Goal: Task Accomplishment & Management: Use online tool/utility

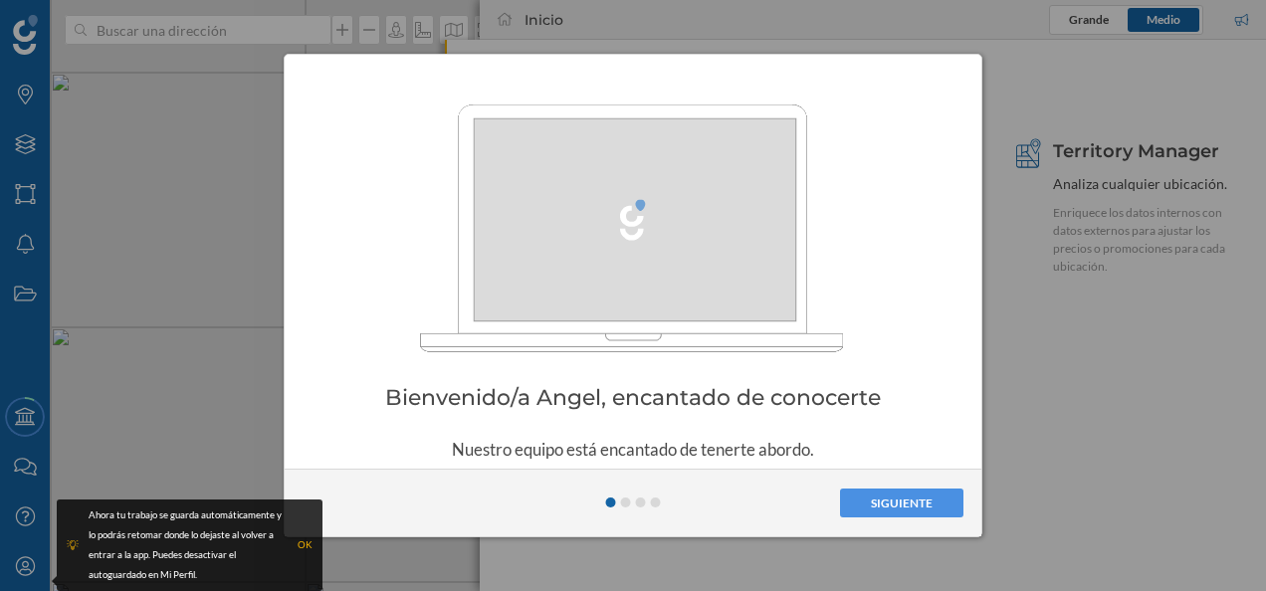
scroll to position [74, 0]
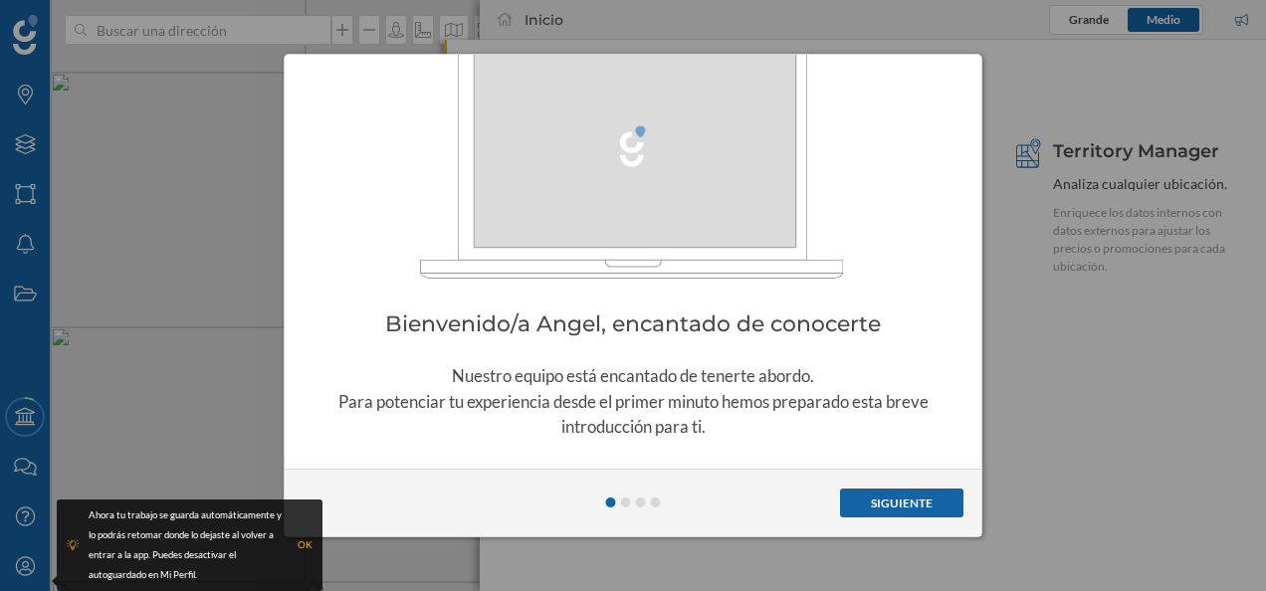
click at [898, 501] on button "Siguiente" at bounding box center [901, 504] width 123 height 30
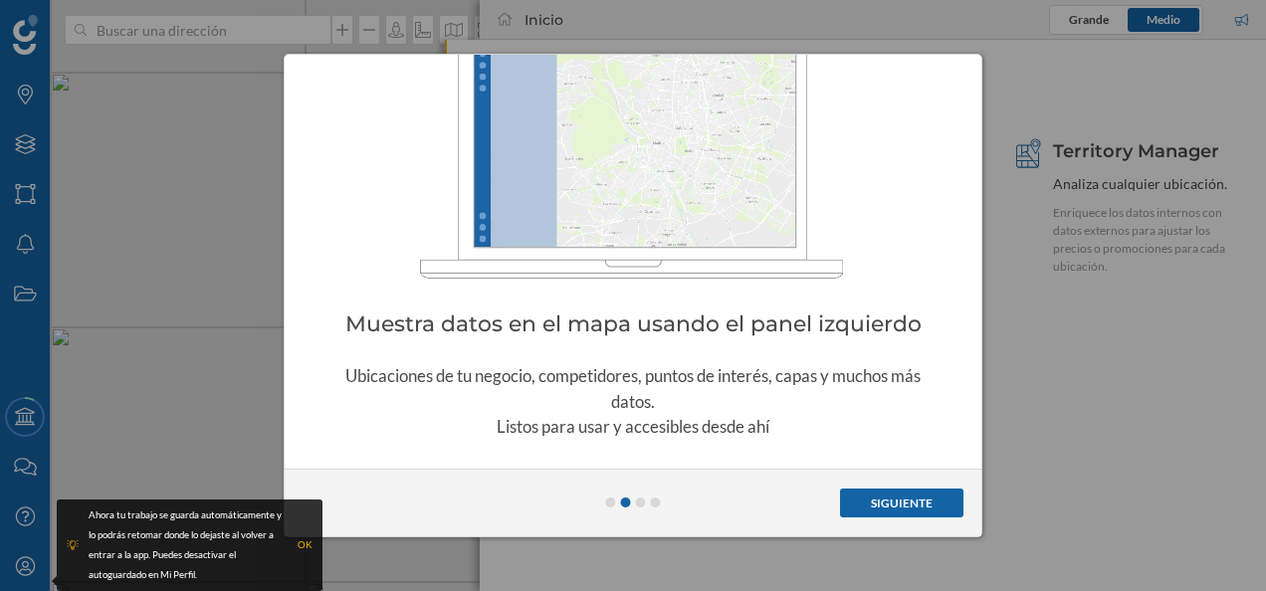
click at [898, 501] on button "Siguiente" at bounding box center [901, 504] width 123 height 30
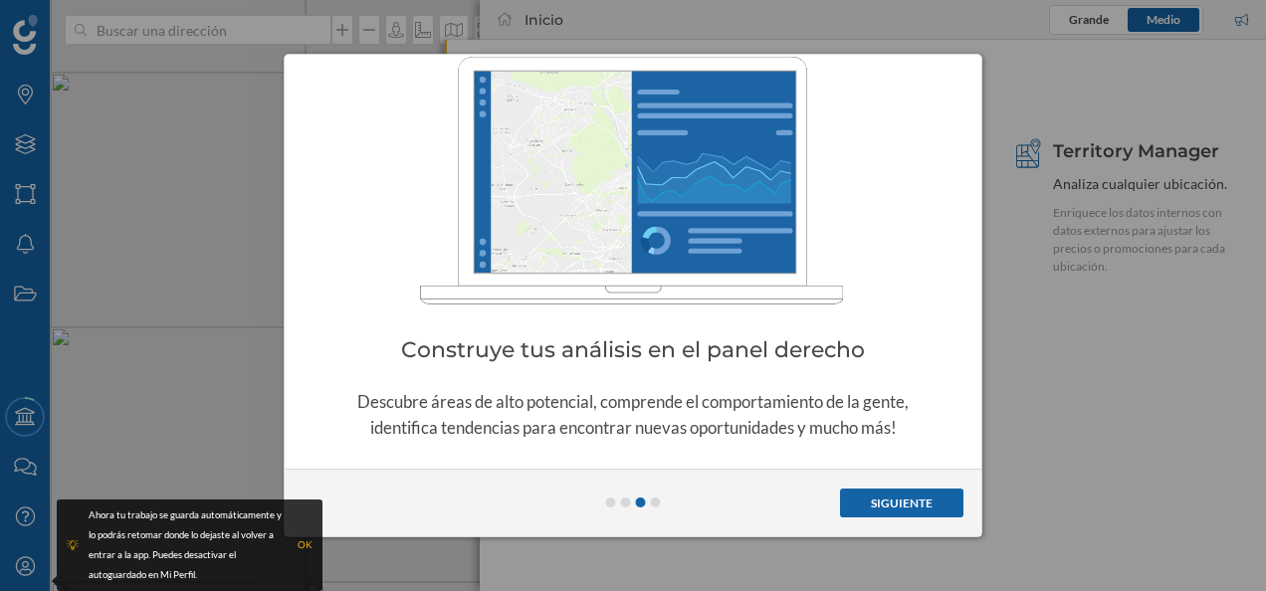
click at [898, 501] on button "Siguiente" at bounding box center [901, 504] width 123 height 30
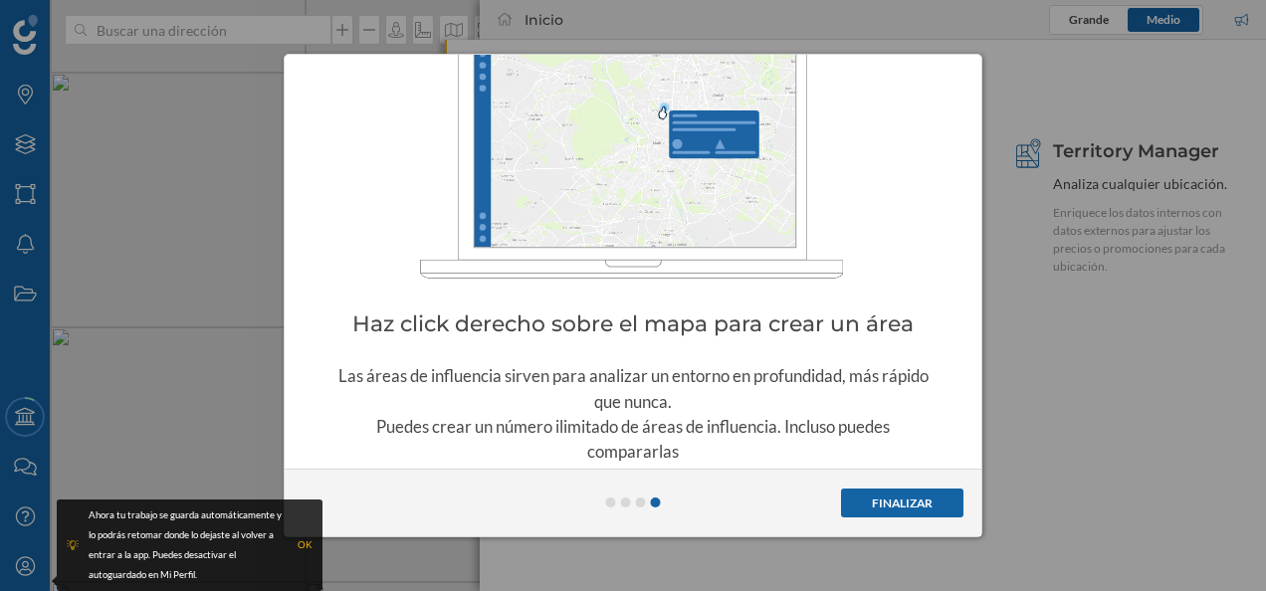
click at [898, 501] on button "Finalizar" at bounding box center [902, 504] width 122 height 30
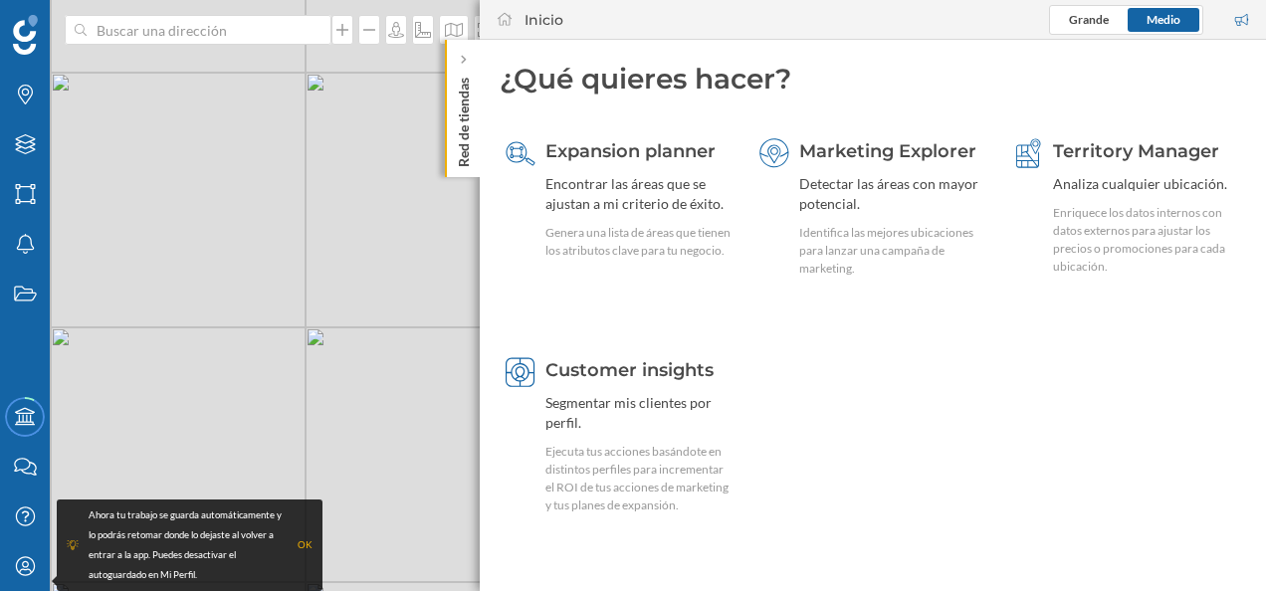
click at [463, 80] on p "Red de tiendas" at bounding box center [464, 119] width 20 height 98
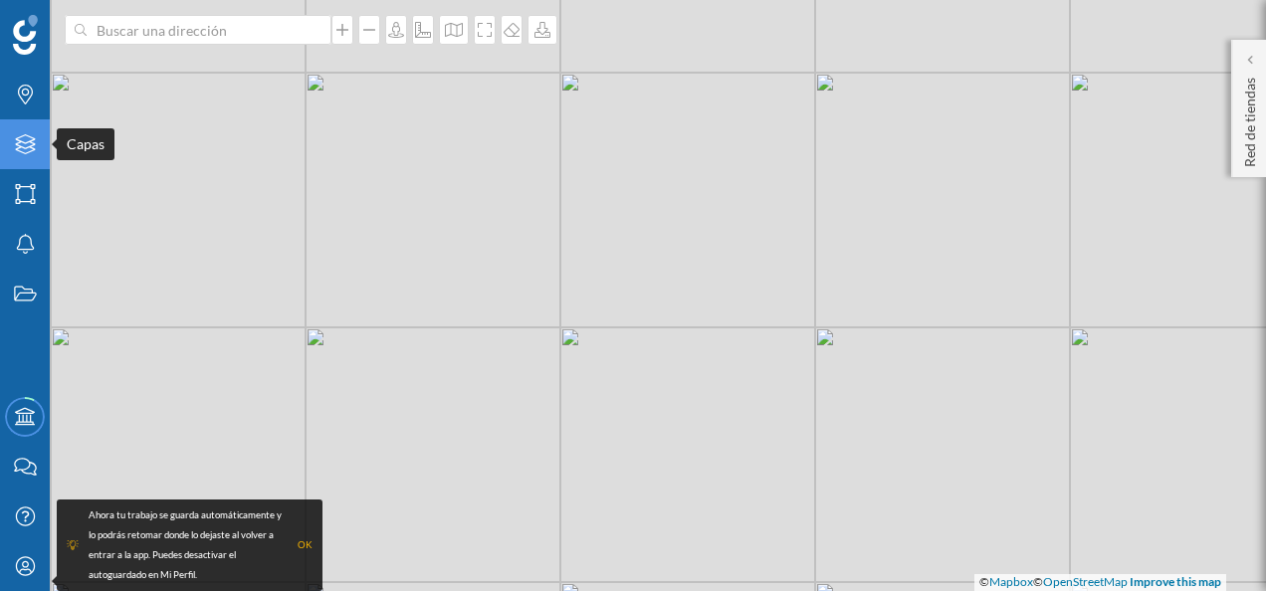
click at [29, 137] on icon at bounding box center [25, 144] width 20 height 20
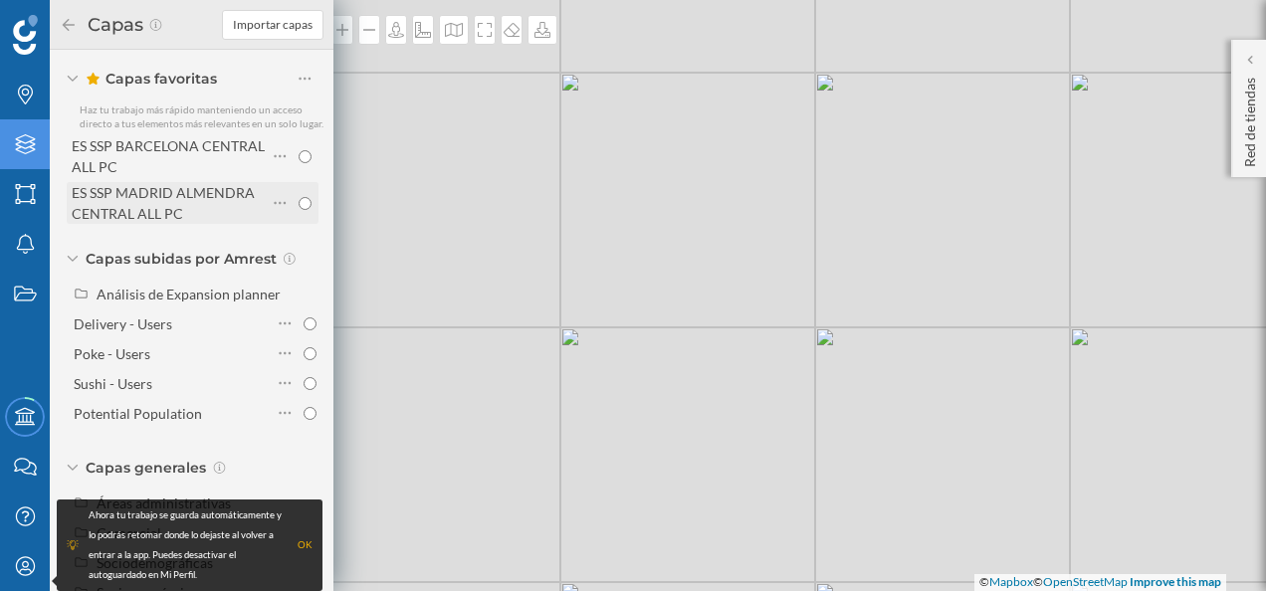
scroll to position [76, 0]
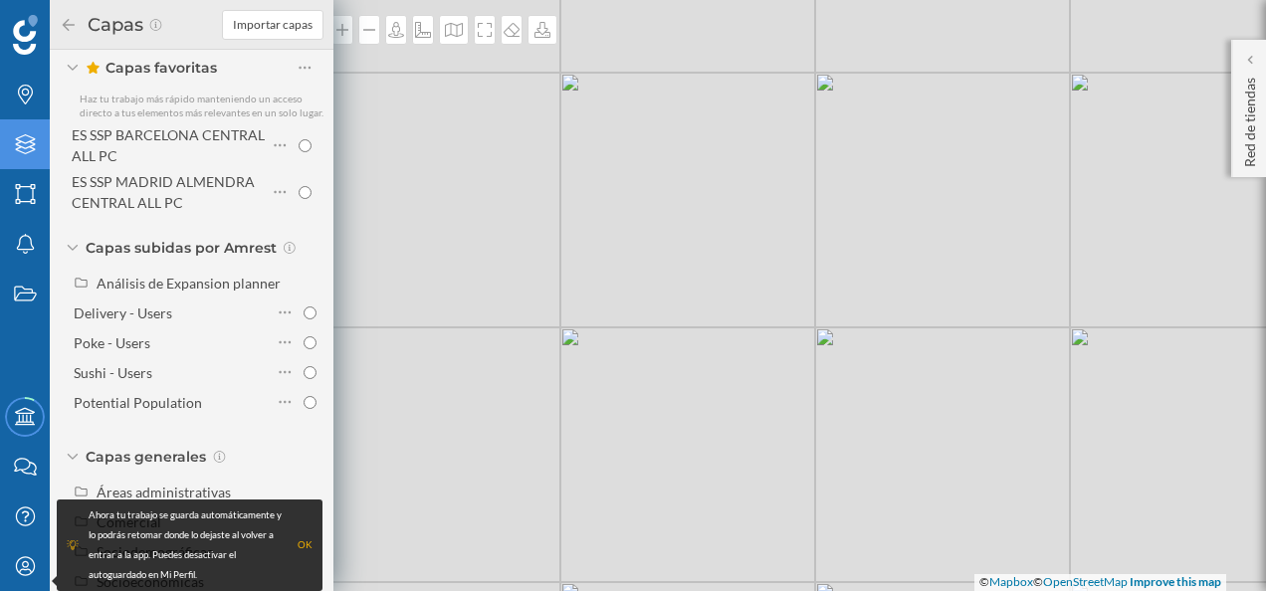
click at [305, 543] on div "OK" at bounding box center [305, 545] width 15 height 20
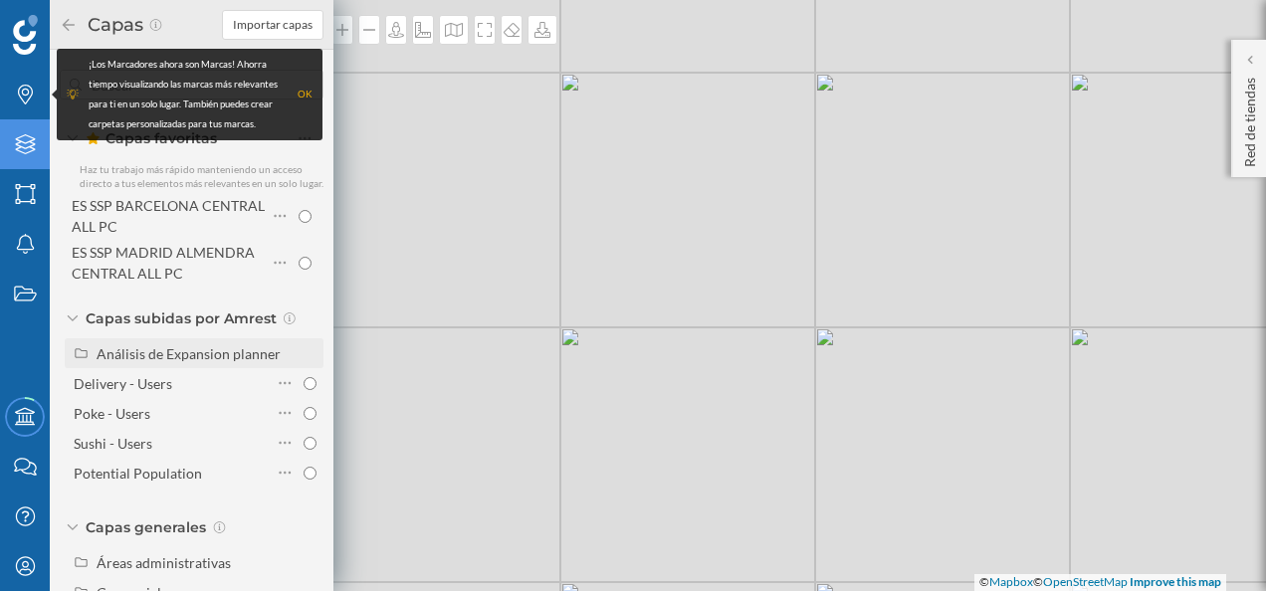
scroll to position [0, 0]
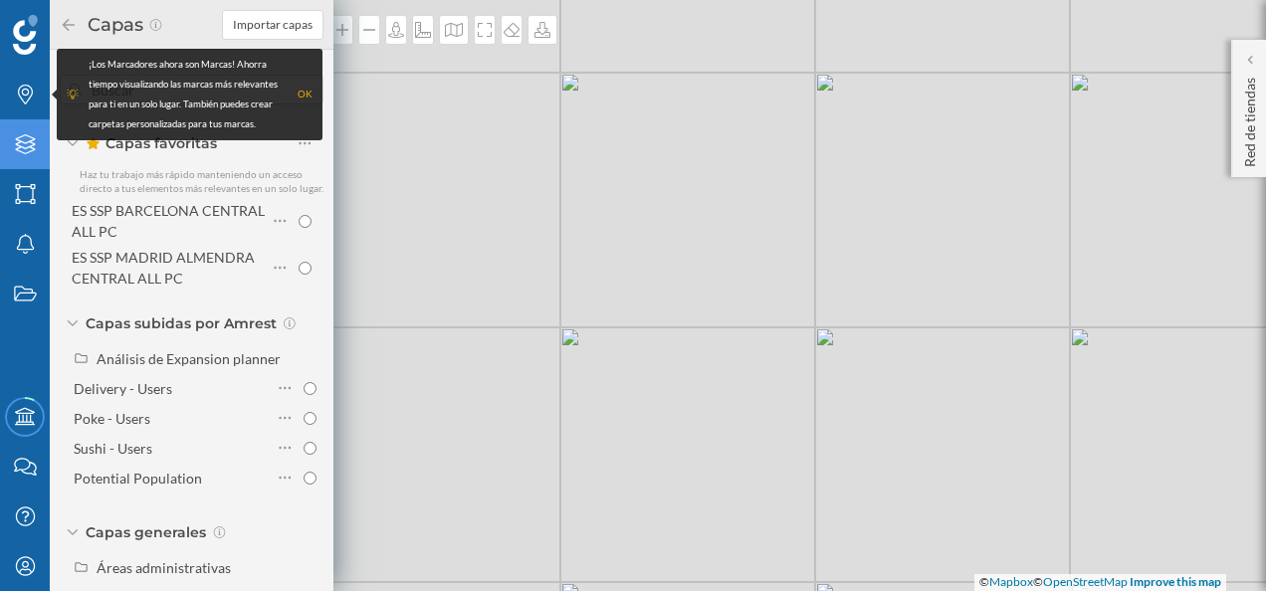
click at [304, 96] on div "OK" at bounding box center [305, 95] width 15 height 20
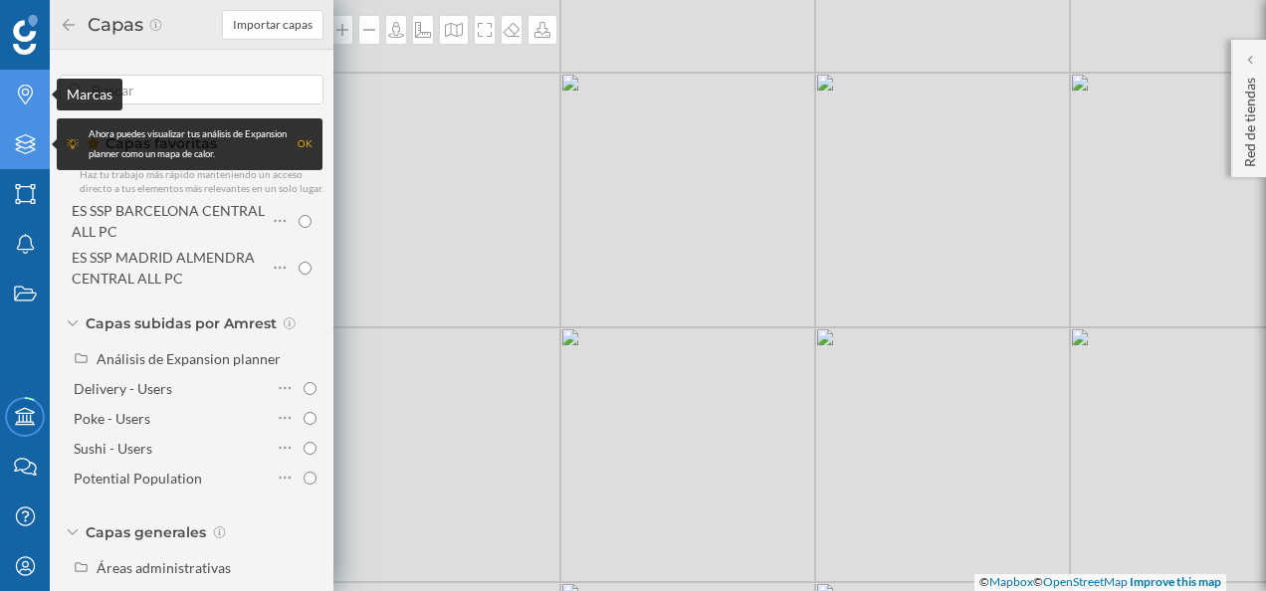
click at [25, 105] on div "Marcas" at bounding box center [25, 95] width 50 height 50
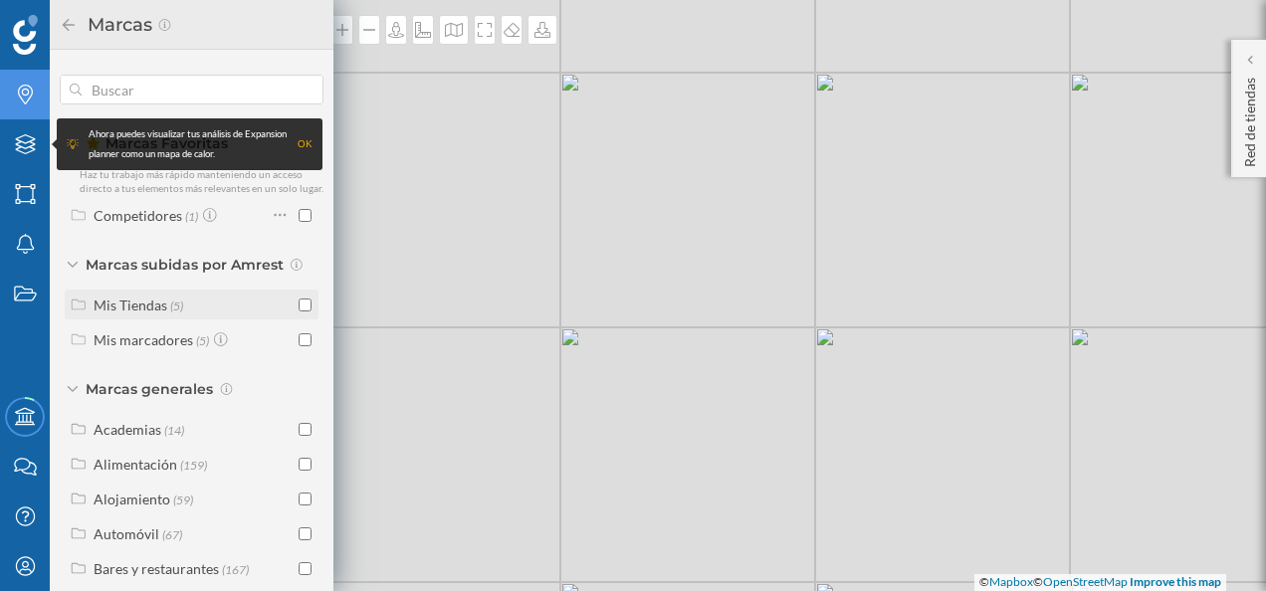
click at [299, 312] on input "checkbox" at bounding box center [305, 305] width 13 height 13
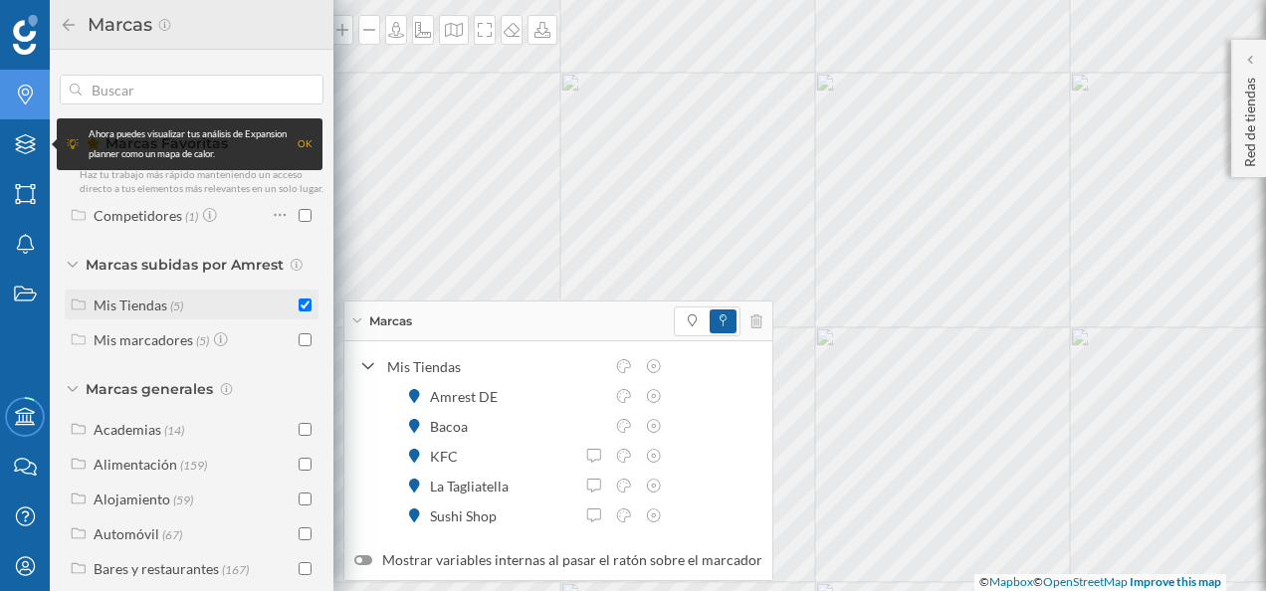
click at [257, 315] on div "Mis Tiendas (5)" at bounding box center [194, 305] width 200 height 21
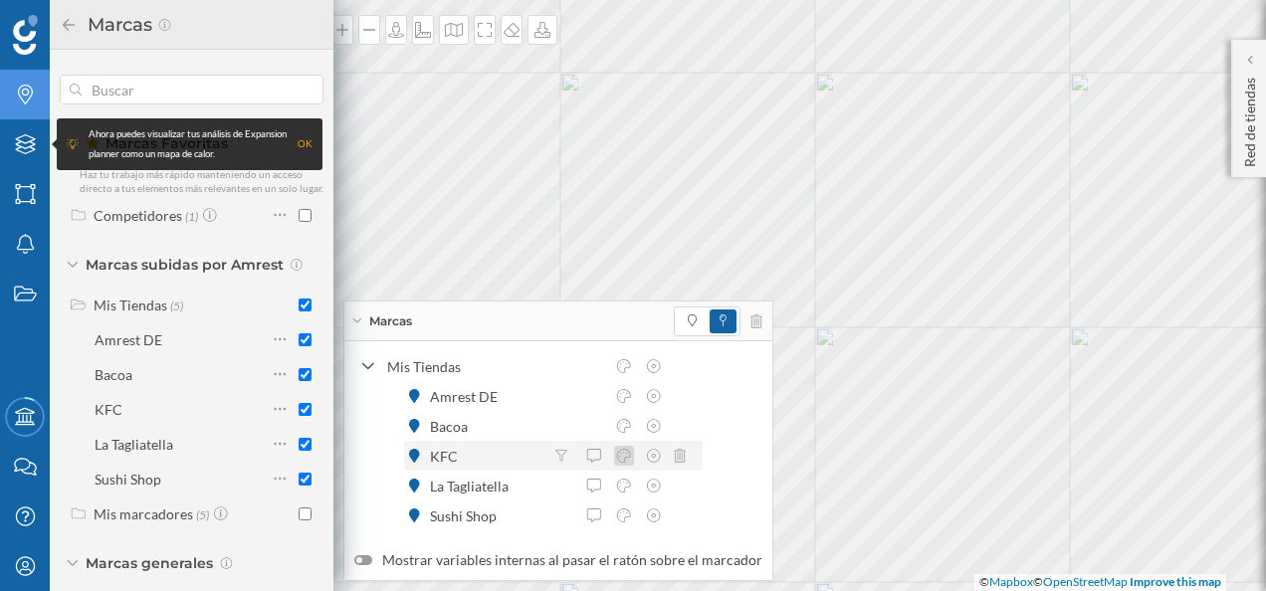
click at [625, 456] on icon at bounding box center [624, 456] width 18 height 14
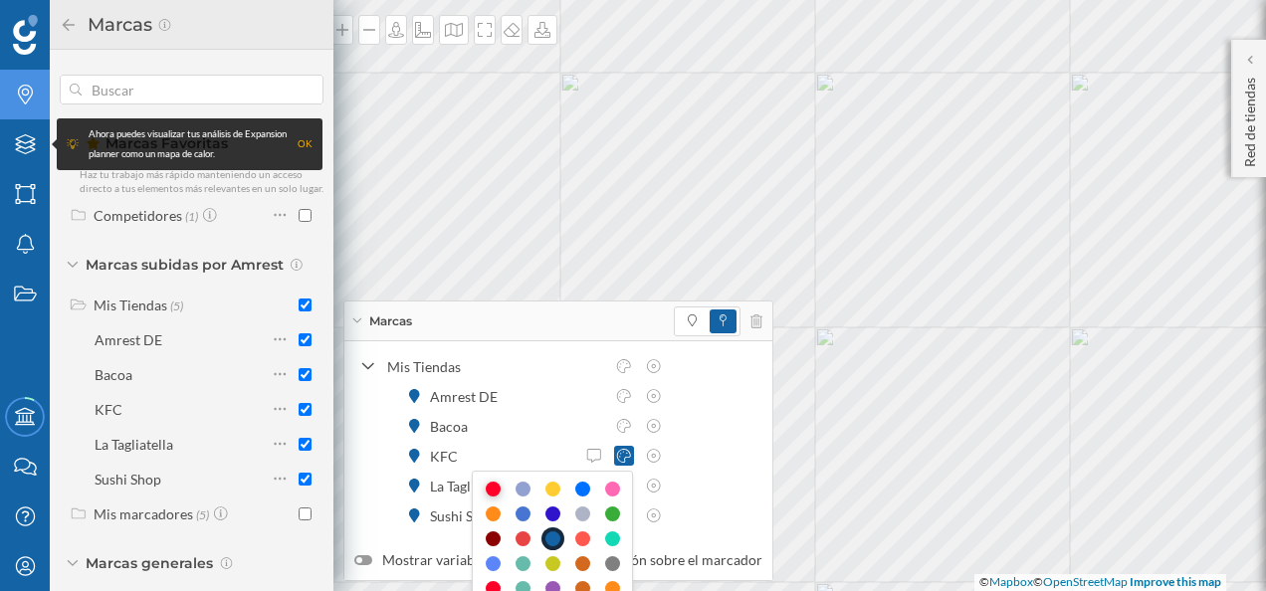
click at [495, 486] on div at bounding box center [493, 489] width 15 height 15
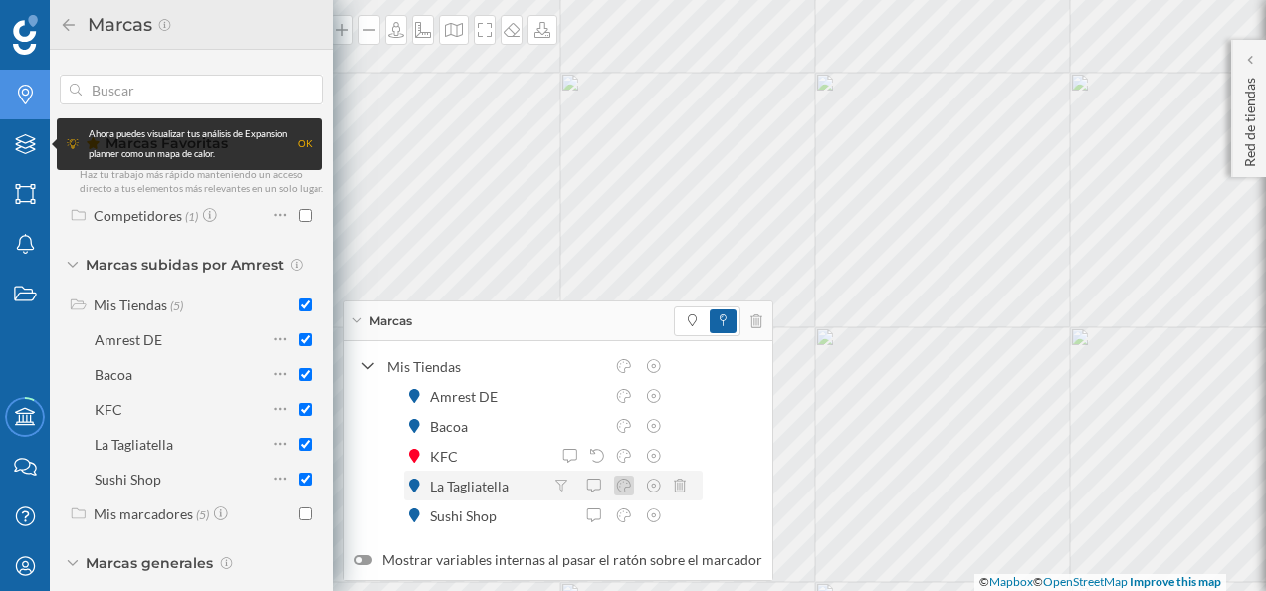
click at [627, 489] on icon at bounding box center [624, 486] width 18 height 14
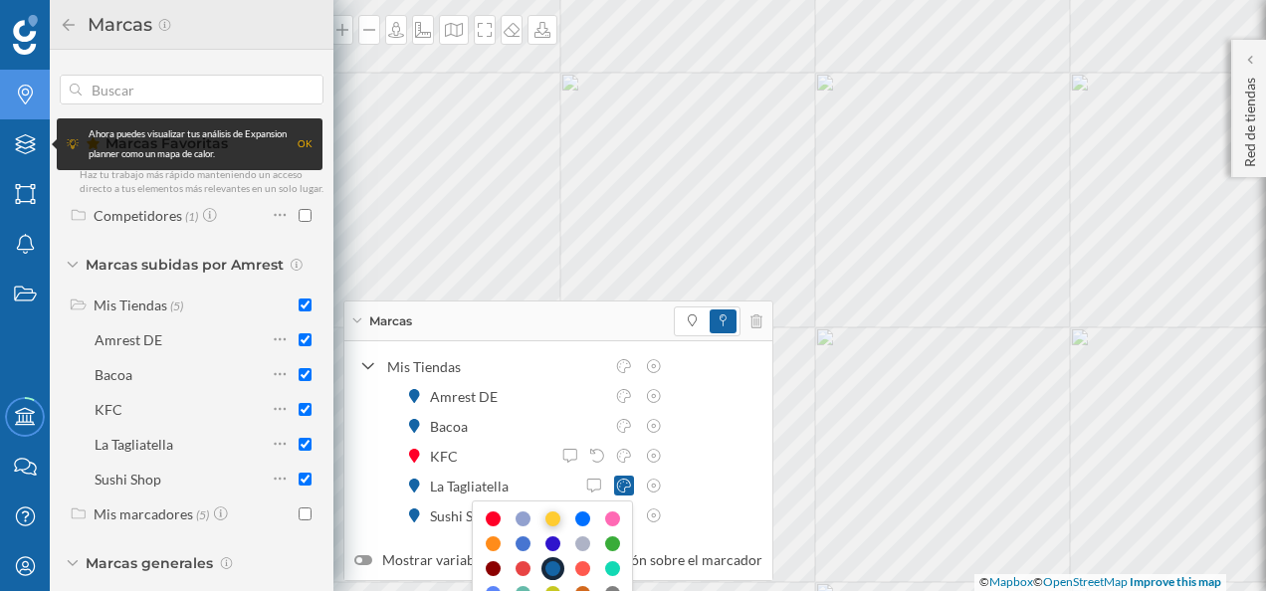
click at [548, 521] on div at bounding box center [552, 519] width 15 height 15
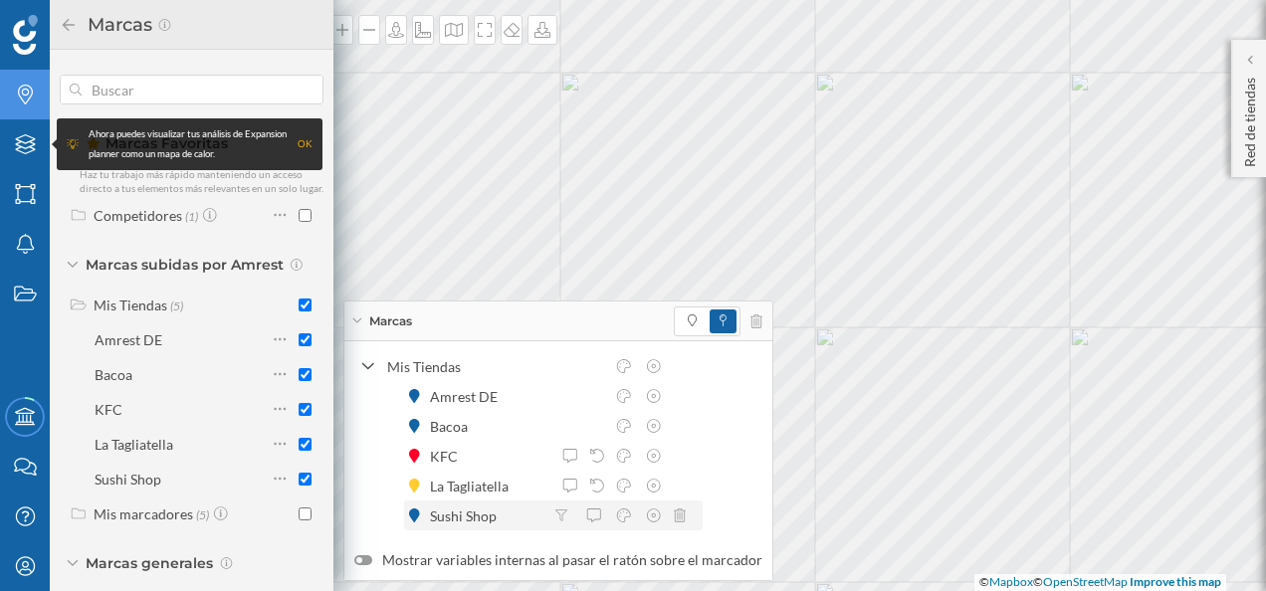
drag, startPoint x: 548, startPoint y: 521, endPoint x: 522, endPoint y: 520, distance: 26.9
click at [522, 520] on div "Sushi Shop" at bounding box center [552, 516] width 287 height 21
click at [522, 520] on div "Sushi Shop" at bounding box center [485, 516] width 111 height 21
click at [625, 519] on icon at bounding box center [624, 516] width 18 height 14
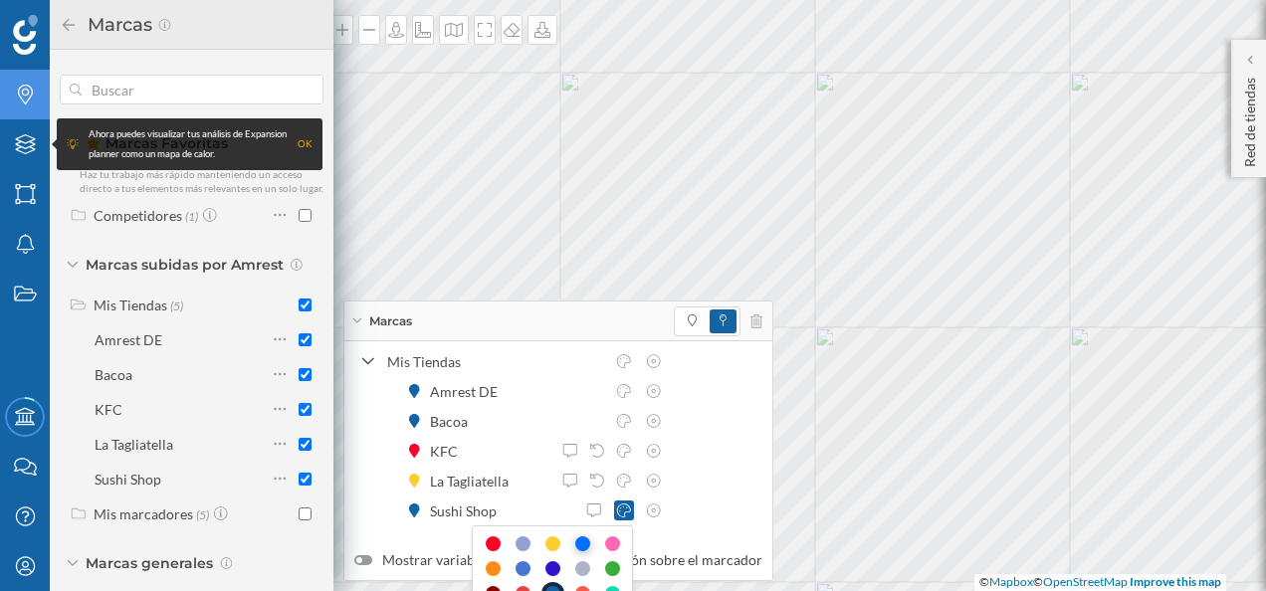
click at [585, 543] on div at bounding box center [582, 543] width 15 height 15
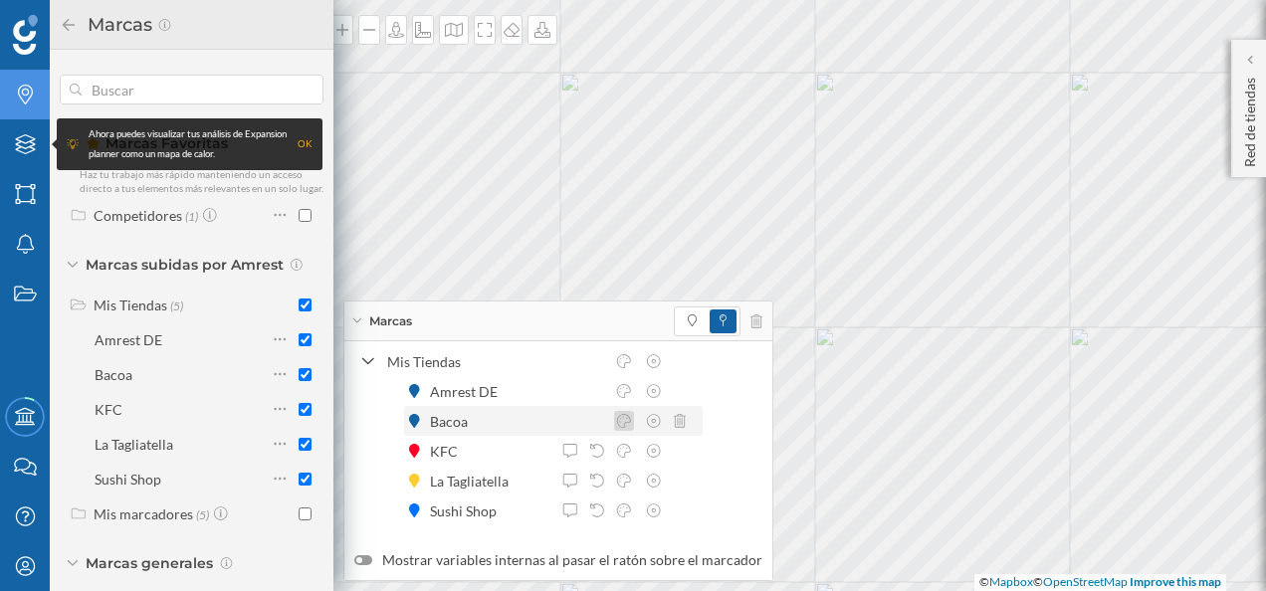
click at [627, 421] on icon at bounding box center [624, 421] width 18 height 14
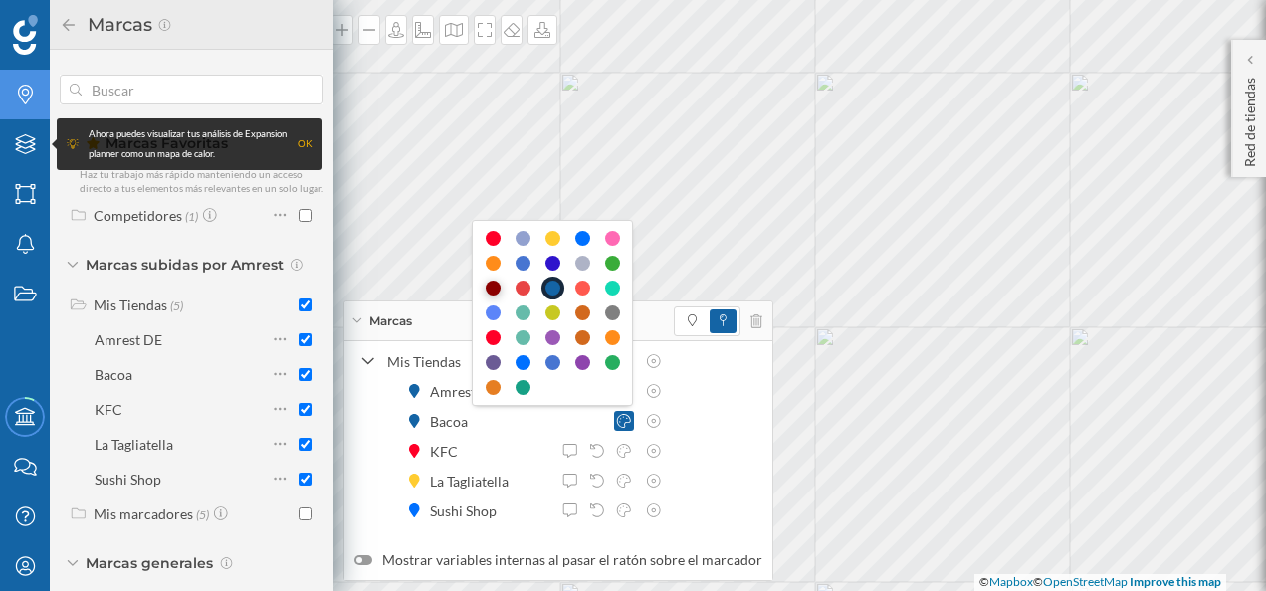
click at [490, 287] on div at bounding box center [493, 288] width 15 height 15
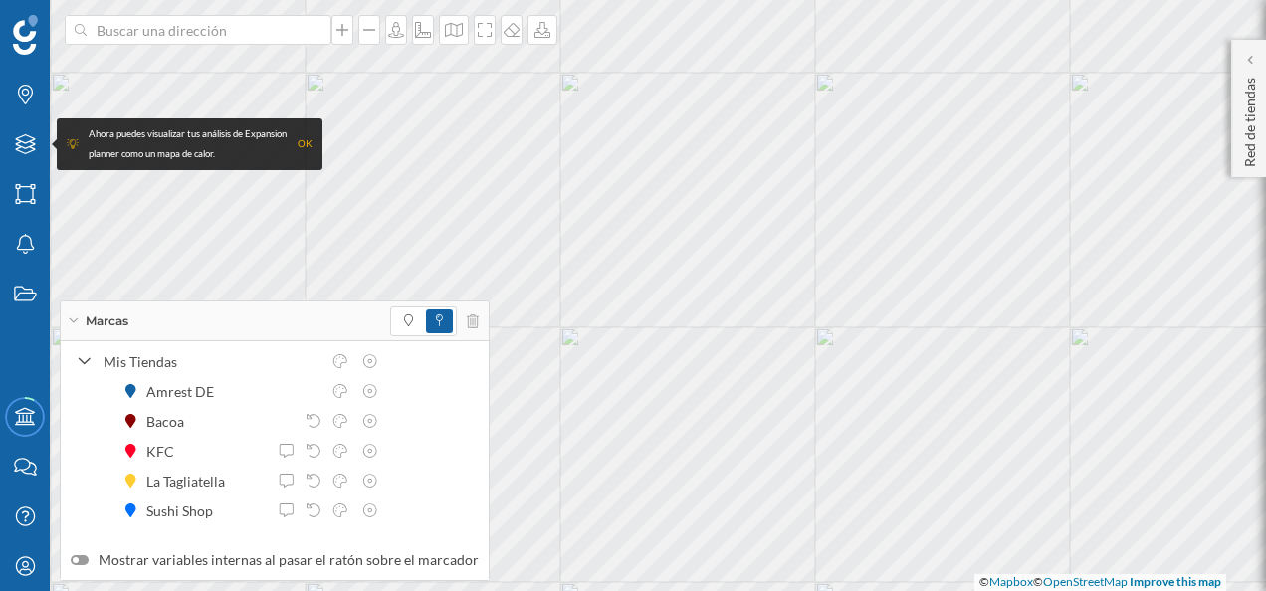
click at [68, 320] on icon at bounding box center [73, 320] width 11 height 5
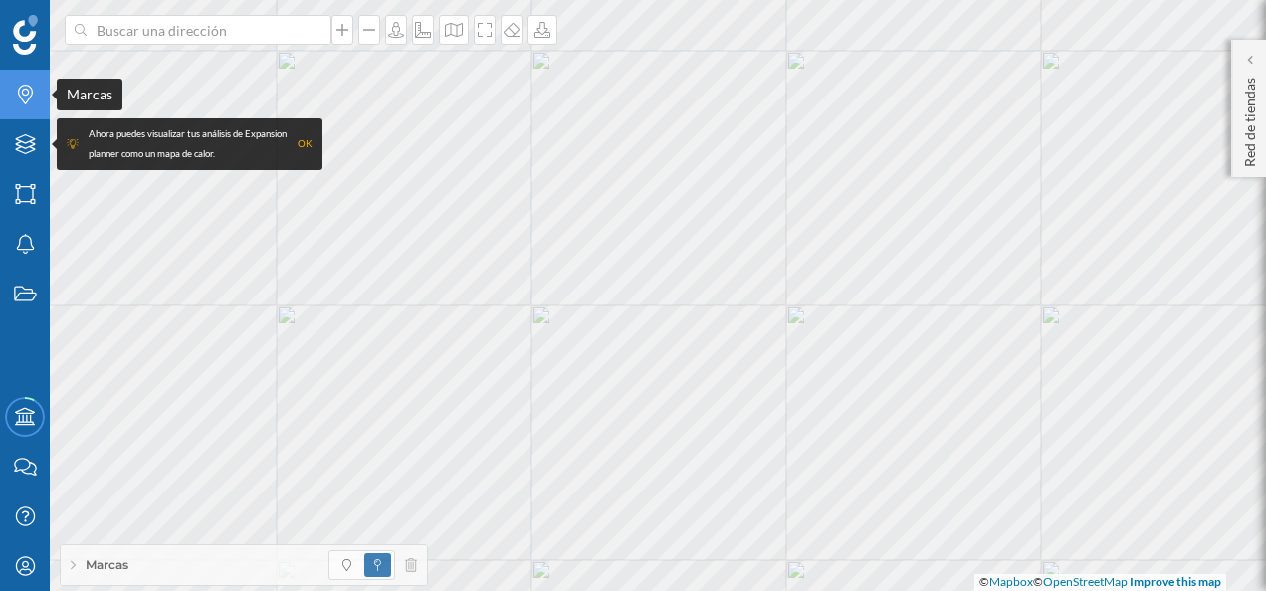
click at [32, 107] on div "Marcas" at bounding box center [25, 95] width 50 height 50
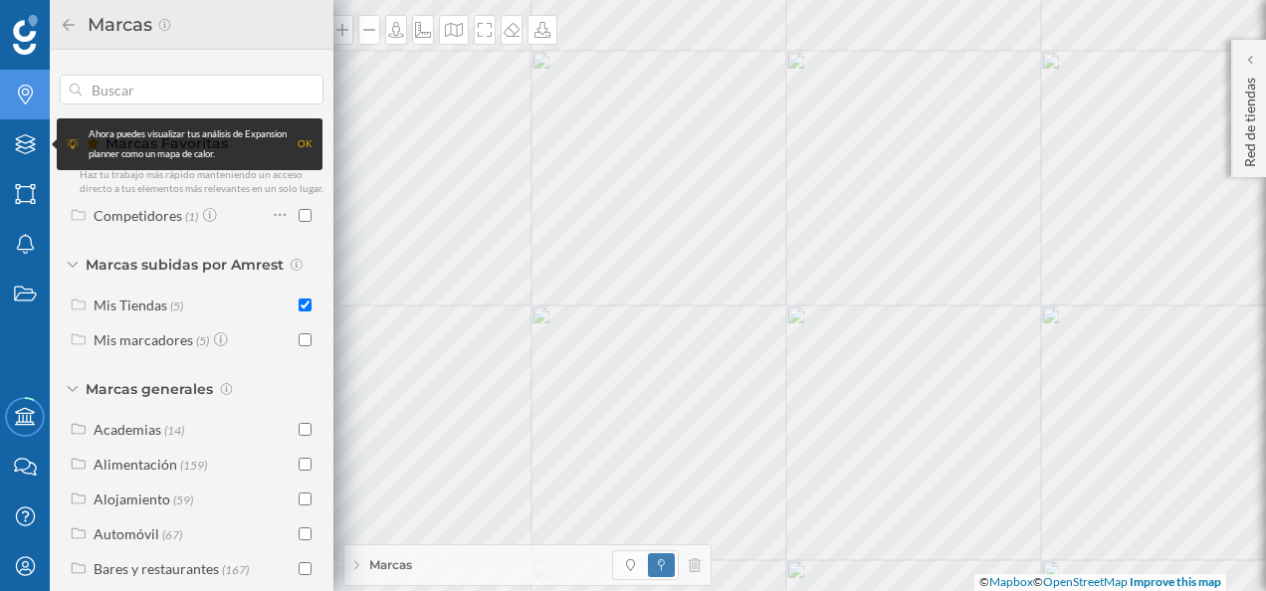
click at [363, 566] on div "Marcas" at bounding box center [527, 565] width 366 height 40
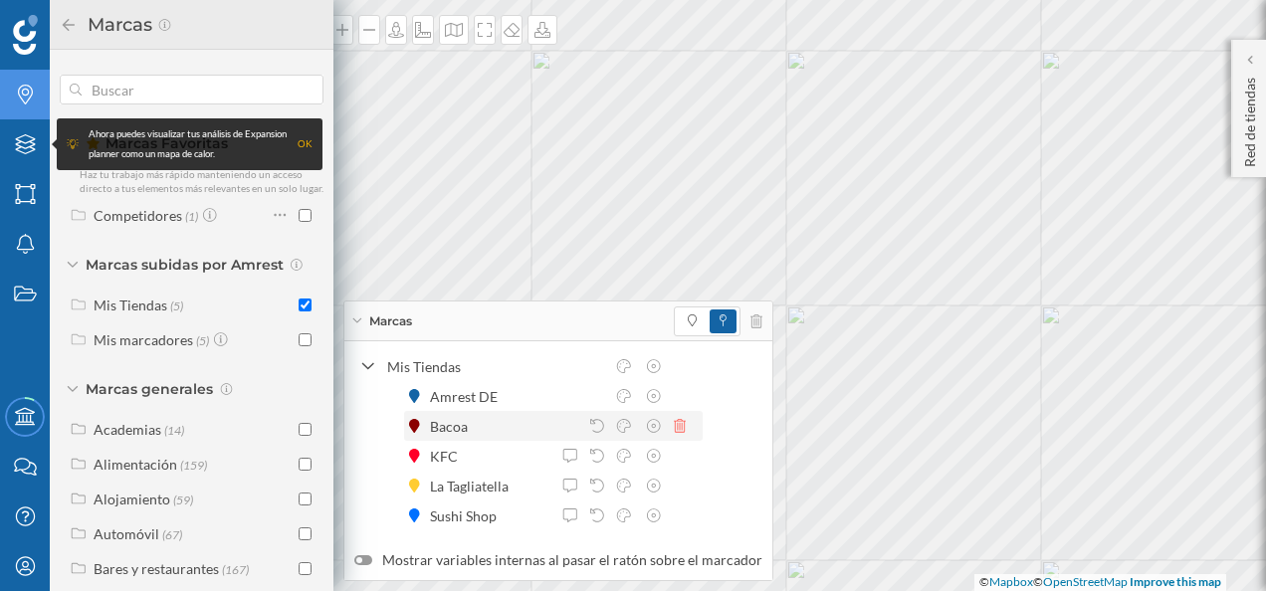
click at [683, 428] on icon at bounding box center [680, 426] width 12 height 14
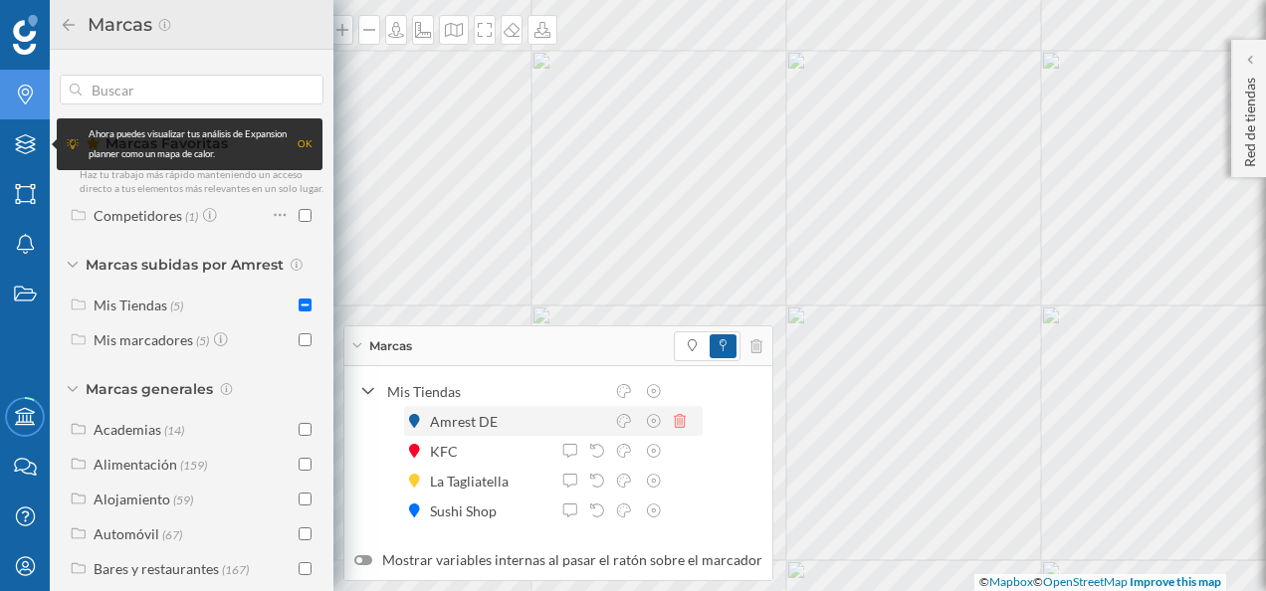
click at [675, 426] on icon at bounding box center [680, 421] width 12 height 14
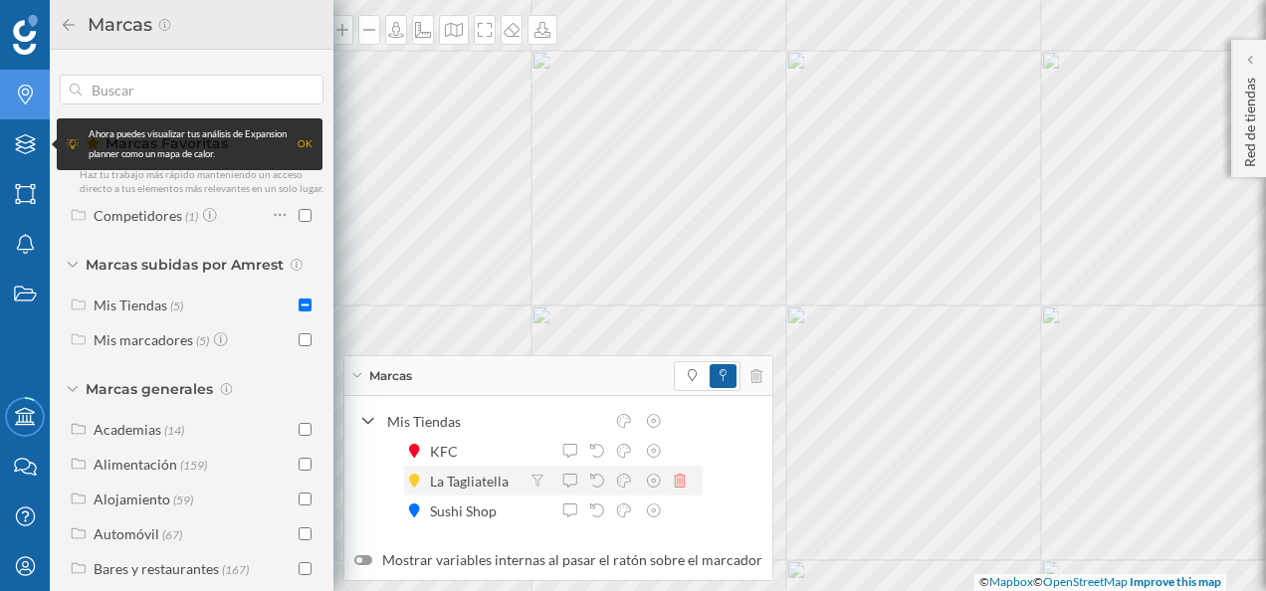
click at [675, 482] on icon at bounding box center [680, 481] width 12 height 14
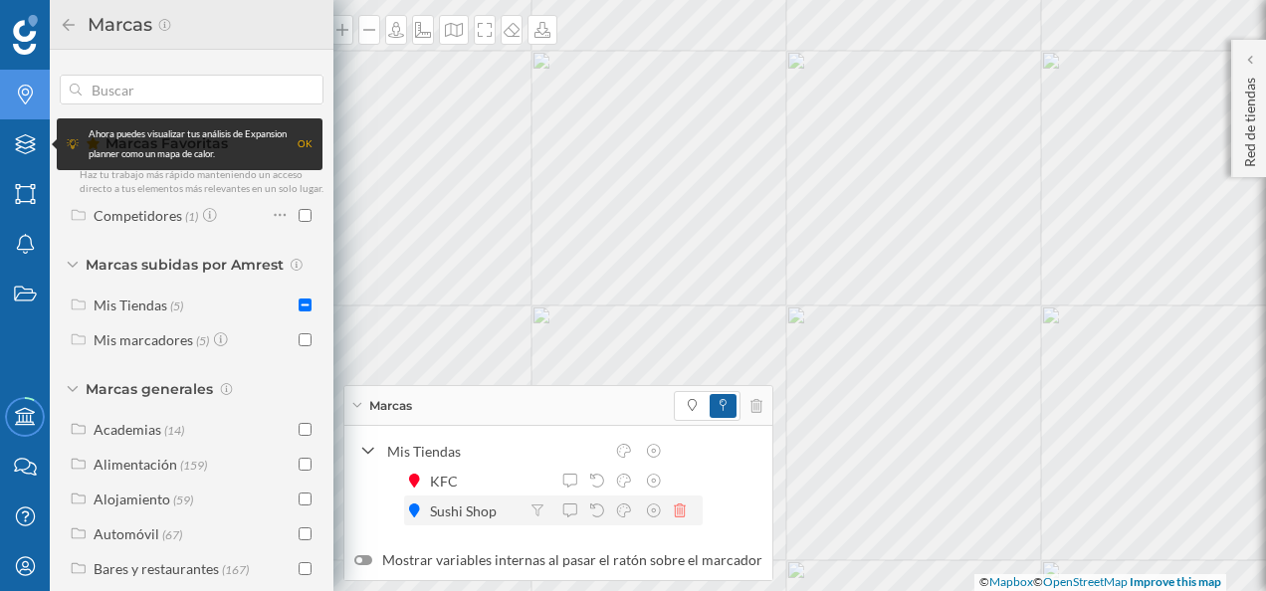
click at [681, 508] on icon at bounding box center [680, 511] width 12 height 14
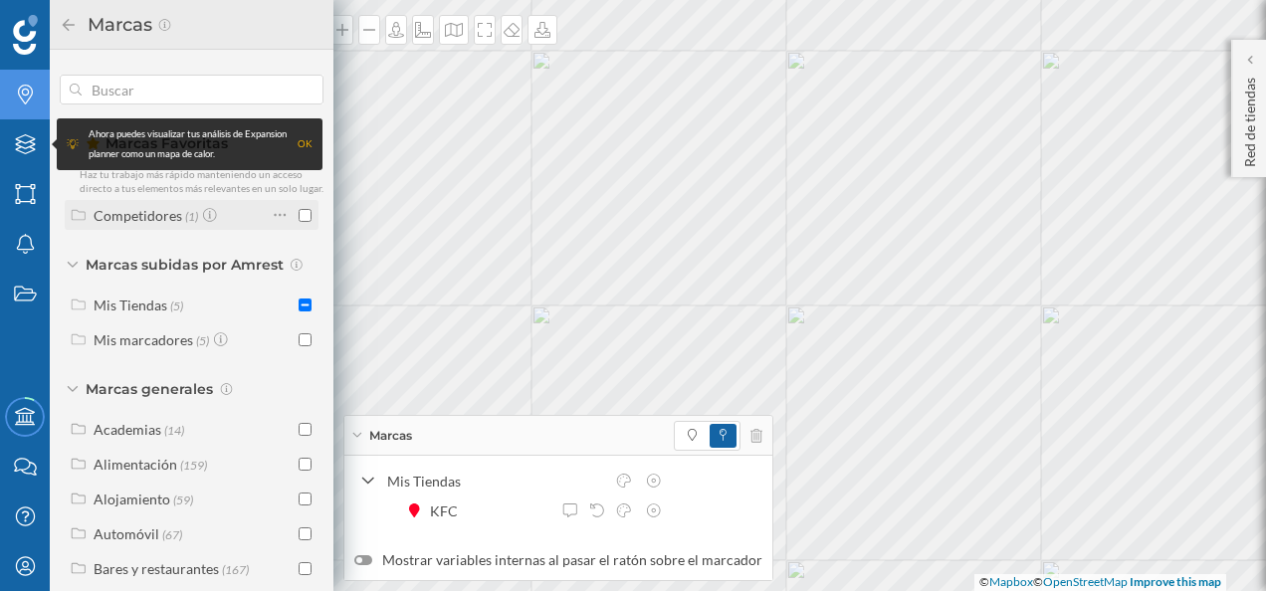
click at [151, 224] on div "Competidores" at bounding box center [138, 215] width 89 height 17
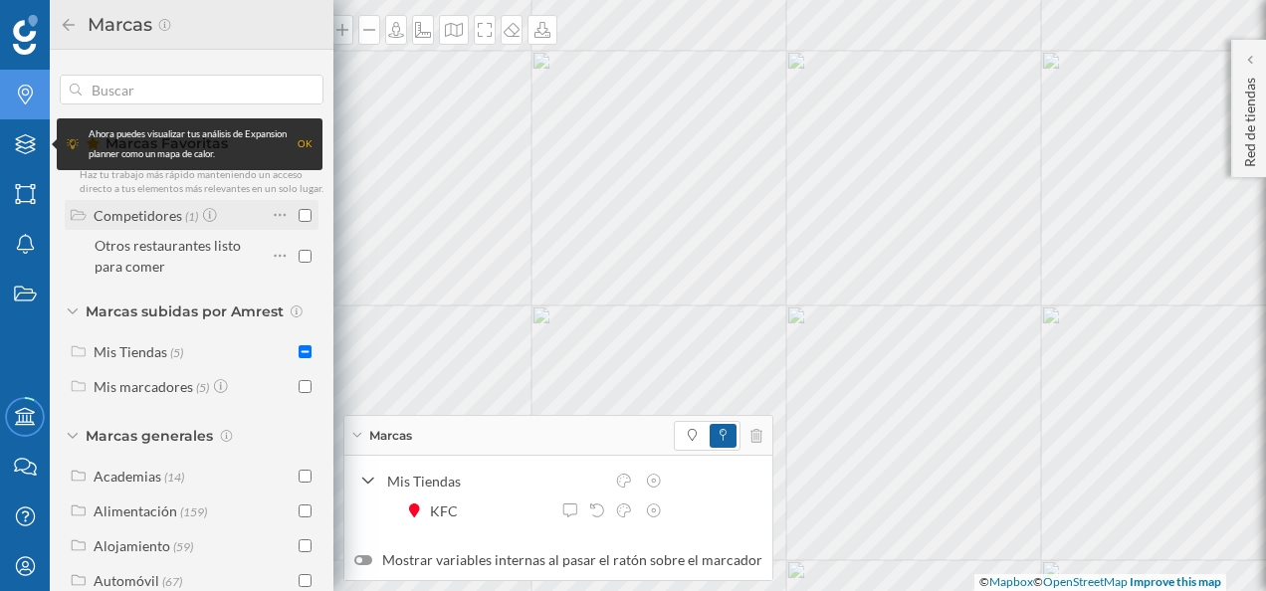
click at [151, 224] on div "Competidores" at bounding box center [138, 215] width 89 height 17
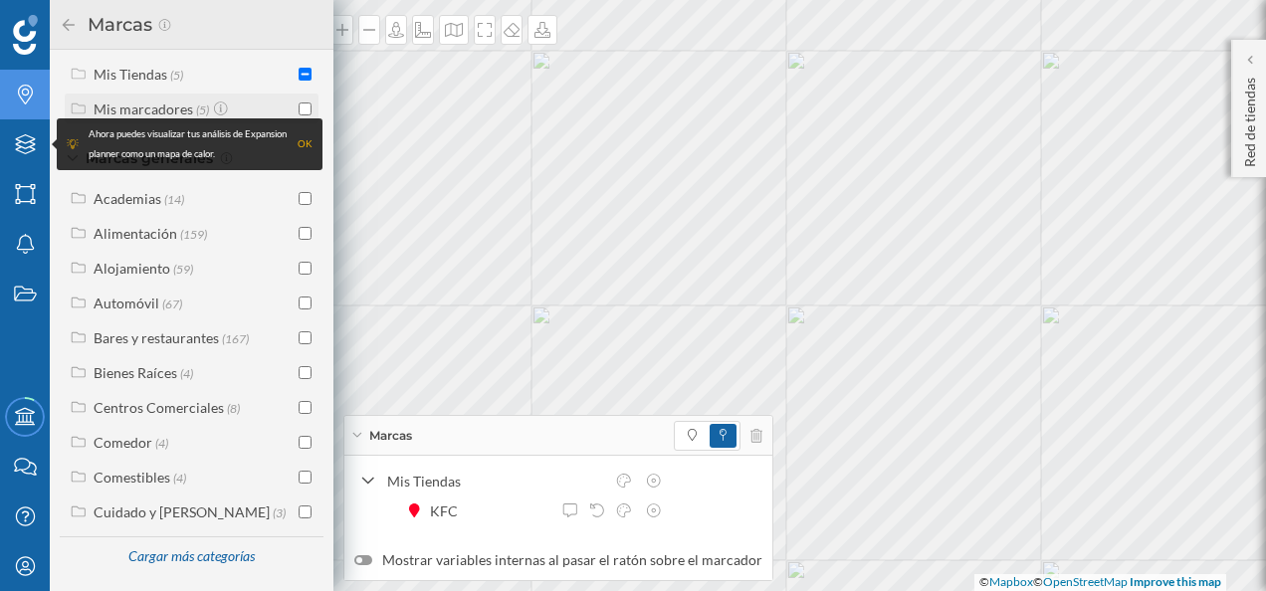
scroll to position [245, 0]
click at [203, 334] on div "Bares y restaurantes" at bounding box center [156, 337] width 125 height 17
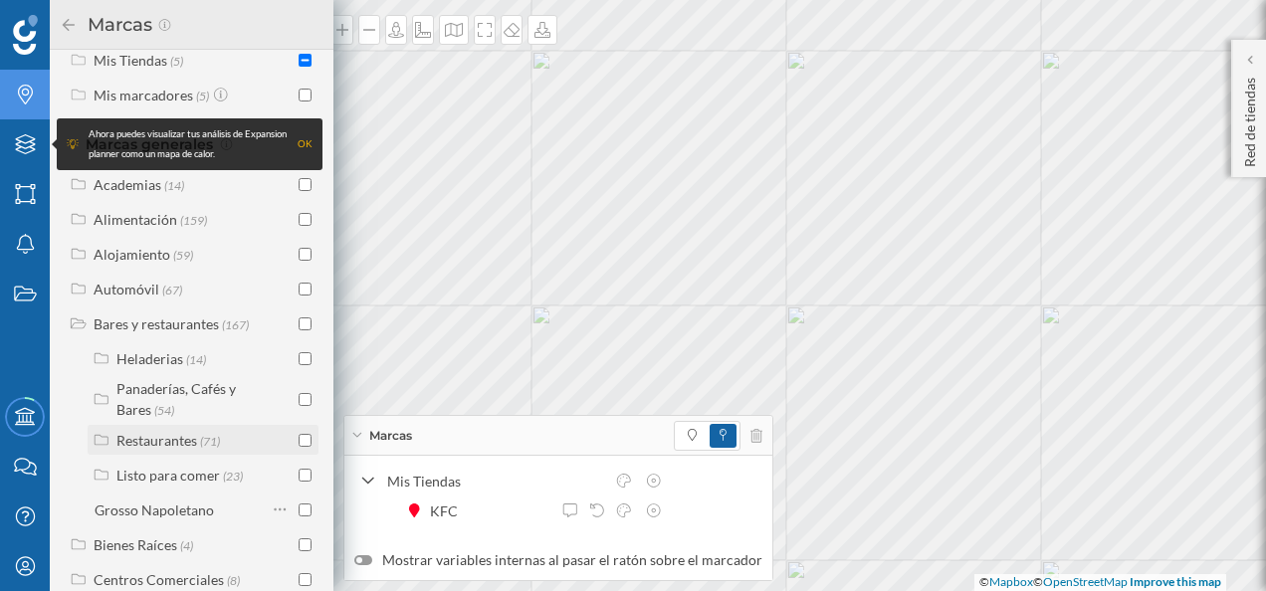
click at [181, 449] on div "Restaurantes" at bounding box center [156, 440] width 81 height 17
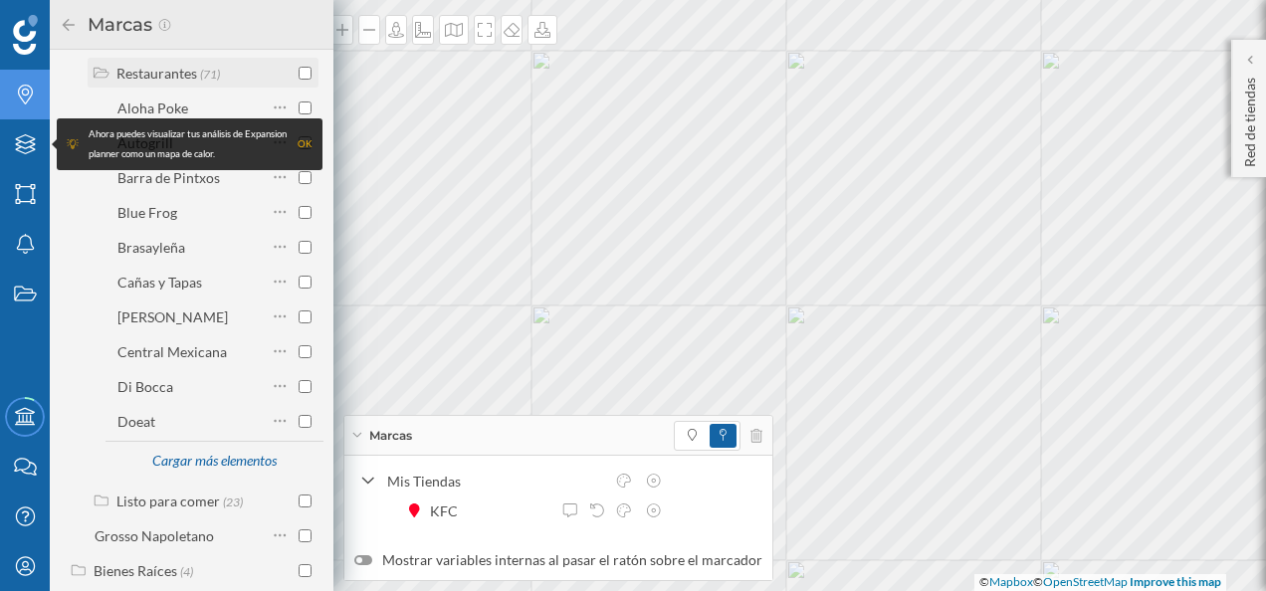
scroll to position [613, 0]
click at [211, 470] on div "Cargar más elementos" at bounding box center [213, 461] width 149 height 30
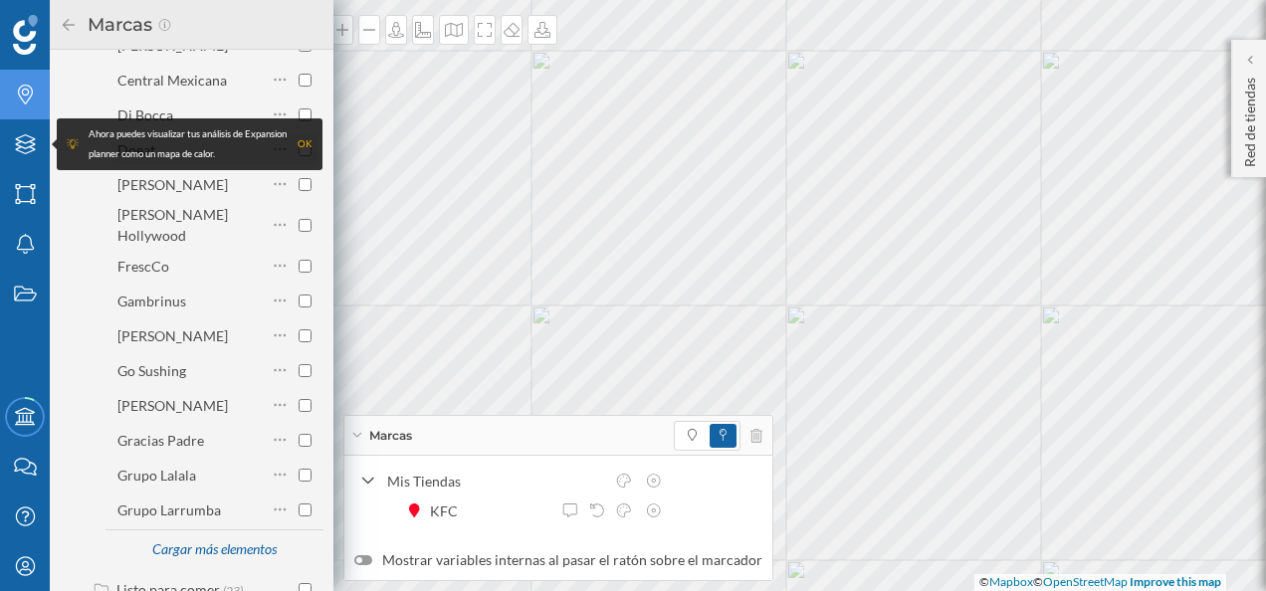
scroll to position [886, 0]
click at [170, 406] on div "[PERSON_NAME]" at bounding box center [172, 403] width 110 height 17
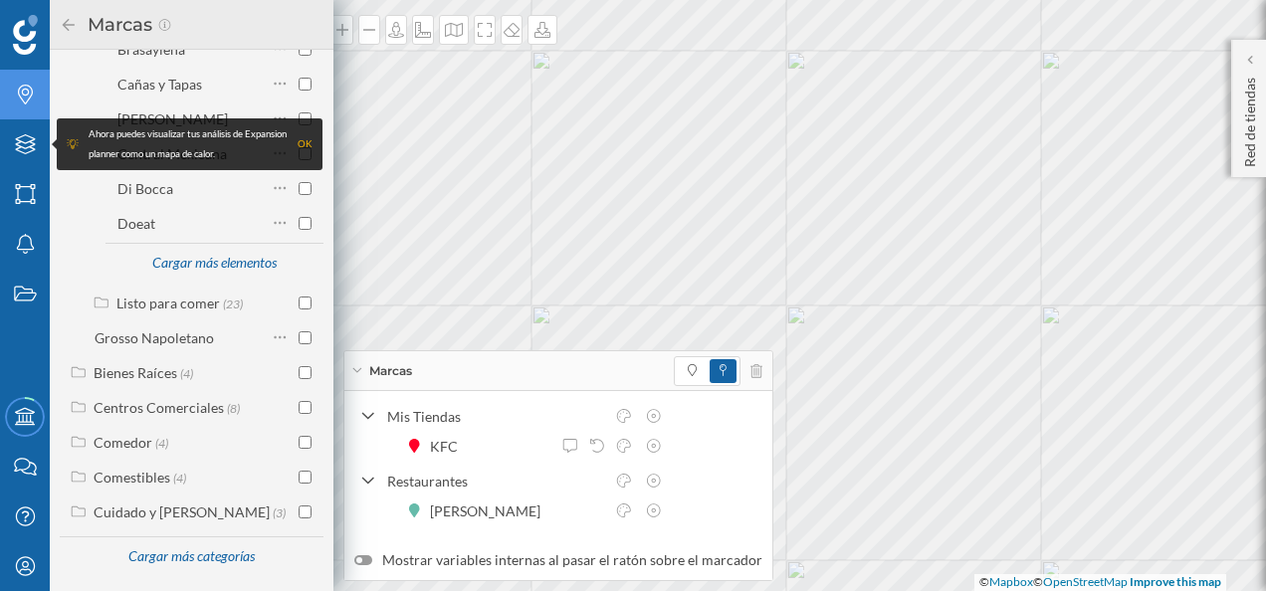
scroll to position [824, 0]
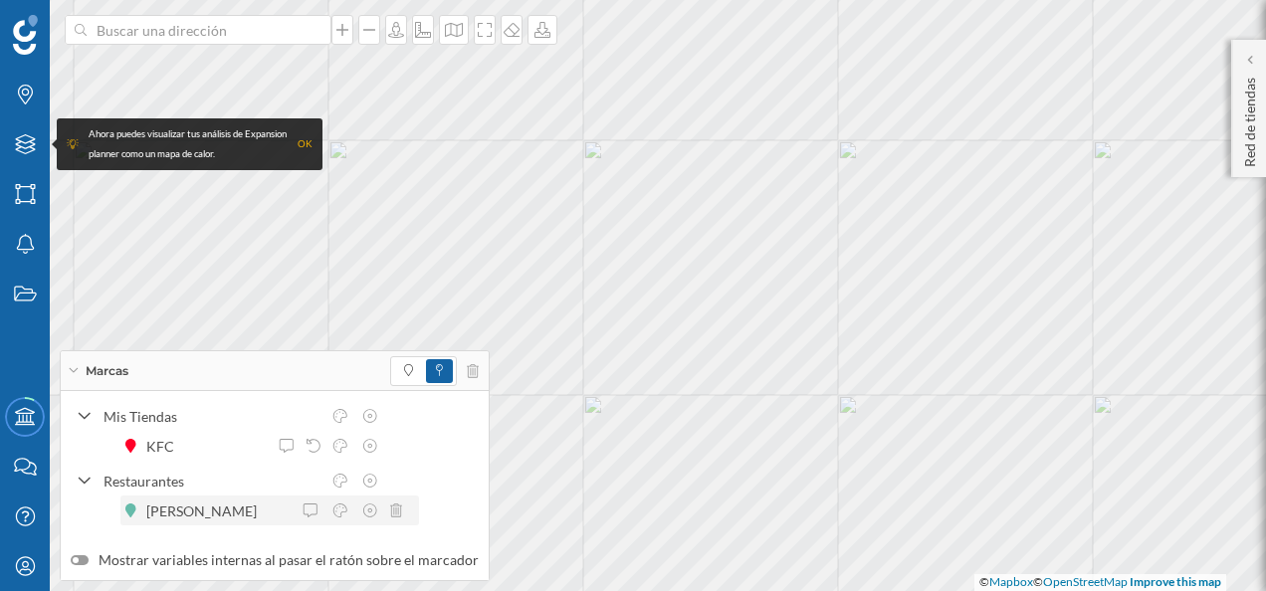
click at [191, 517] on div "[PERSON_NAME]" at bounding box center [206, 511] width 120 height 21
click at [374, 512] on icon at bounding box center [370, 511] width 18 height 14
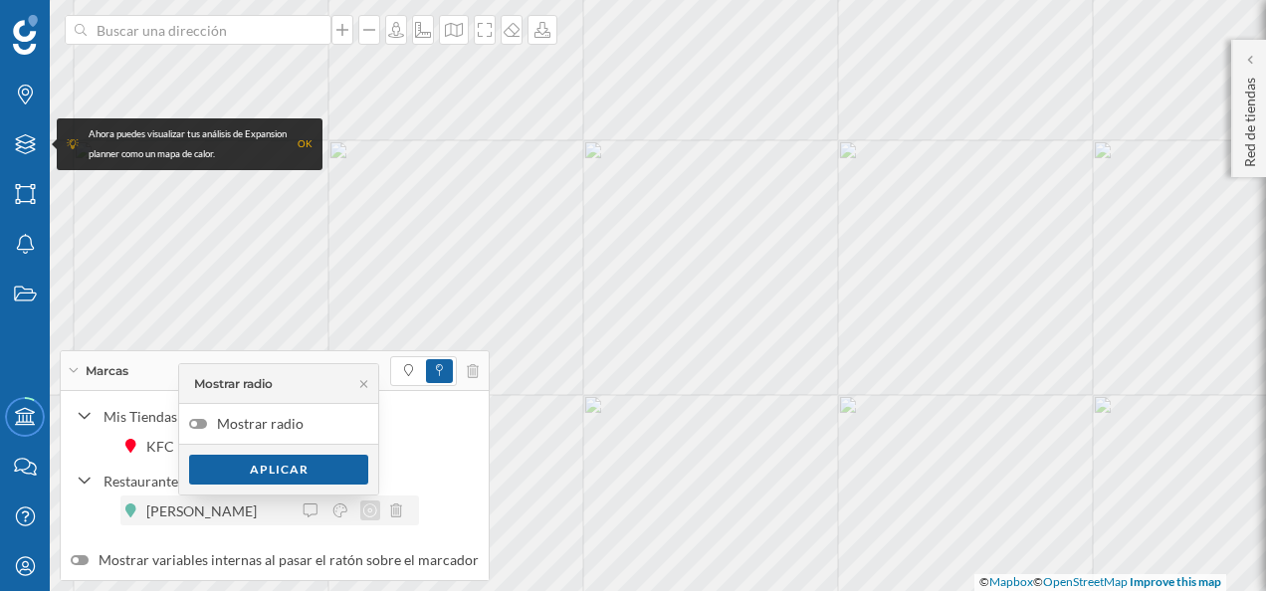
click at [374, 512] on icon at bounding box center [370, 511] width 18 height 14
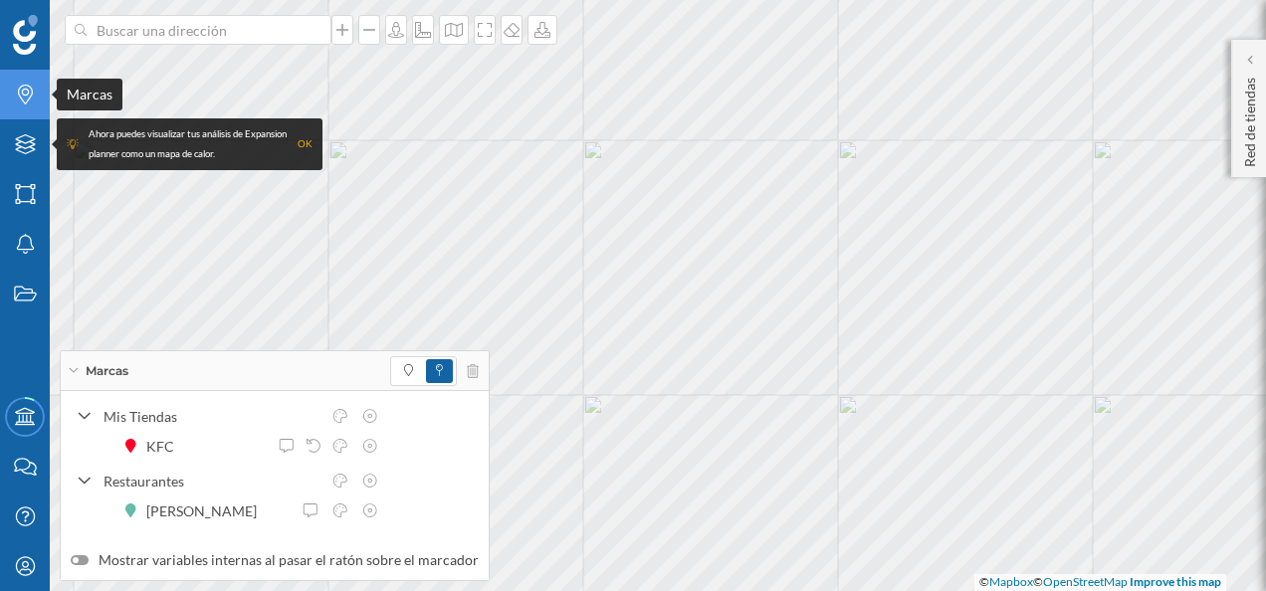
click at [29, 101] on icon "Marcas" at bounding box center [25, 95] width 25 height 20
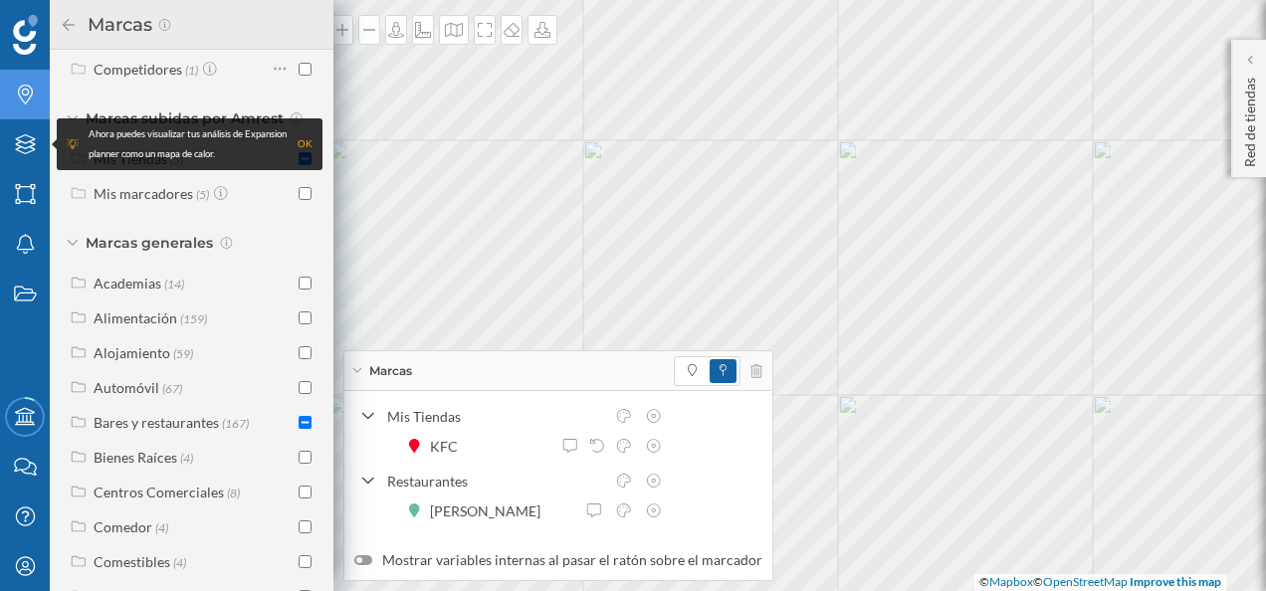
scroll to position [147, 0]
click at [211, 430] on div "Bares y restaurantes" at bounding box center [156, 421] width 125 height 17
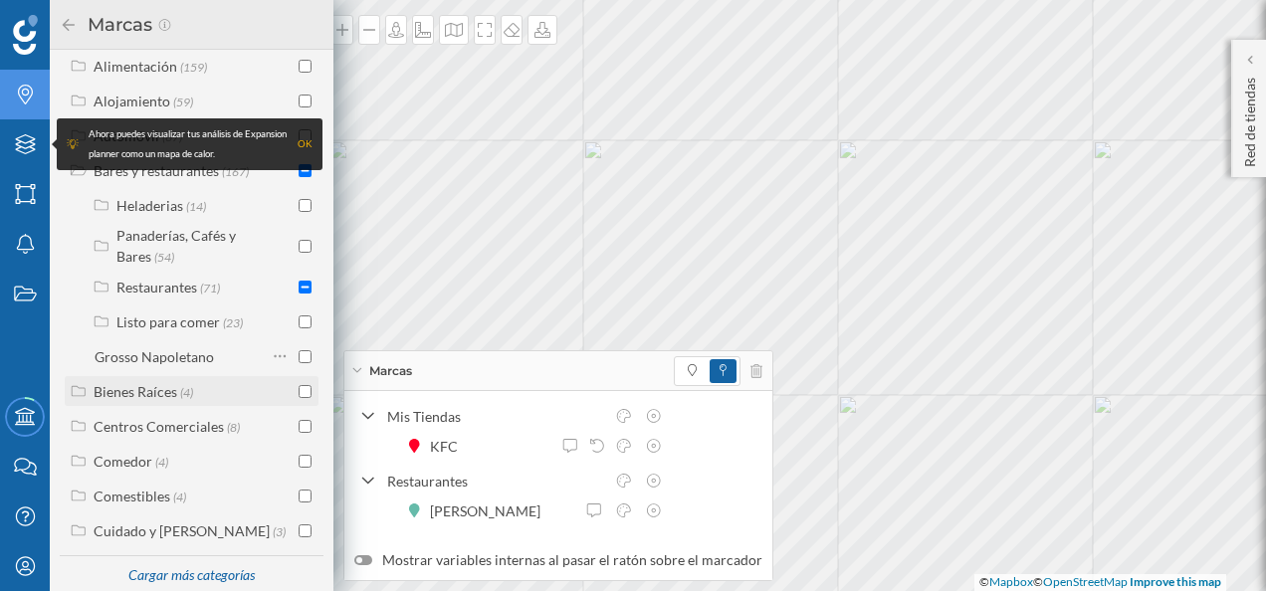
scroll to position [382, 0]
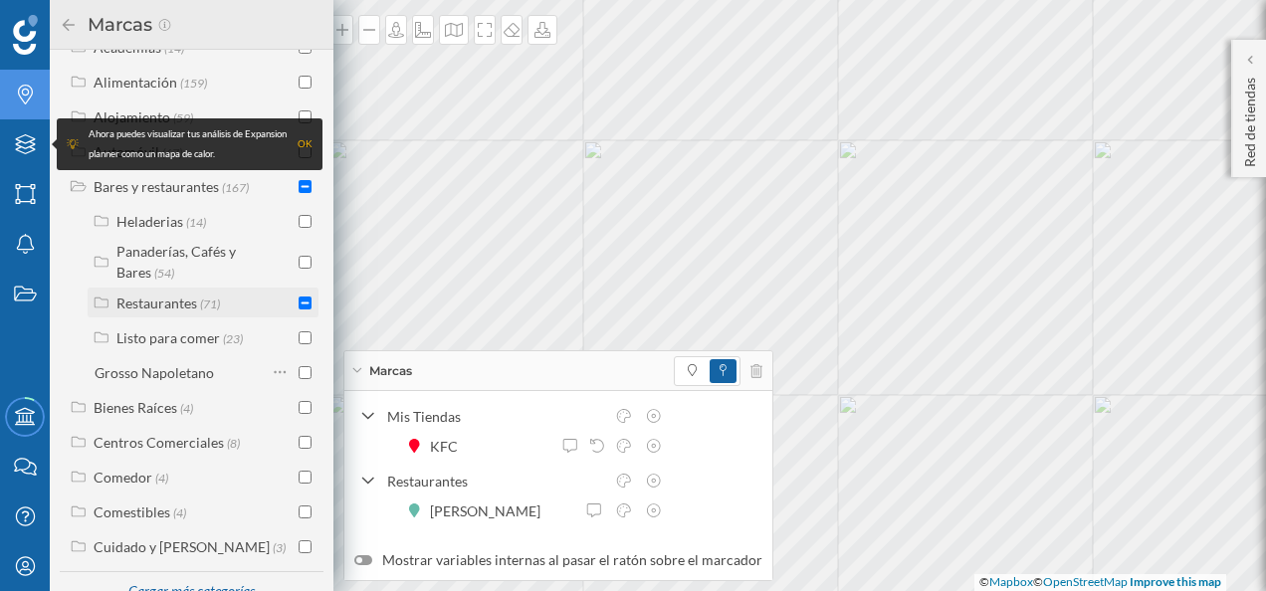
click at [194, 312] on div "Restaurantes" at bounding box center [156, 303] width 81 height 17
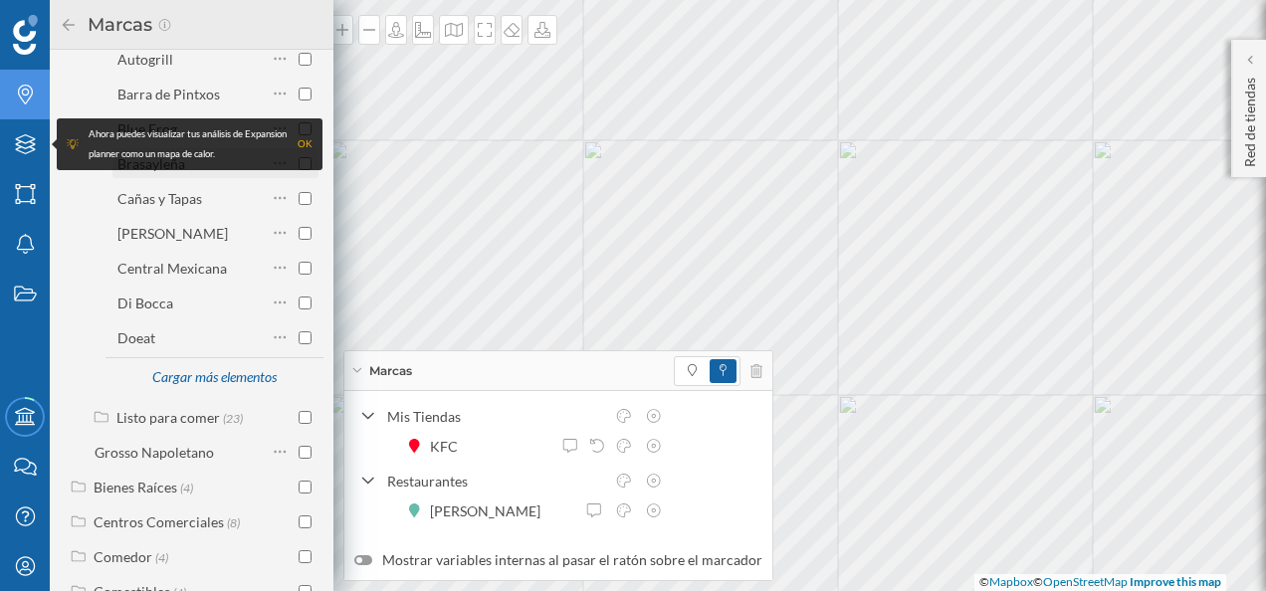
scroll to position [712, 0]
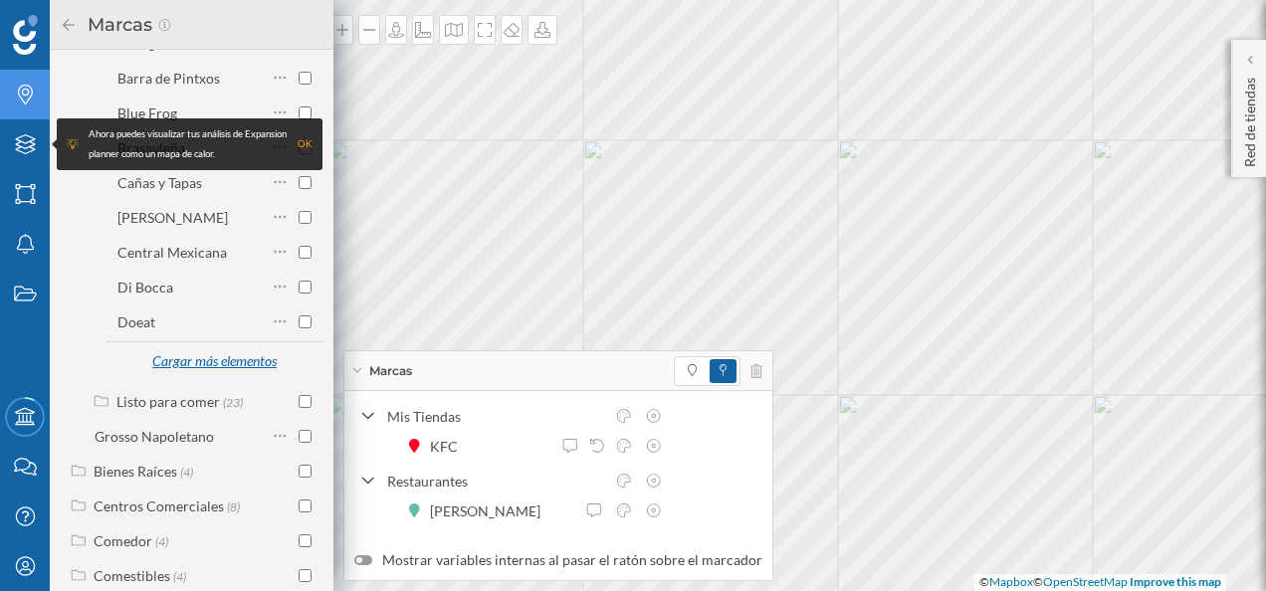
click at [205, 377] on div "Cargar más elementos" at bounding box center [213, 362] width 149 height 30
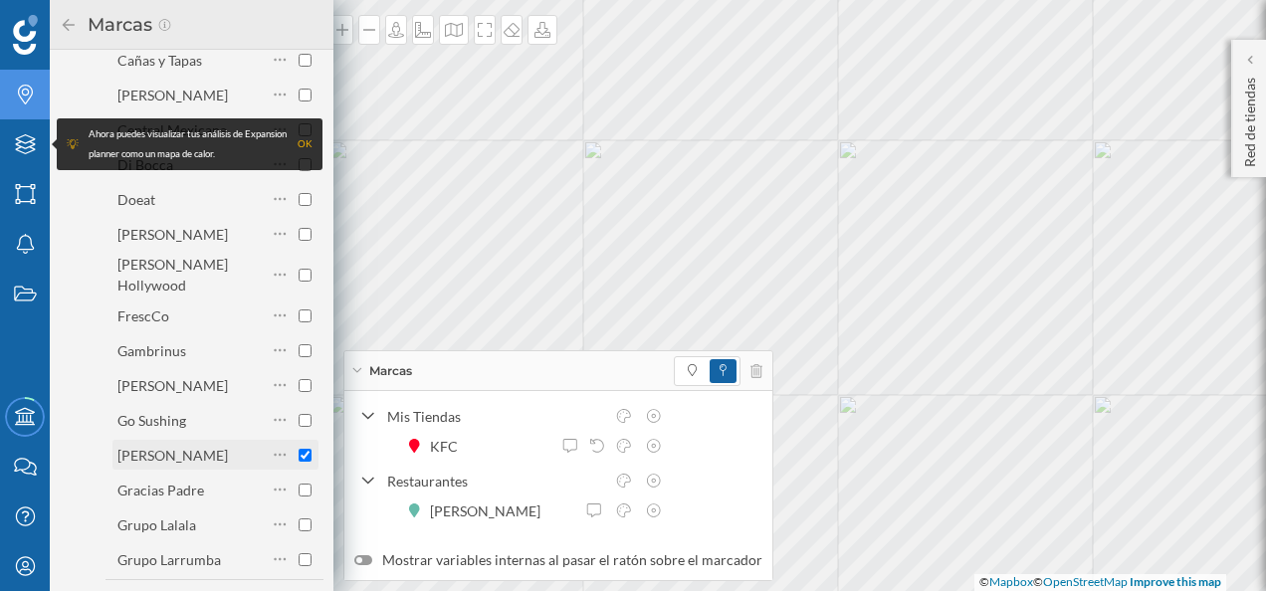
scroll to position [835, 0]
click at [275, 454] on icon at bounding box center [281, 454] width 12 height 3
click at [143, 458] on div "[PERSON_NAME]" at bounding box center [172, 454] width 110 height 17
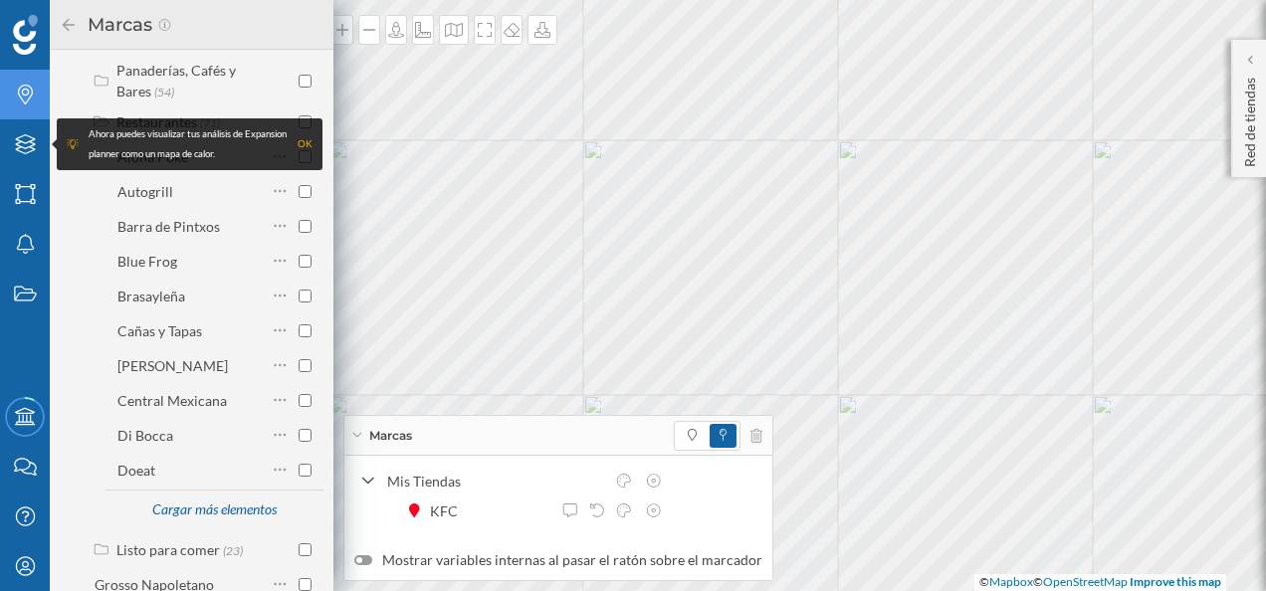
scroll to position [564, 0]
click at [215, 512] on div "Cargar más elementos" at bounding box center [213, 510] width 149 height 30
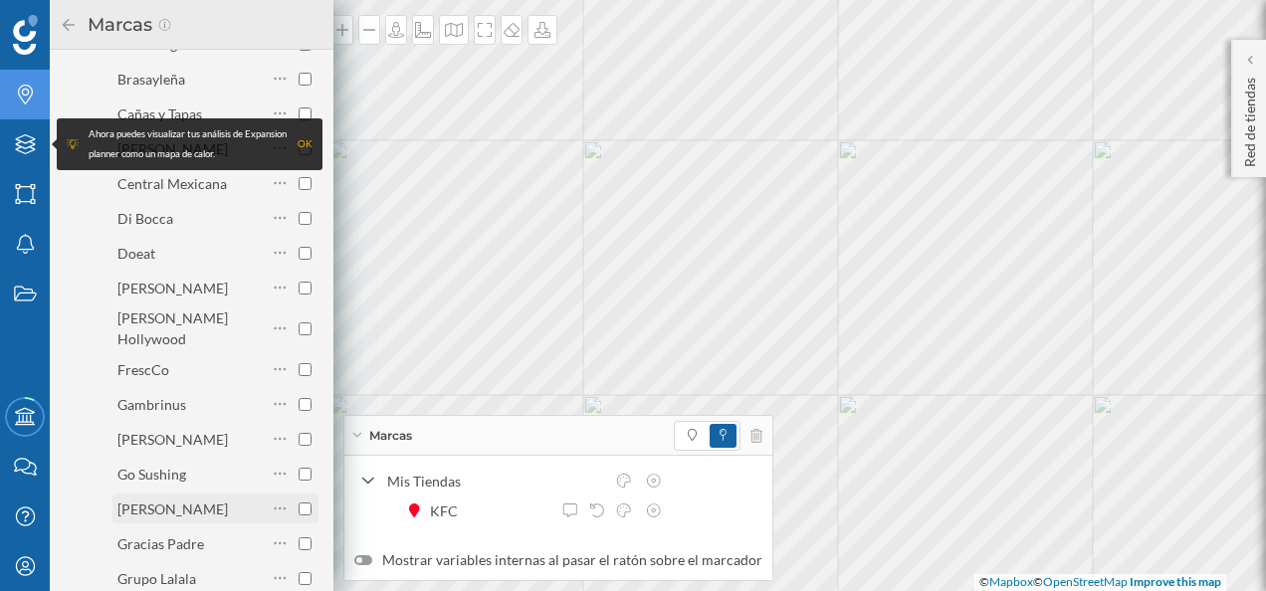
scroll to position [791, 0]
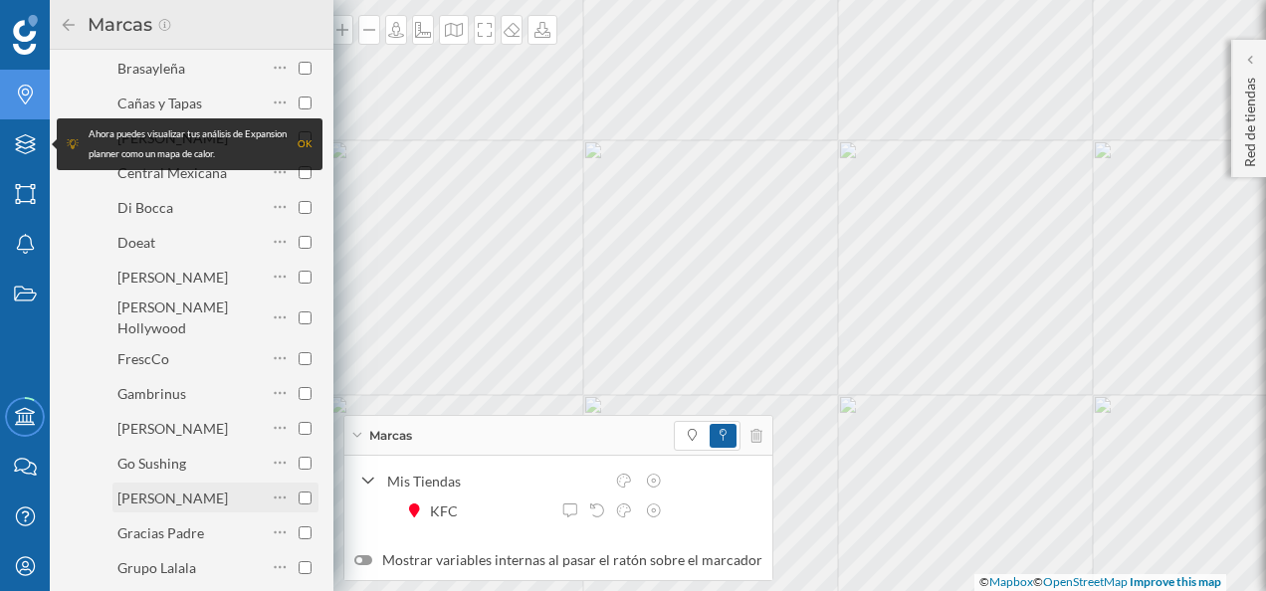
click at [170, 500] on div "[PERSON_NAME]" at bounding box center [172, 498] width 110 height 17
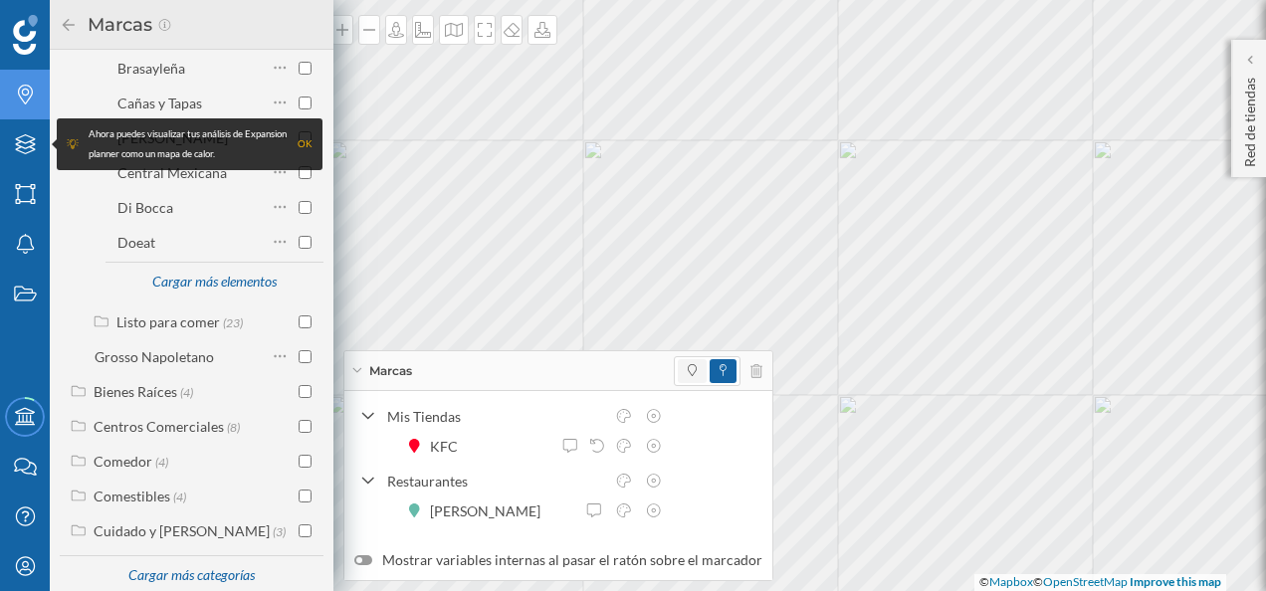
click at [678, 372] on span at bounding box center [692, 371] width 29 height 24
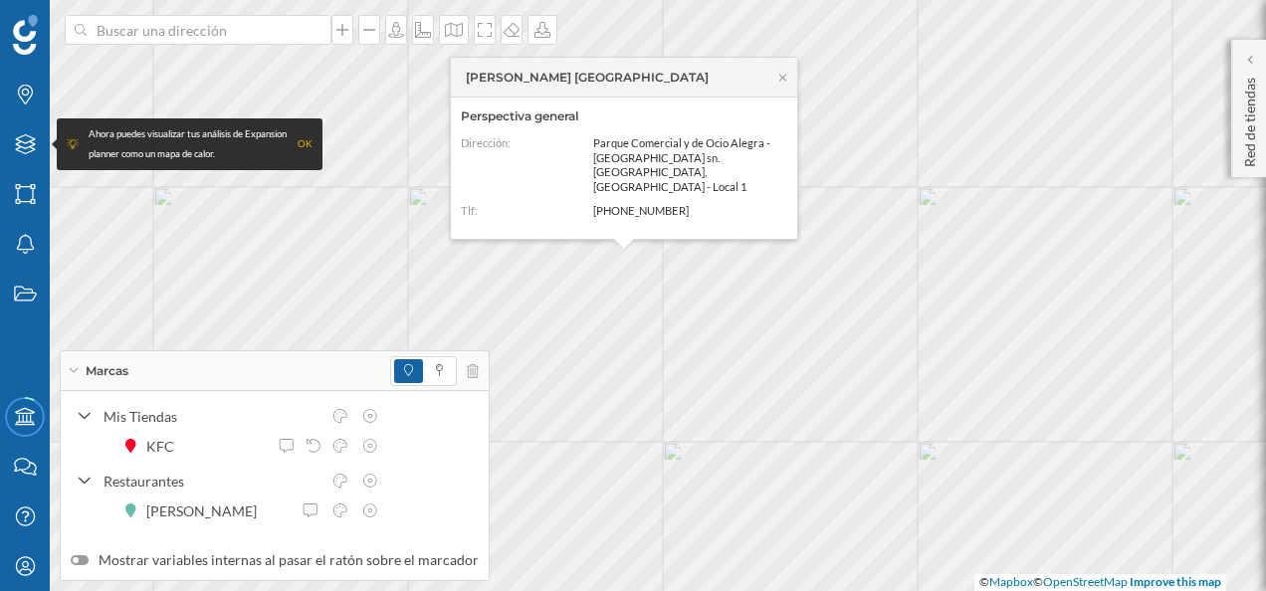
click at [301, 146] on div "OK" at bounding box center [305, 144] width 15 height 20
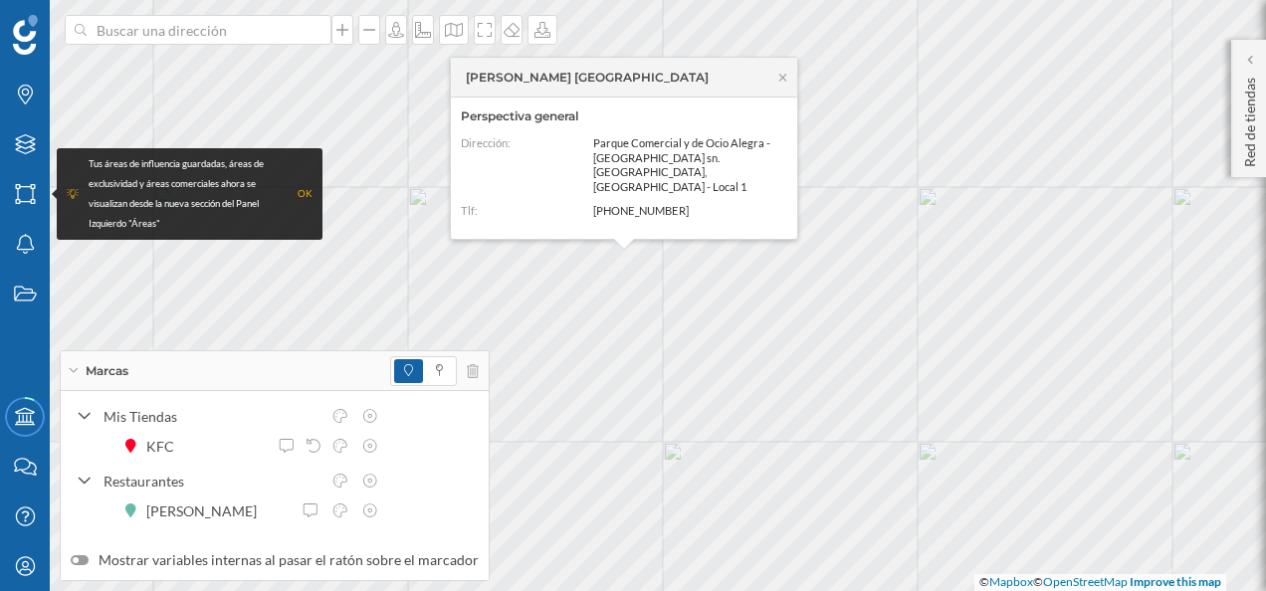
click at [304, 192] on div "OK" at bounding box center [305, 194] width 15 height 20
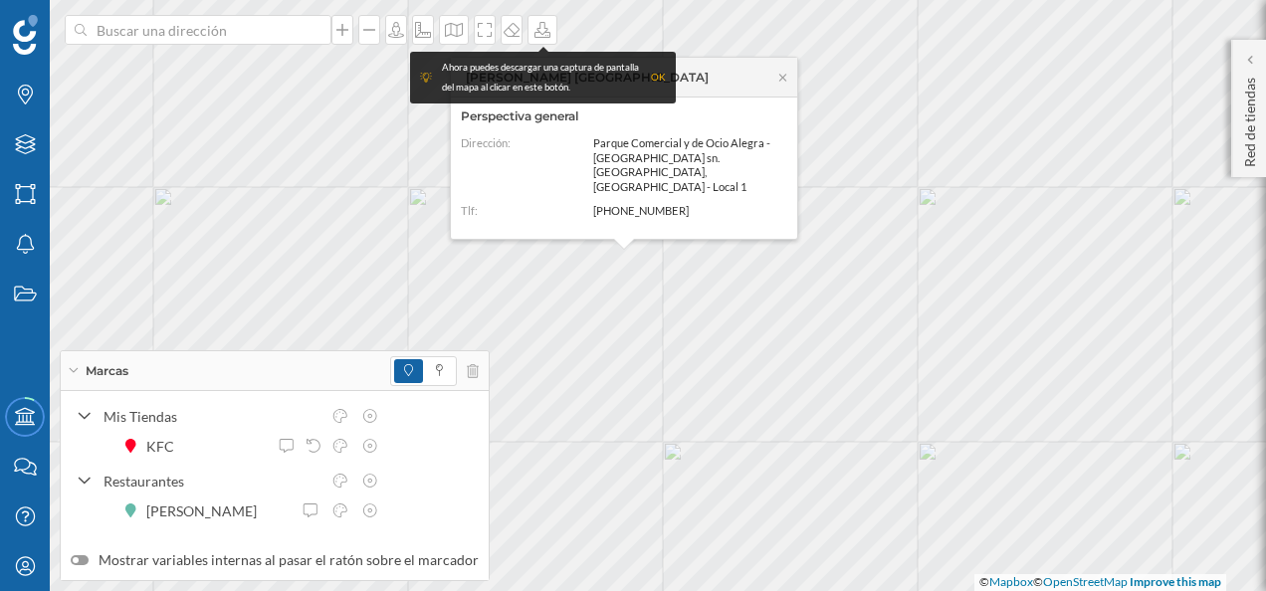
click at [657, 76] on div "OK" at bounding box center [658, 78] width 15 height 20
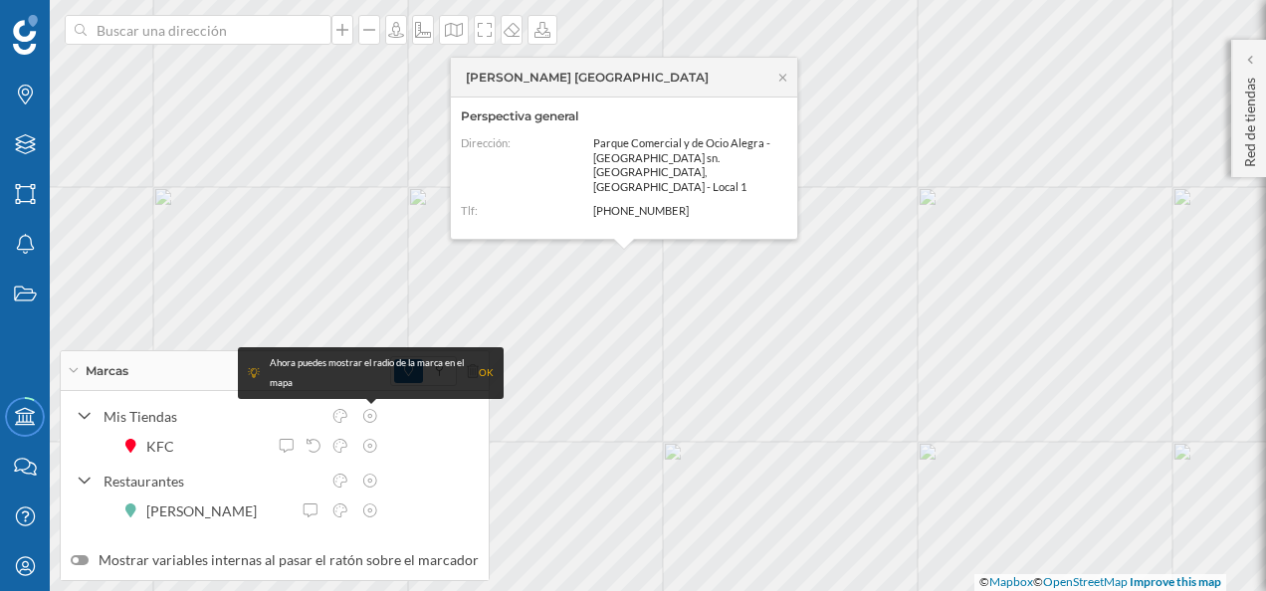
click at [487, 369] on div "OK" at bounding box center [486, 373] width 15 height 20
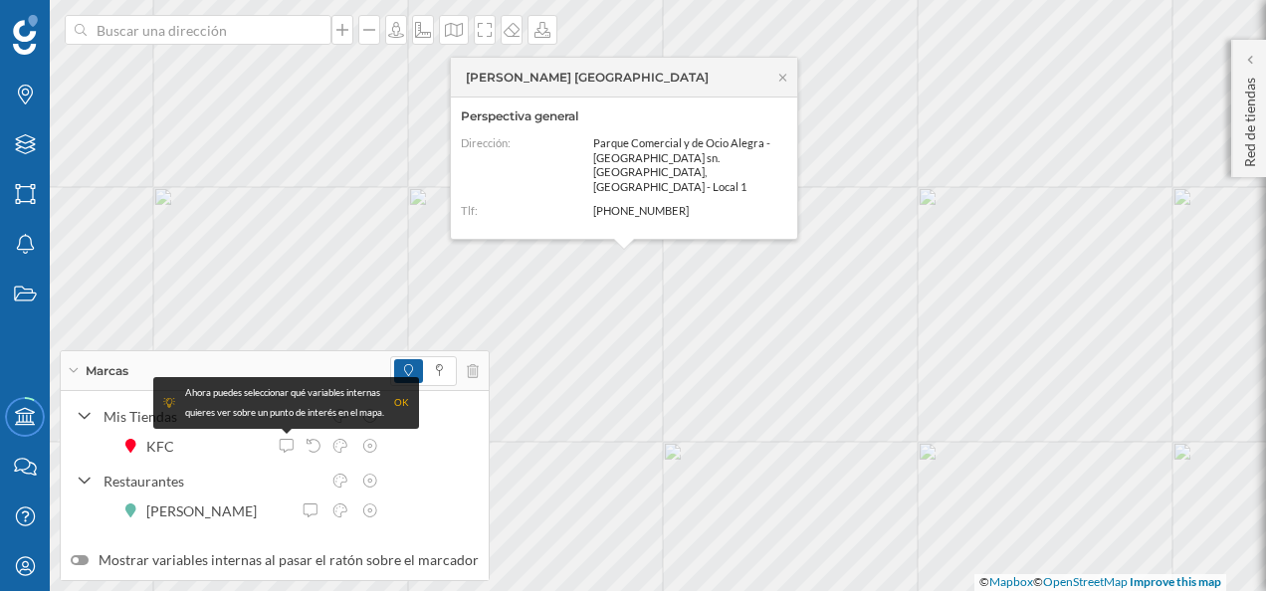
click at [405, 396] on div "OK" at bounding box center [401, 403] width 15 height 20
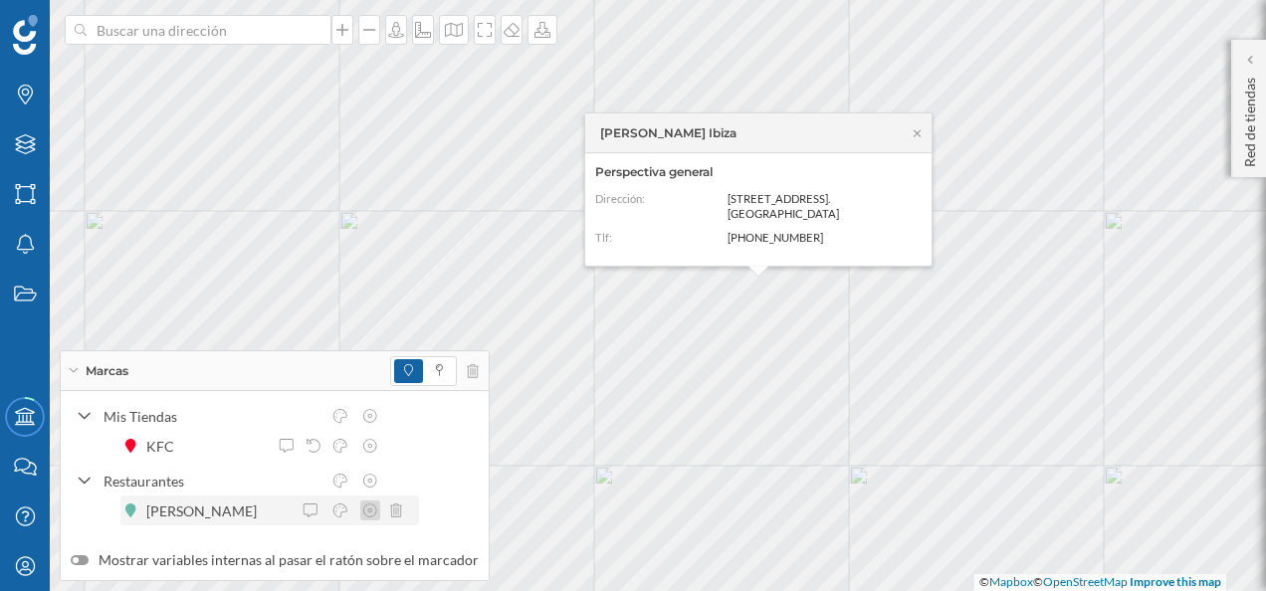
click at [375, 513] on icon at bounding box center [370, 511] width 14 height 14
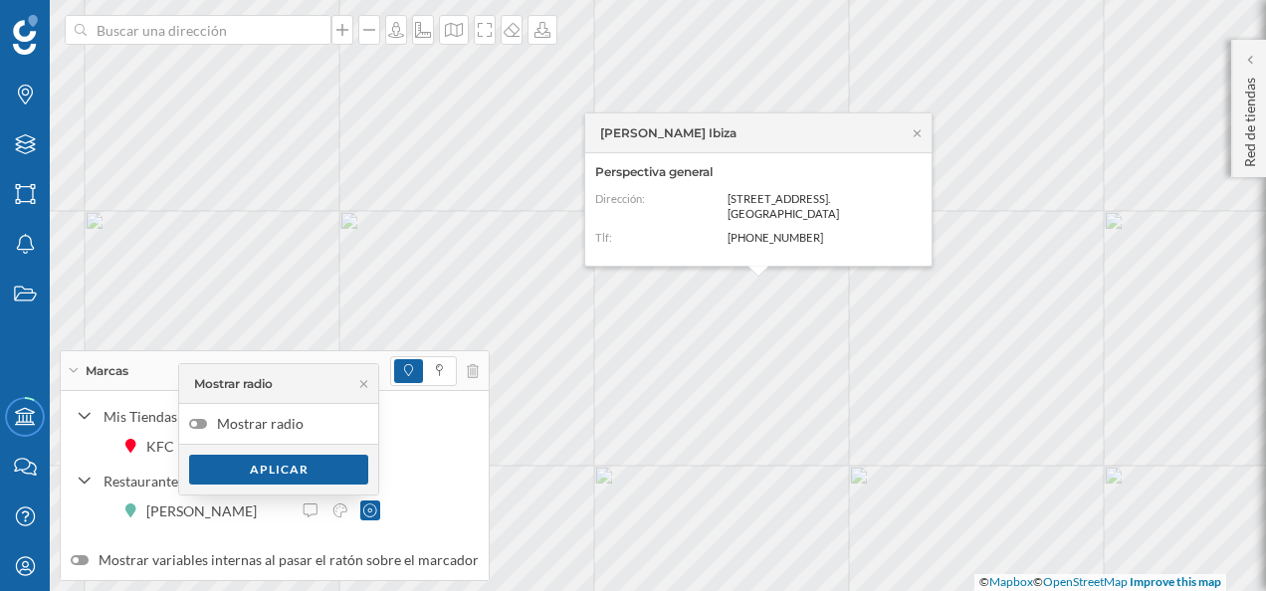
click at [203, 406] on label "Mostrar radio" at bounding box center [278, 424] width 199 height 40
click at [0, 0] on input "Mostrar radio" at bounding box center [0, 0] width 0 height 0
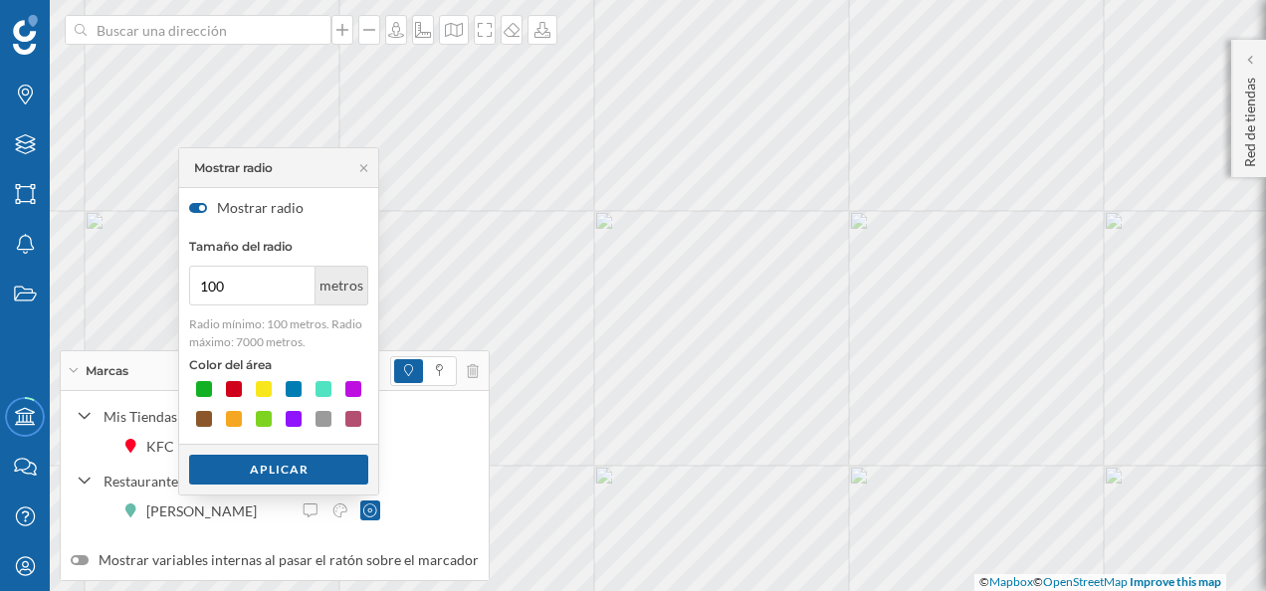
click at [159, 274] on body "Marcas Capas Áreas Notificaciones Estados Academy Contacta con nosotros Centro …" at bounding box center [633, 295] width 1266 height 591
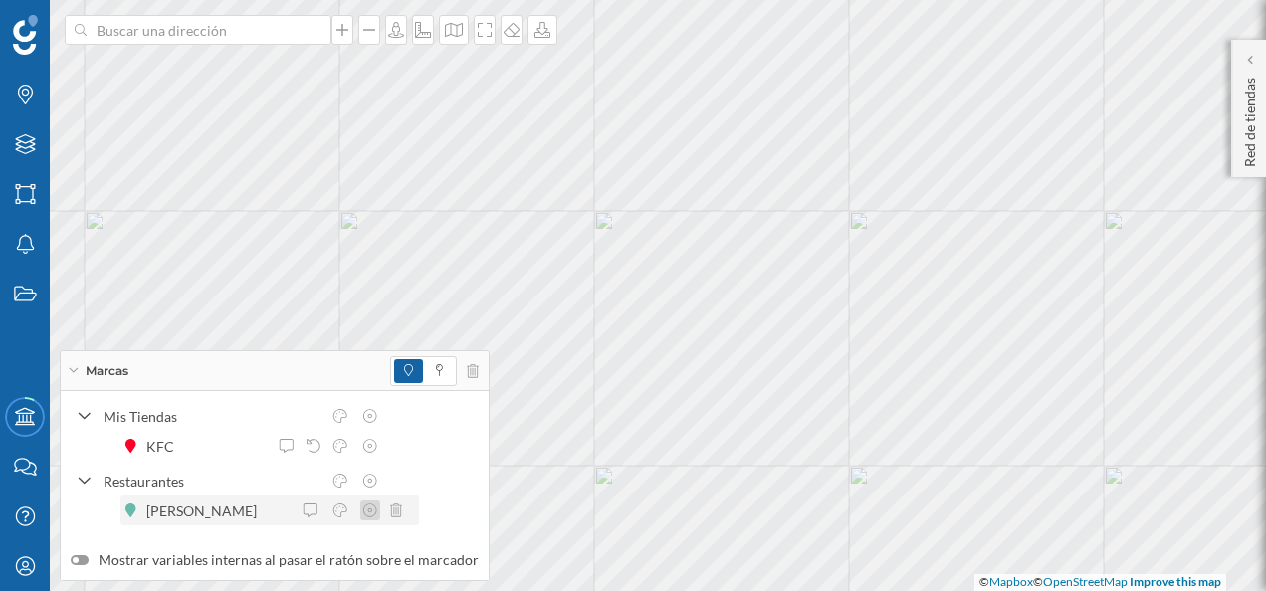
click at [362, 508] on icon at bounding box center [370, 511] width 18 height 14
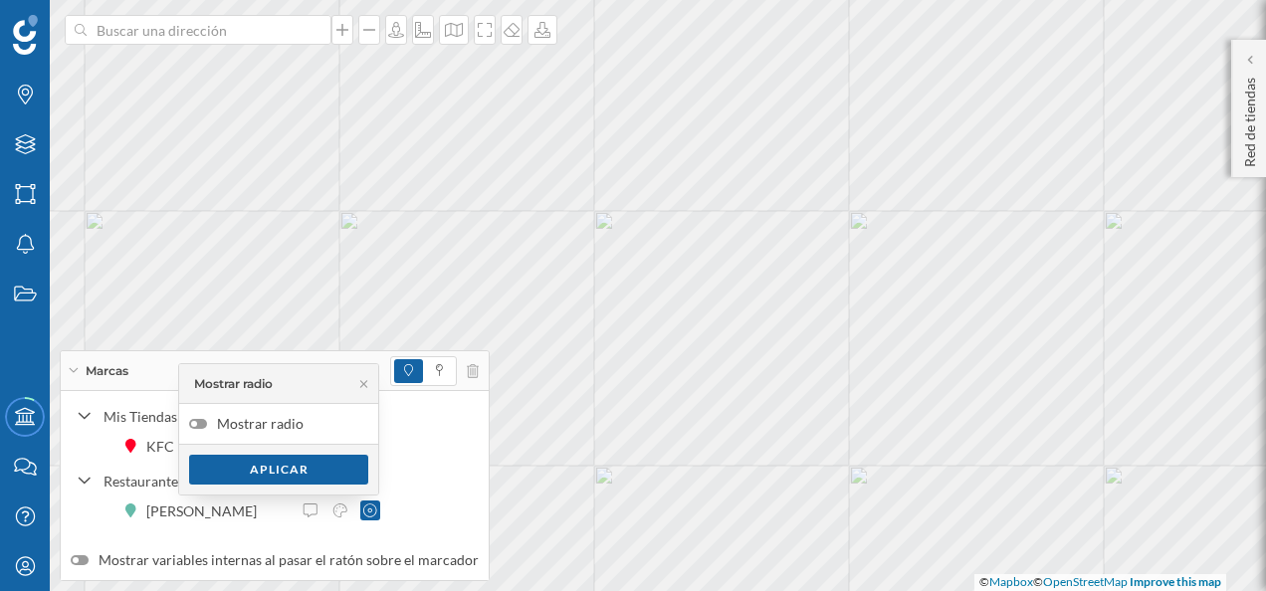
click at [295, 426] on label "Mostrar radio" at bounding box center [278, 424] width 199 height 40
click at [0, 0] on input "Mostrar radio" at bounding box center [0, 0] width 0 height 0
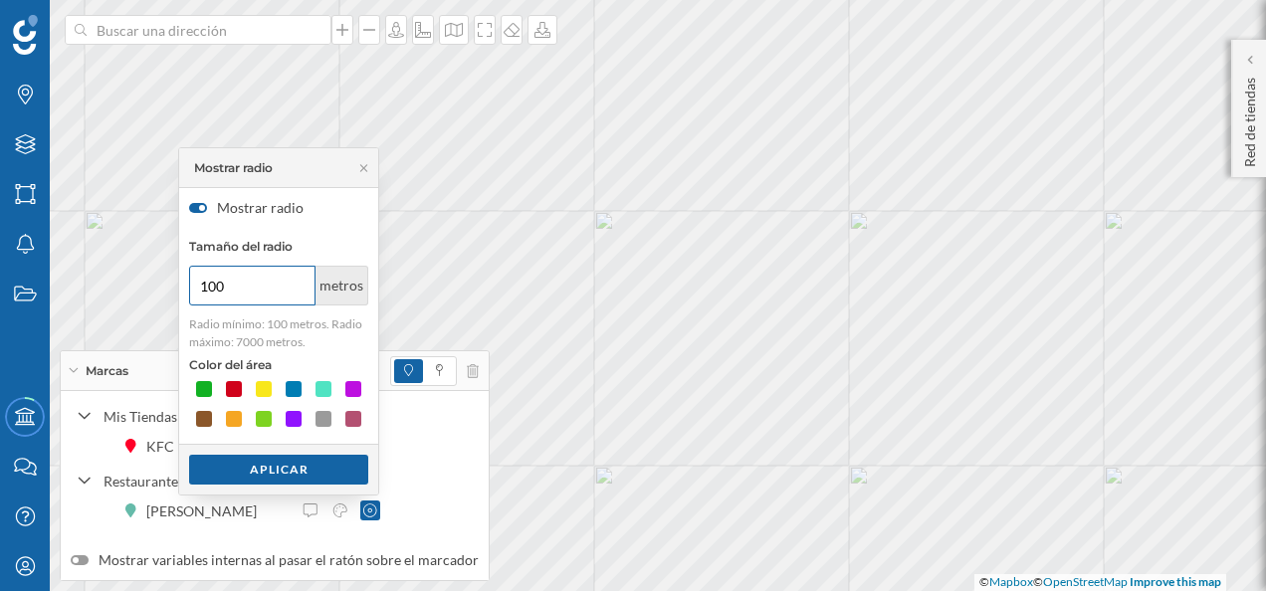
drag, startPoint x: 244, startPoint y: 289, endPoint x: 192, endPoint y: 283, distance: 52.1
click at [192, 283] on input "100" at bounding box center [252, 286] width 126 height 40
type input "3000"
click at [290, 468] on div "Aplicar" at bounding box center [278, 469] width 179 height 30
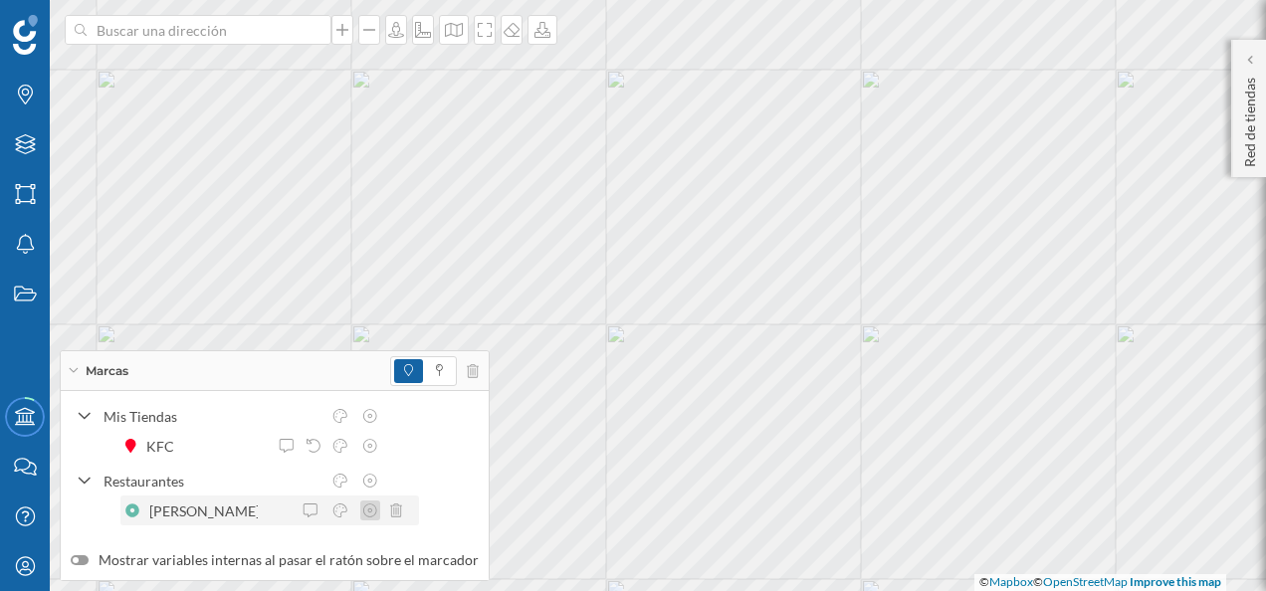
click at [376, 512] on icon at bounding box center [370, 511] width 18 height 14
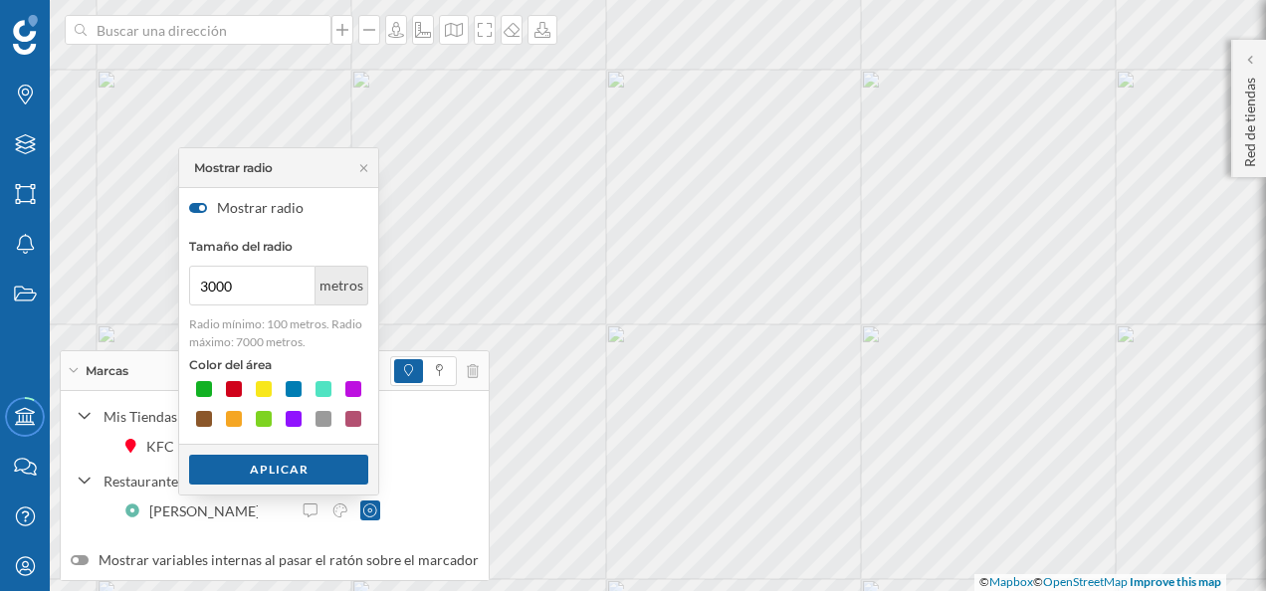
click at [203, 209] on div at bounding box center [202, 208] width 6 height 6
click at [0, 0] on input "Mostrar radio" at bounding box center [0, 0] width 0 height 0
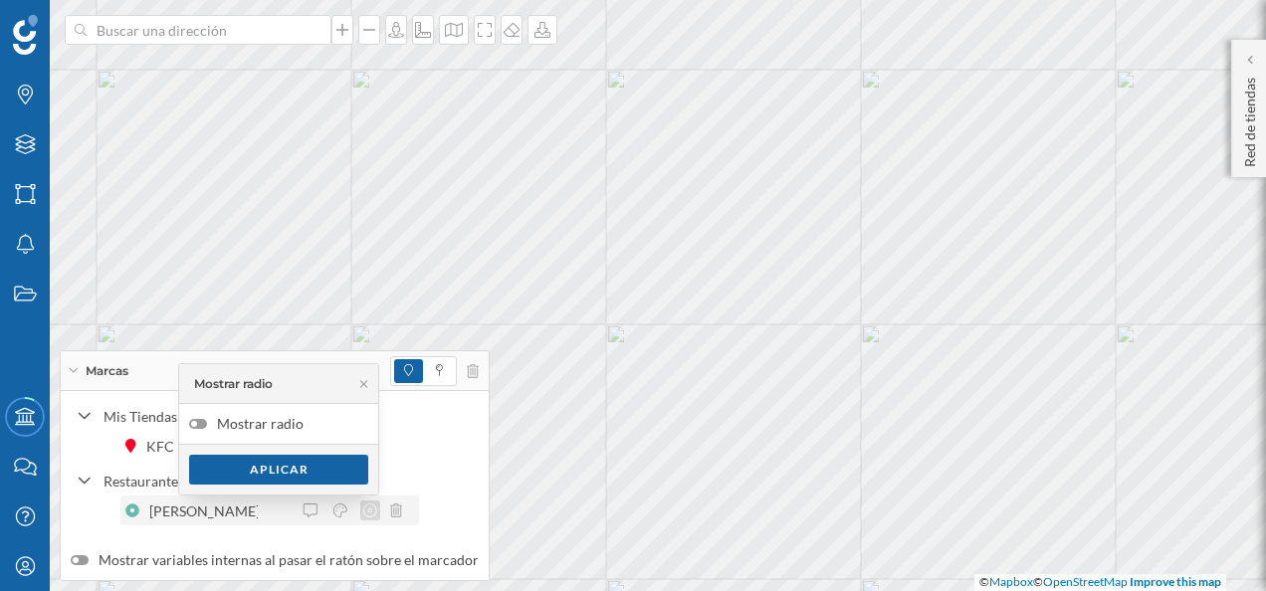
click at [362, 514] on icon at bounding box center [370, 511] width 18 height 14
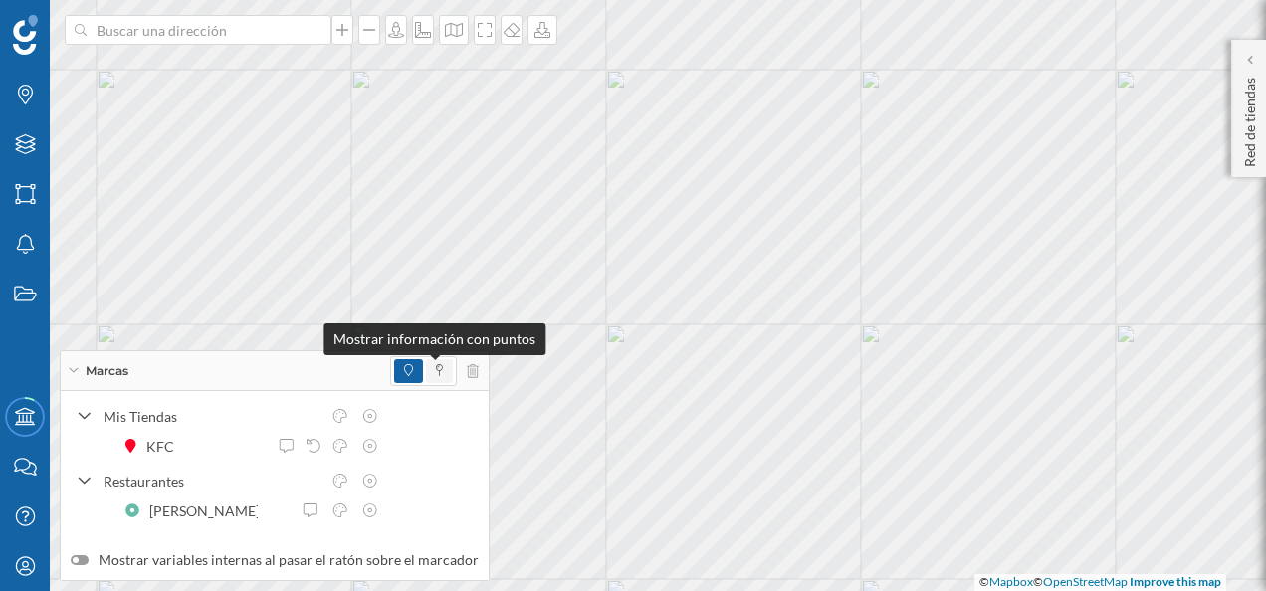
click at [436, 369] on icon at bounding box center [439, 370] width 7 height 12
click at [404, 370] on icon at bounding box center [408, 370] width 9 height 12
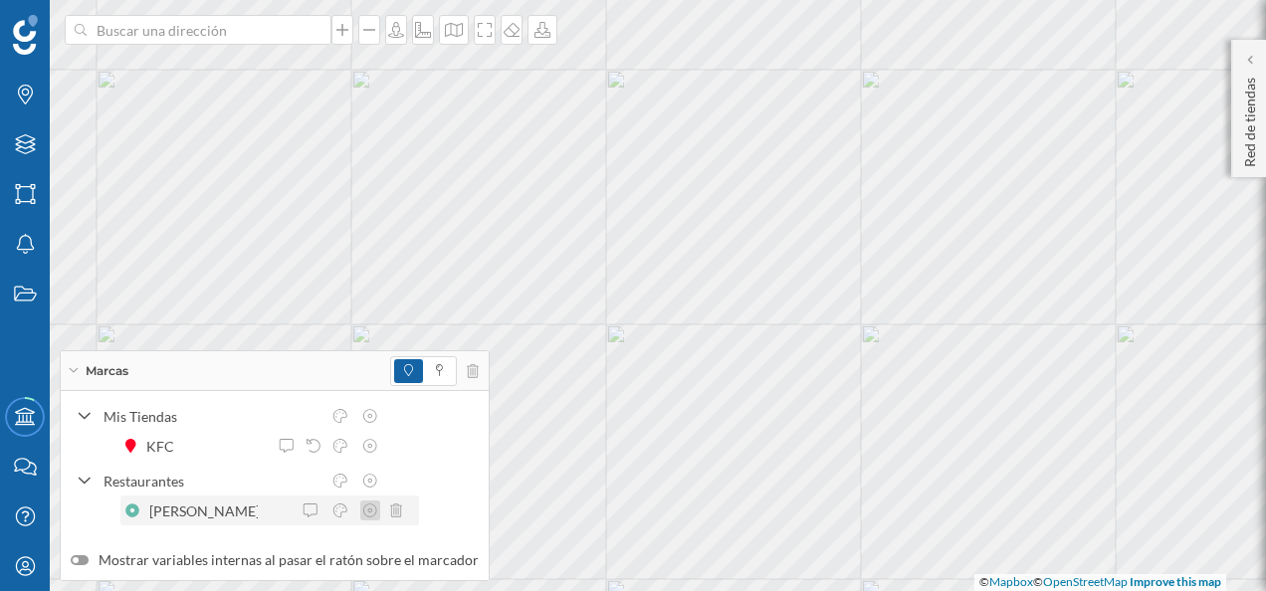
click at [364, 508] on icon at bounding box center [370, 511] width 14 height 14
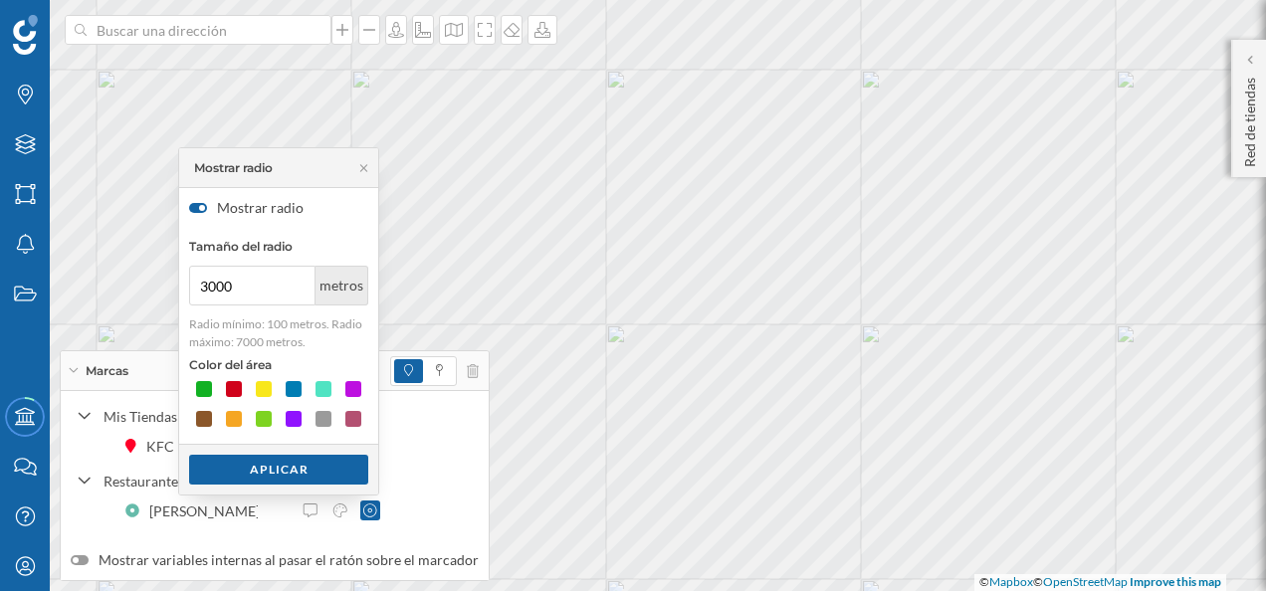
click at [208, 215] on label "Mostrar radio" at bounding box center [278, 208] width 199 height 40
click at [0, 0] on input "Mostrar radio" at bounding box center [0, 0] width 0 height 0
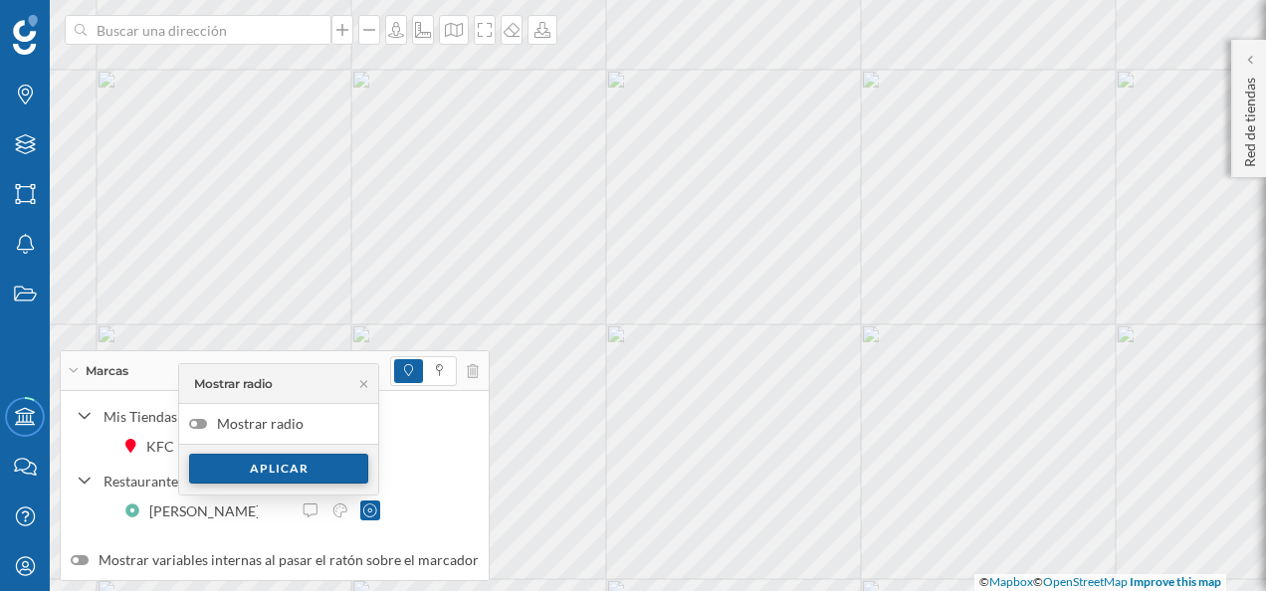
click at [311, 475] on div "Aplicar" at bounding box center [278, 469] width 179 height 30
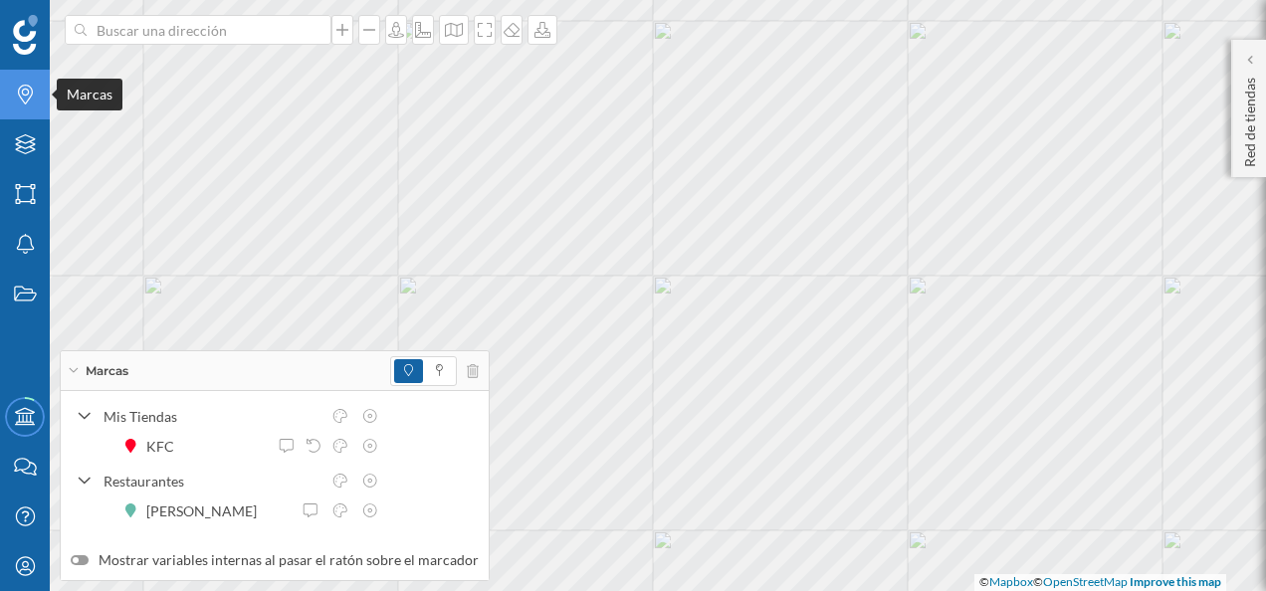
click at [32, 98] on icon "Marcas" at bounding box center [25, 95] width 25 height 20
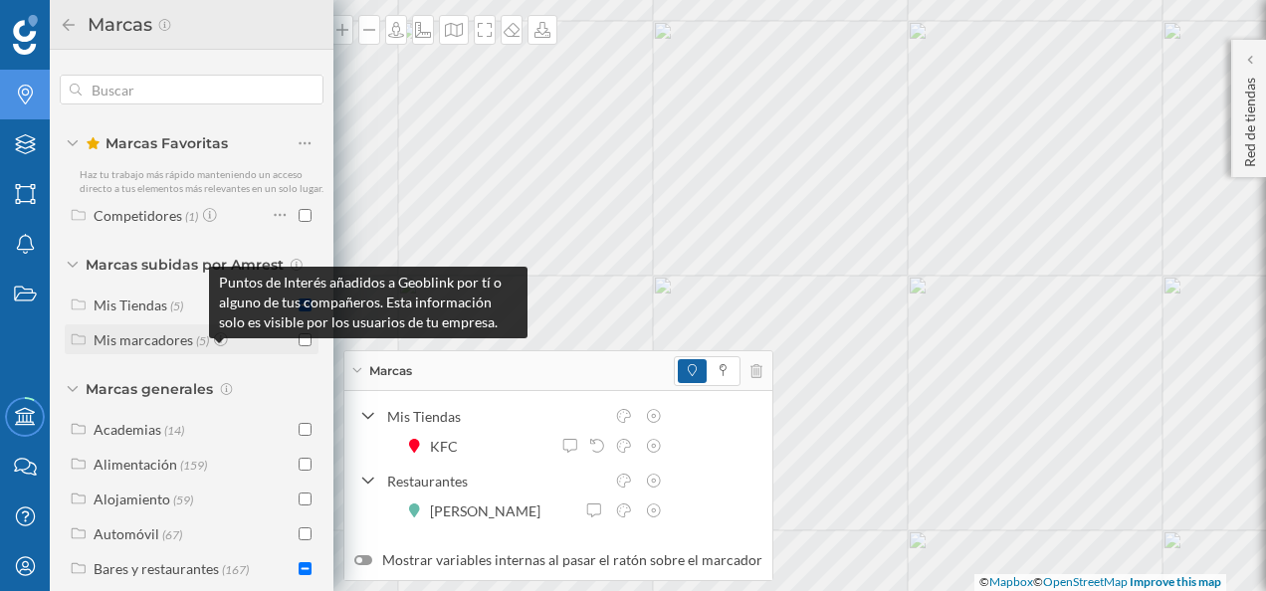
scroll to position [245, 0]
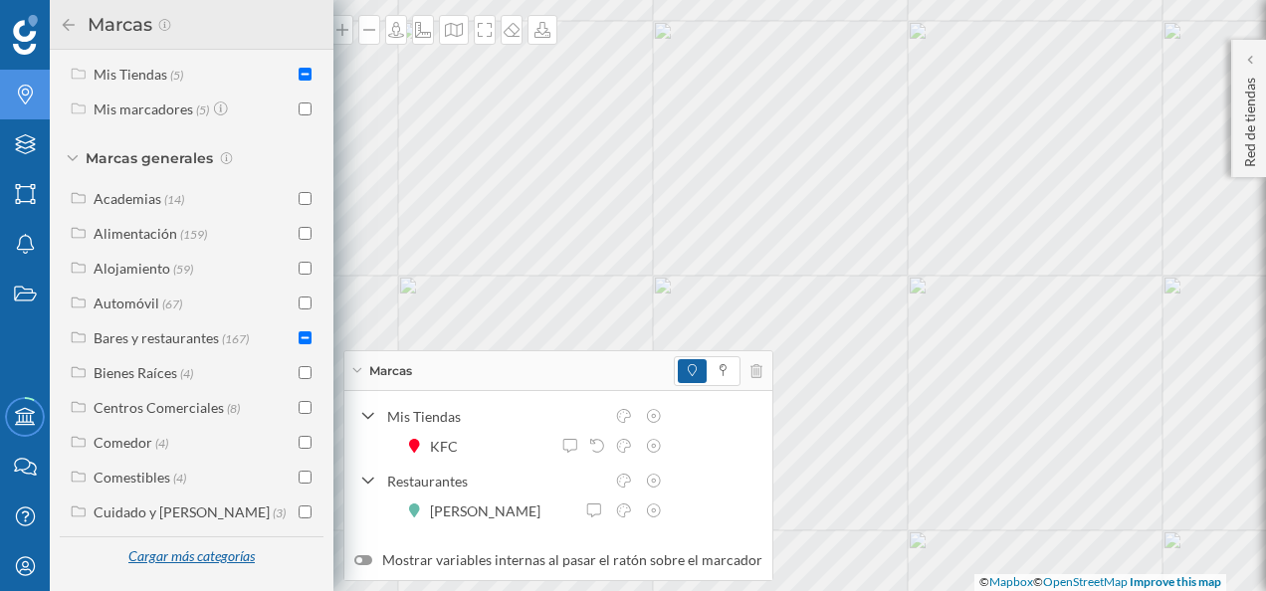
click at [197, 559] on div "Cargar más categorías" at bounding box center [190, 557] width 151 height 30
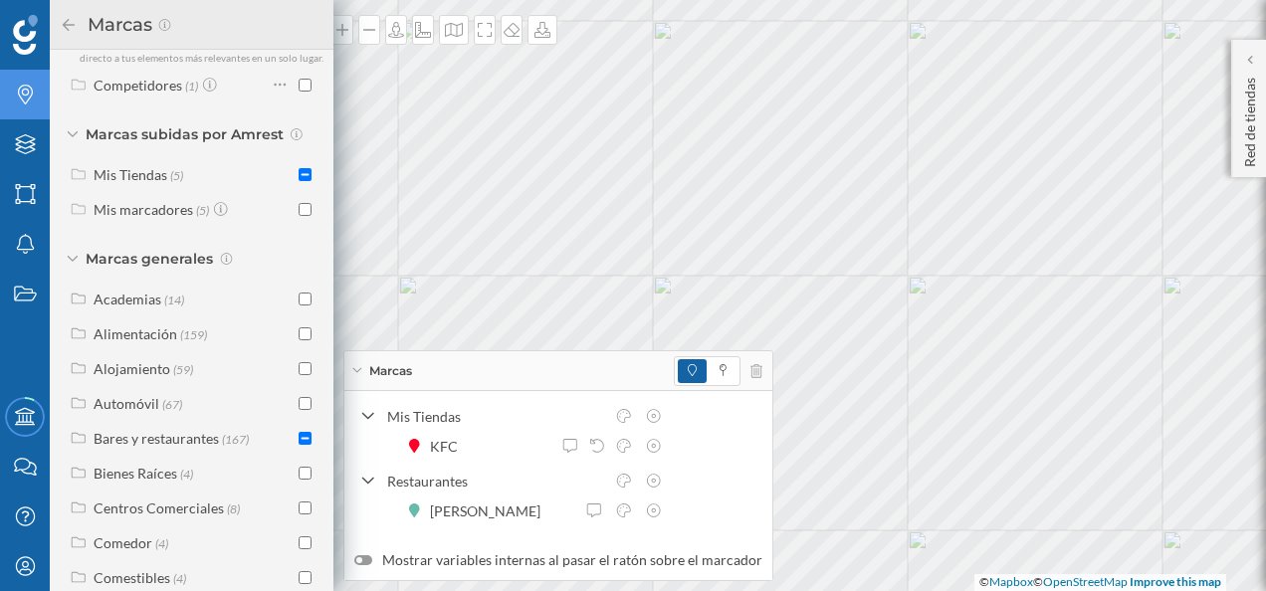
scroll to position [0, 0]
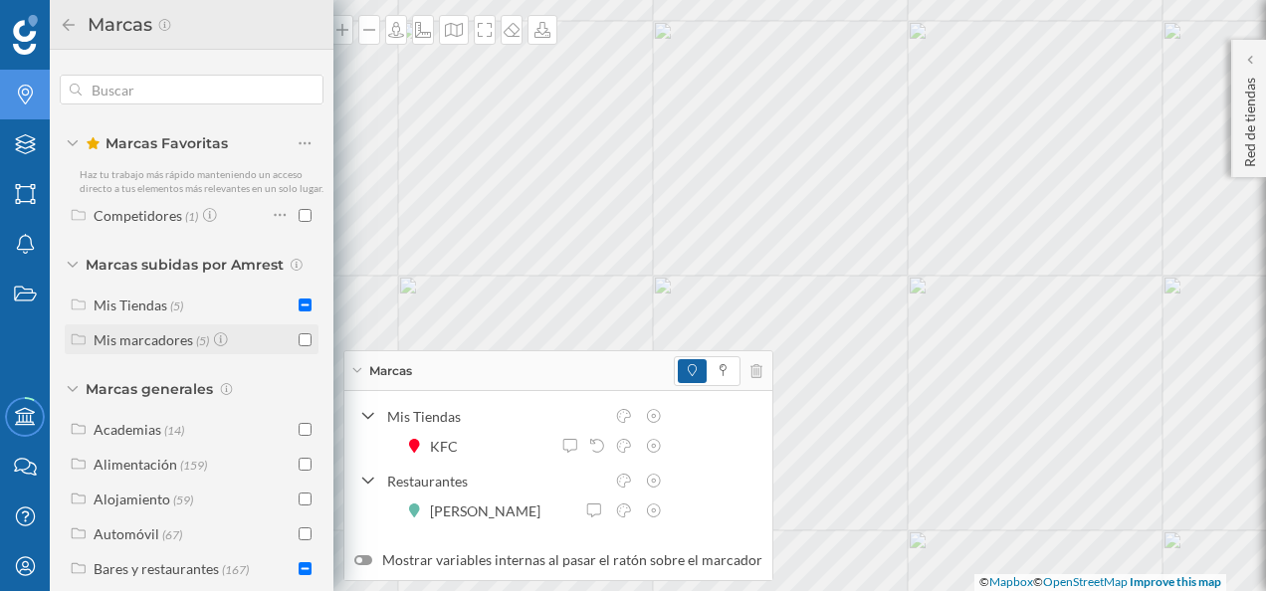
click at [163, 348] on div "Mis marcadores" at bounding box center [144, 339] width 100 height 17
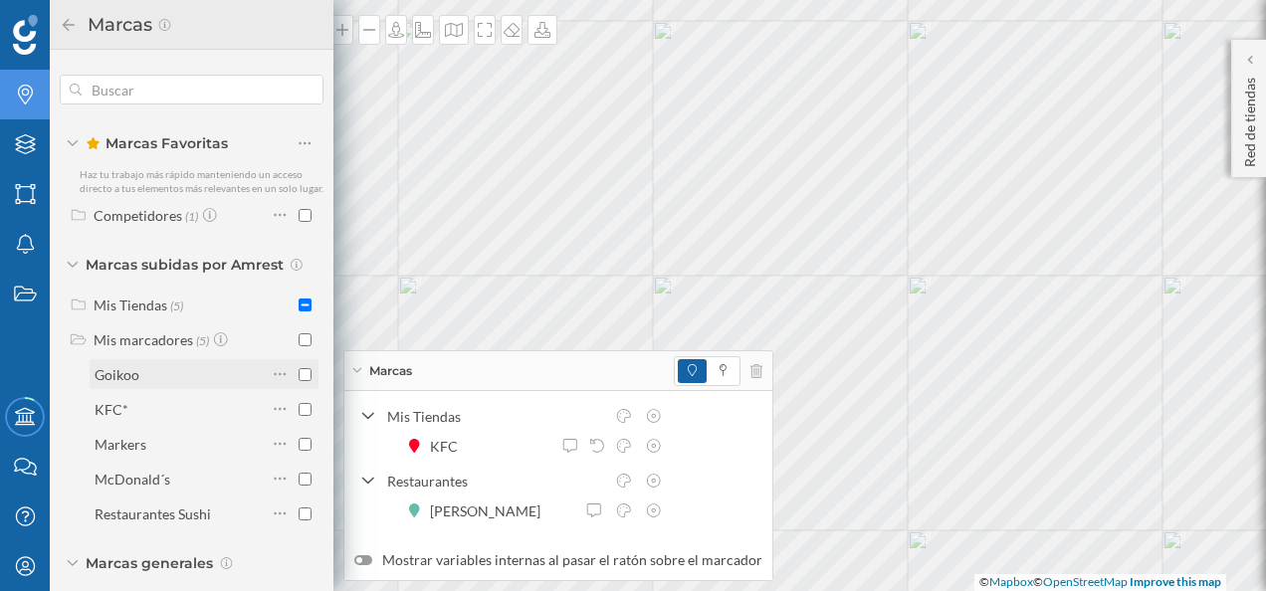
click at [132, 383] on div "Goikoo" at bounding box center [117, 374] width 45 height 17
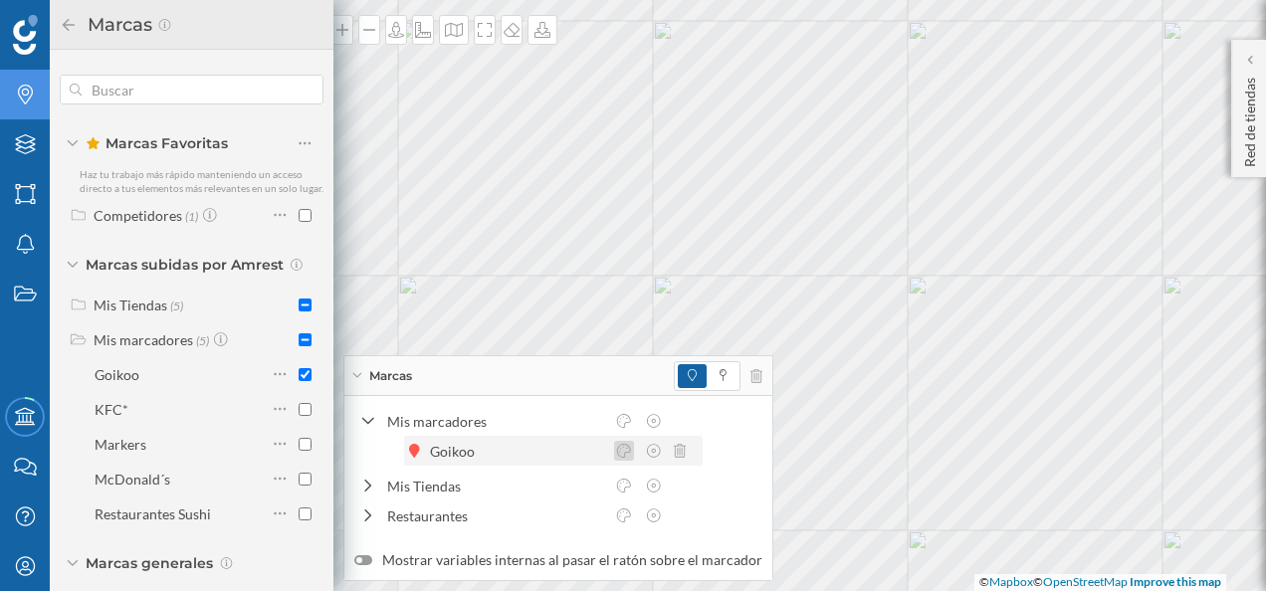
click at [618, 451] on icon at bounding box center [624, 451] width 18 height 14
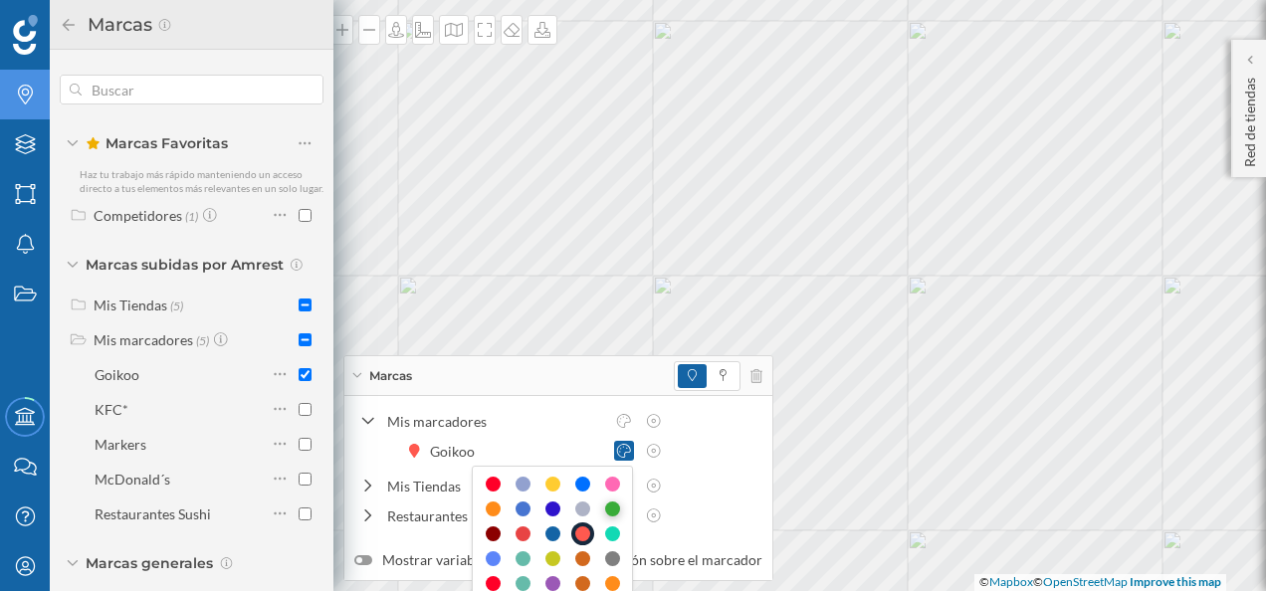
click at [614, 509] on div at bounding box center [612, 509] width 15 height 15
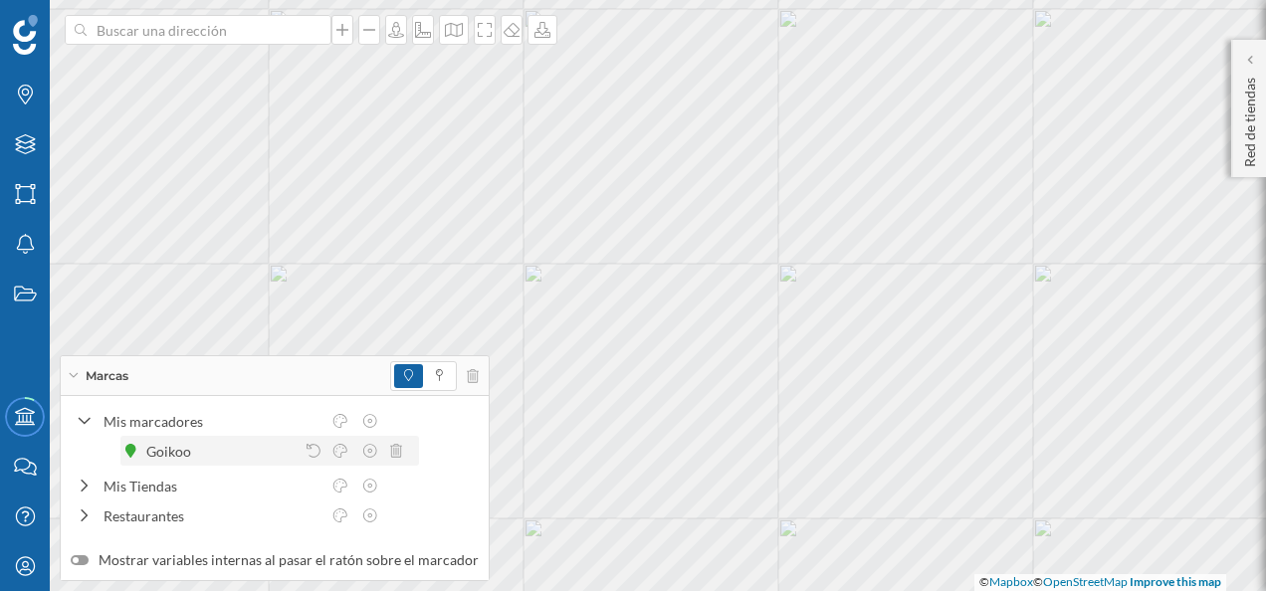
click at [222, 442] on div "Goikoo" at bounding box center [204, 451] width 117 height 21
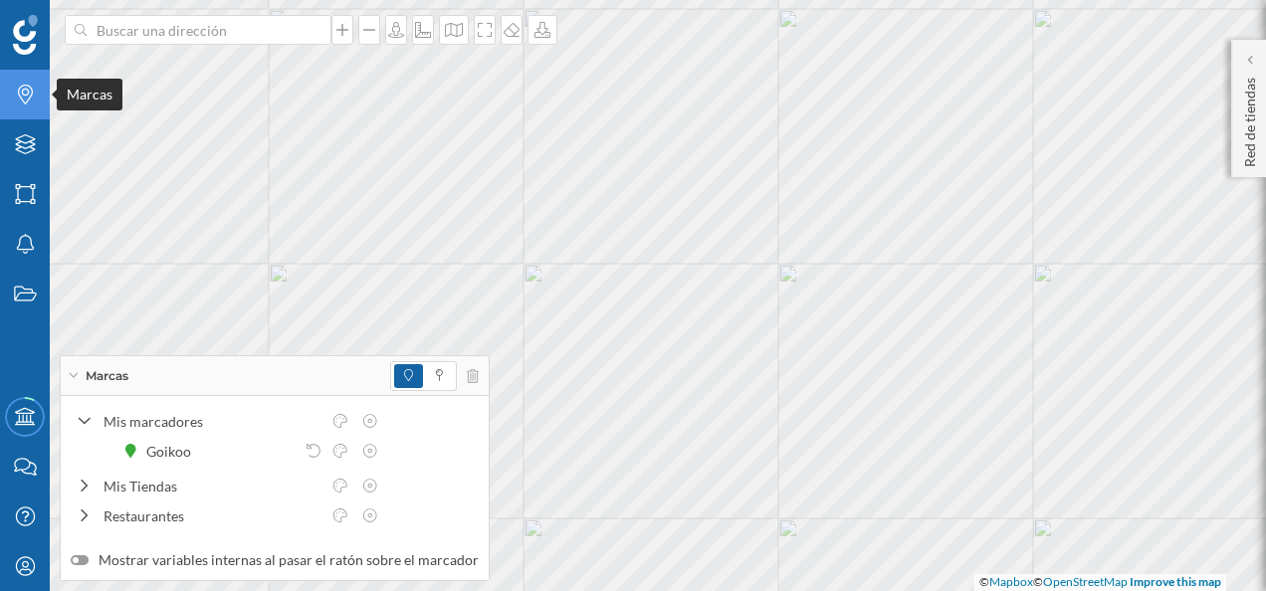
click at [22, 98] on icon "Marcas" at bounding box center [25, 95] width 25 height 20
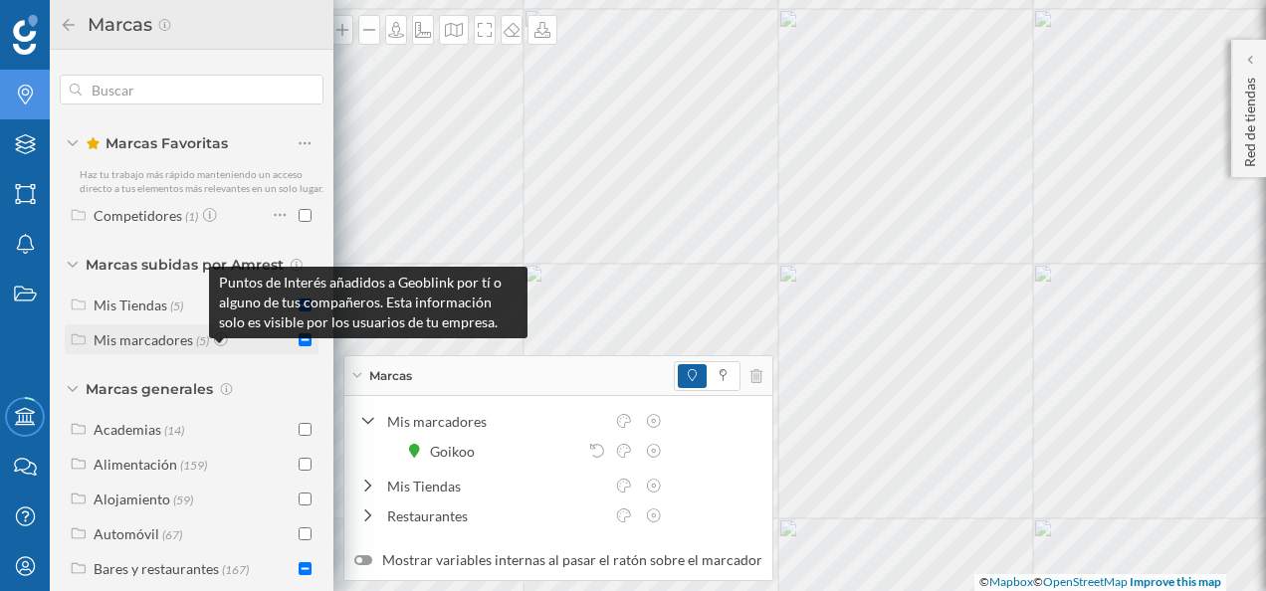
click at [217, 346] on icon at bounding box center [221, 339] width 14 height 14
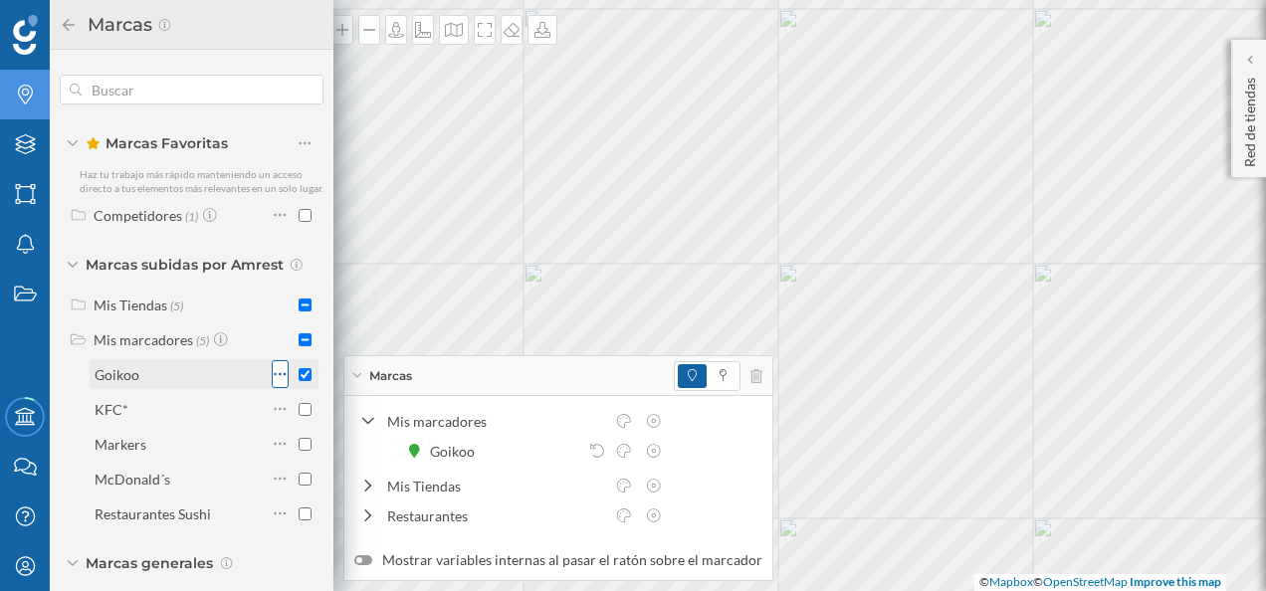
click at [274, 384] on icon at bounding box center [280, 374] width 13 height 20
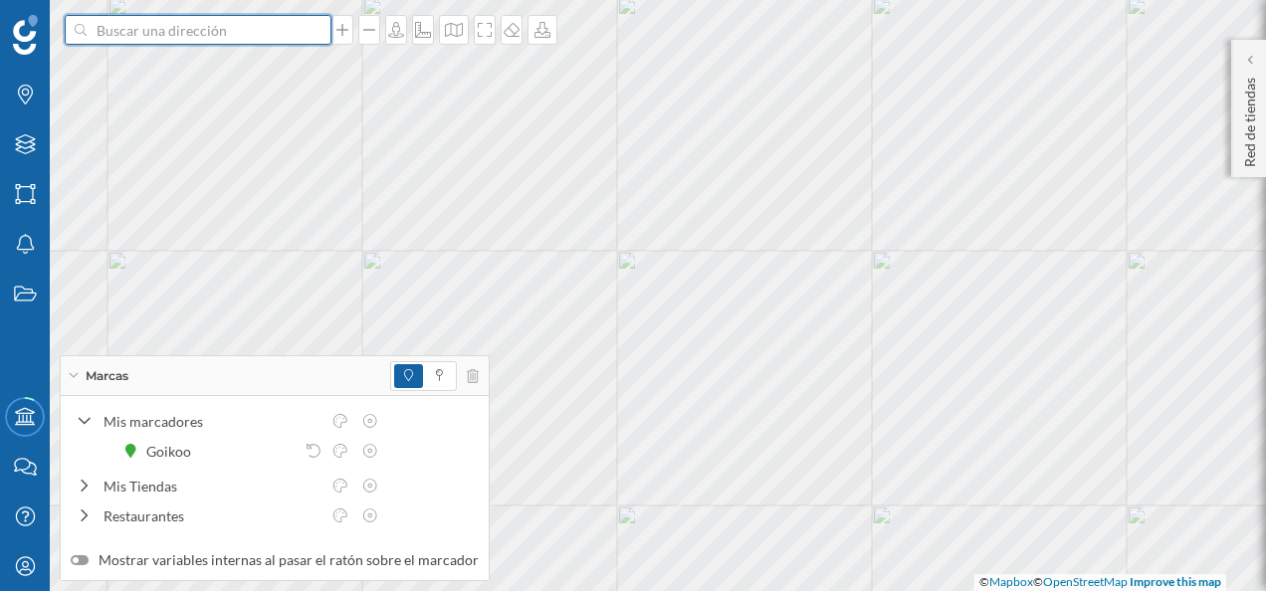
click at [227, 34] on input at bounding box center [198, 30] width 223 height 30
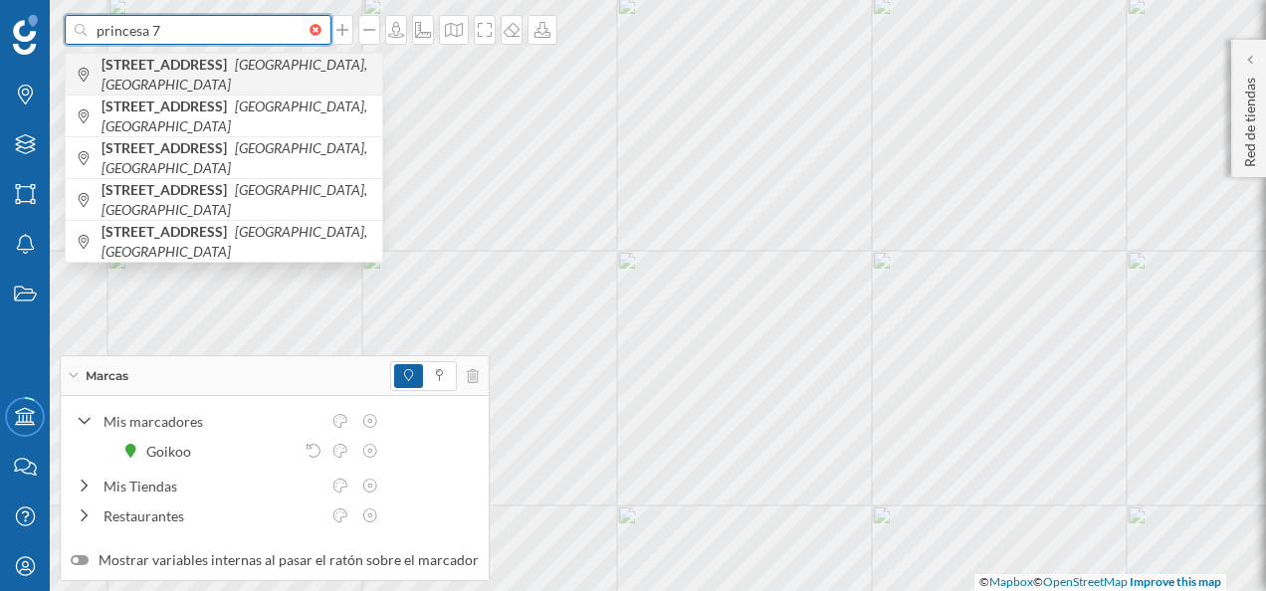
type input "princesa 7"
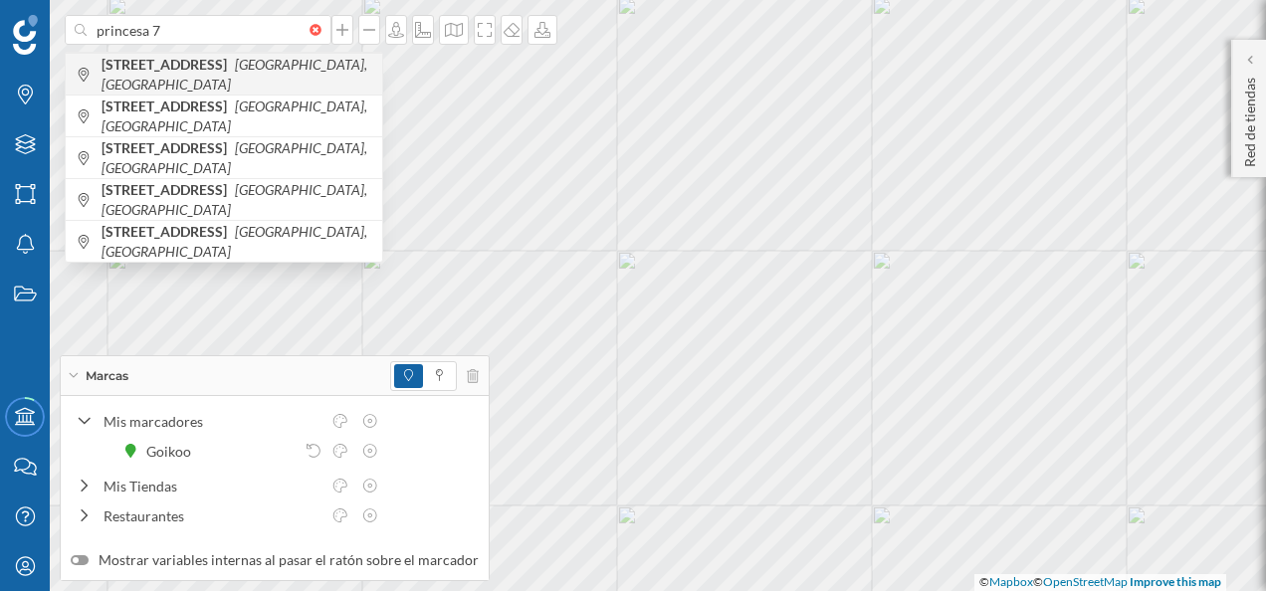
click at [240, 69] on span "[STREET_ADDRESS]" at bounding box center [237, 75] width 271 height 40
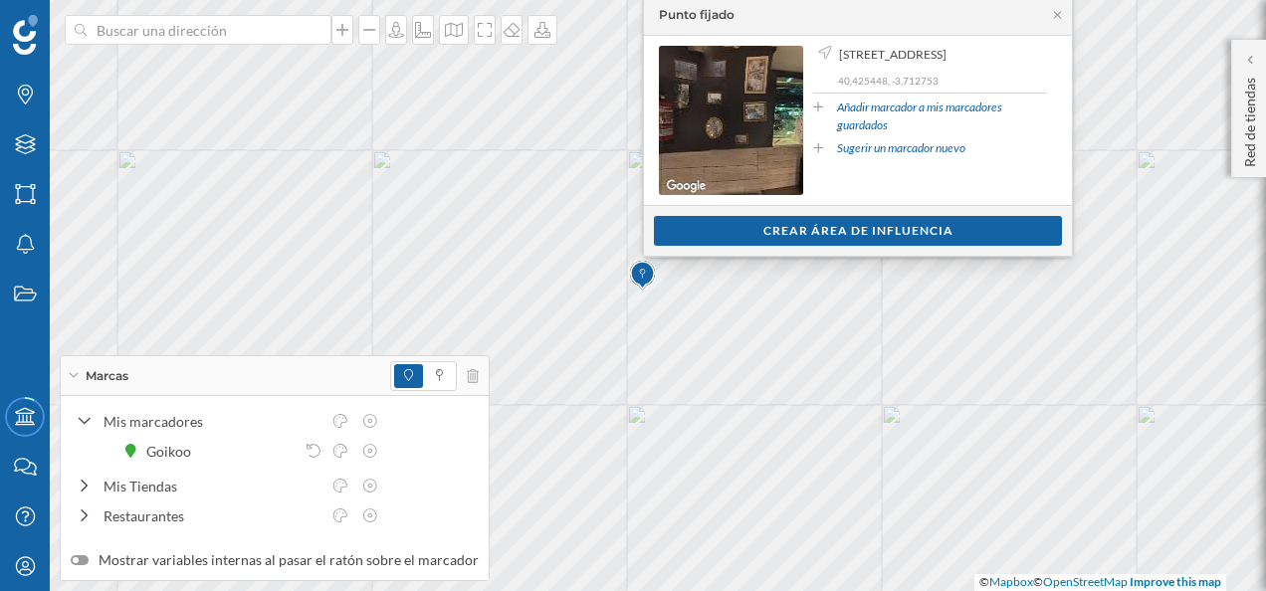
click at [860, 124] on link "Añadir marcador a mis marcadores guardados" at bounding box center [942, 117] width 210 height 36
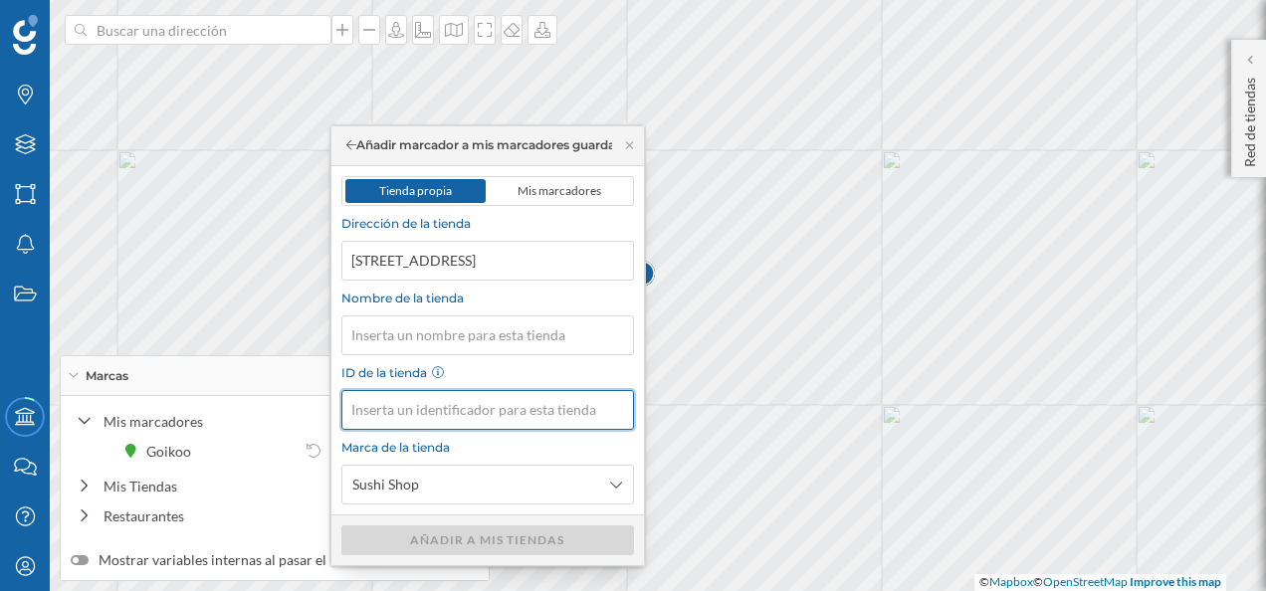
click at [472, 412] on input "ID de la tienda" at bounding box center [487, 410] width 293 height 40
type input "Goi"
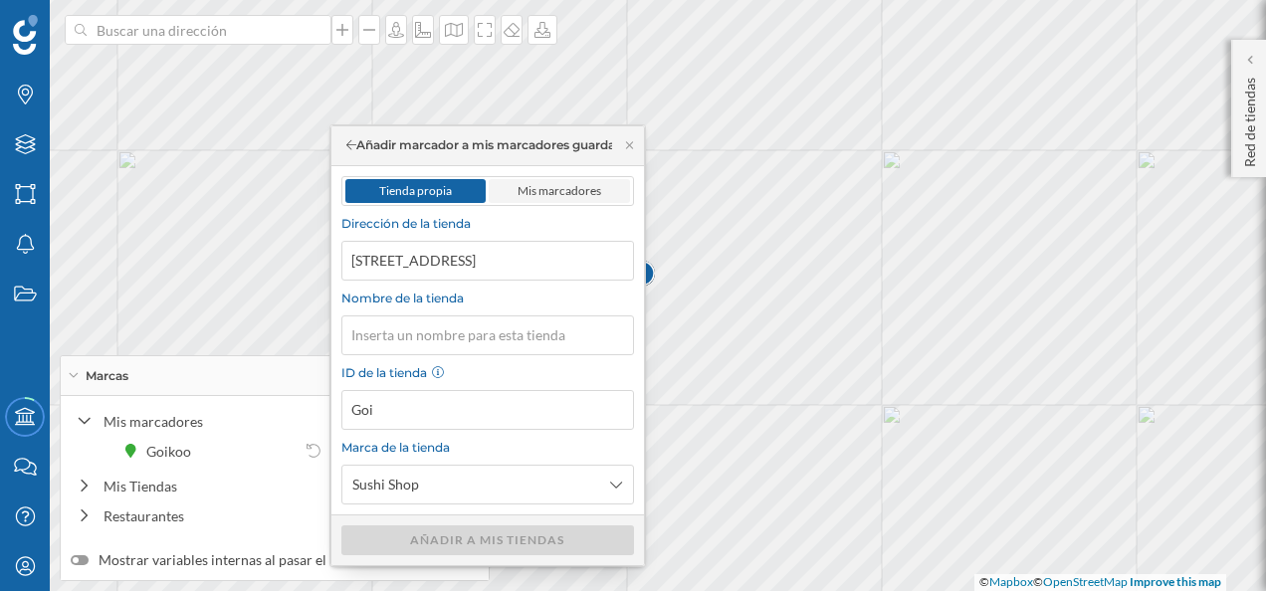
click at [569, 193] on span "Mis marcadores" at bounding box center [560, 190] width 84 height 15
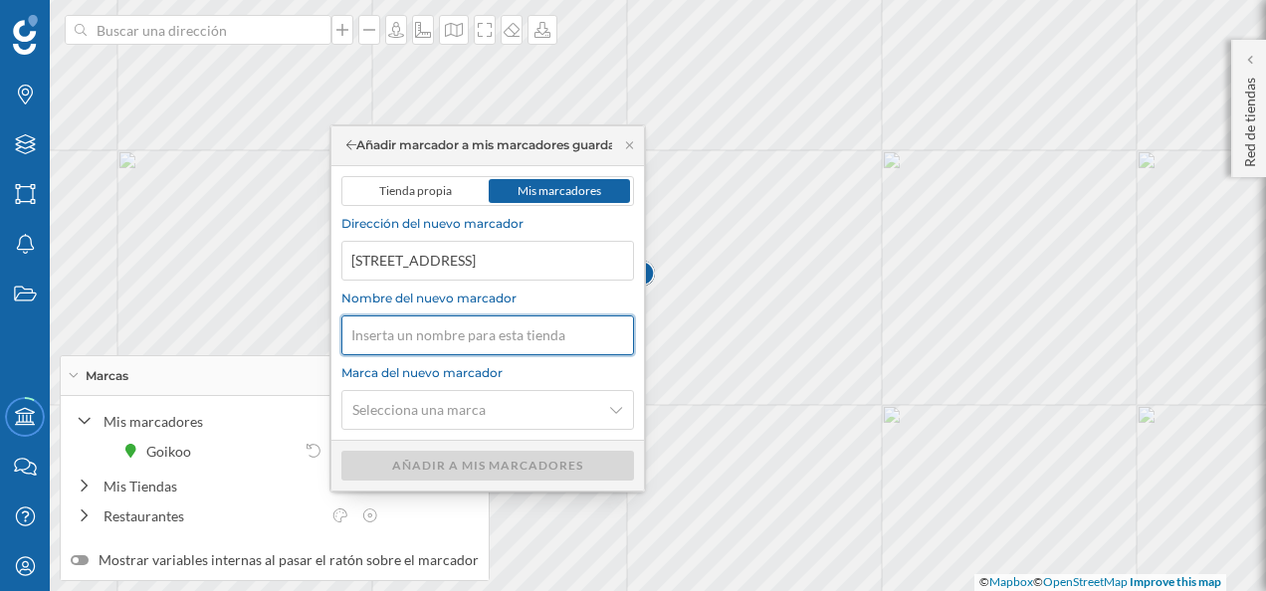
click at [451, 342] on input "Nombre del nuevo marcador" at bounding box center [487, 335] width 293 height 40
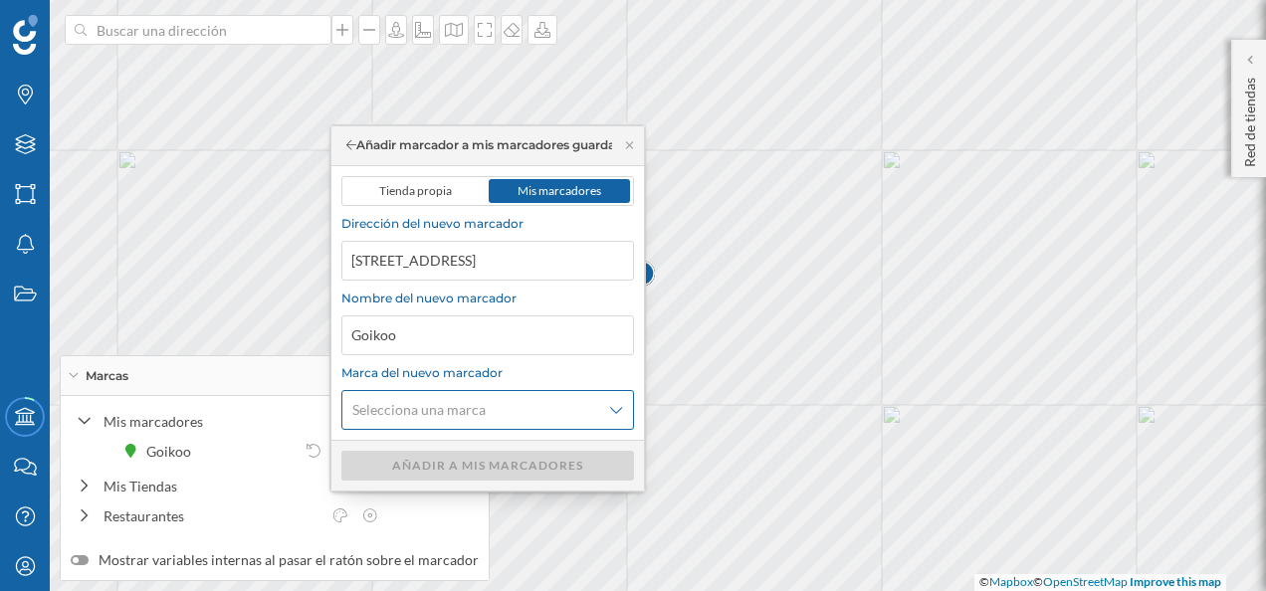
click at [531, 419] on div "Selecciona una marca" at bounding box center [487, 410] width 293 height 40
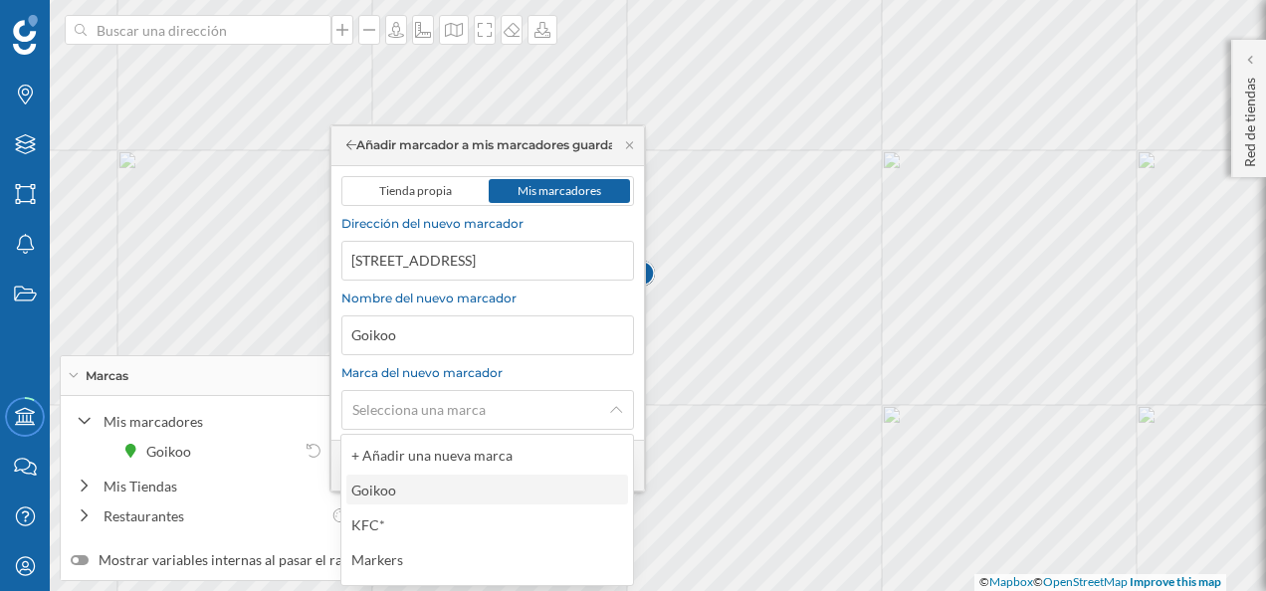
click at [448, 490] on div "Goikoo" at bounding box center [486, 490] width 270 height 21
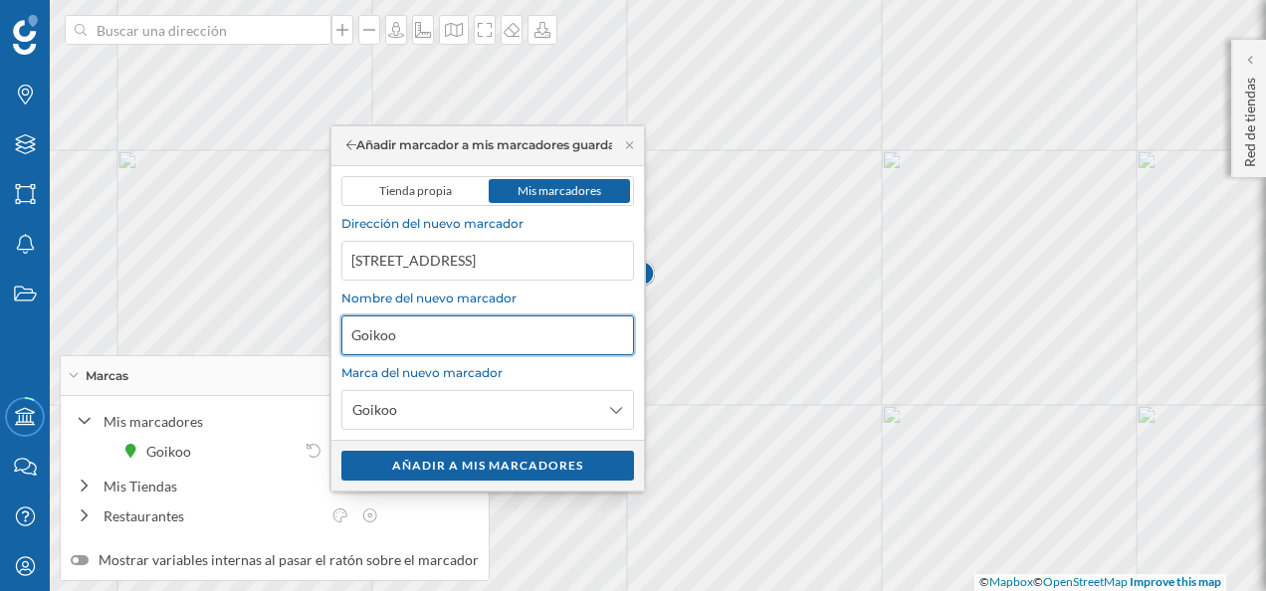
click at [432, 335] on input "Goikoo" at bounding box center [487, 335] width 293 height 40
type input "Goiko Basics"
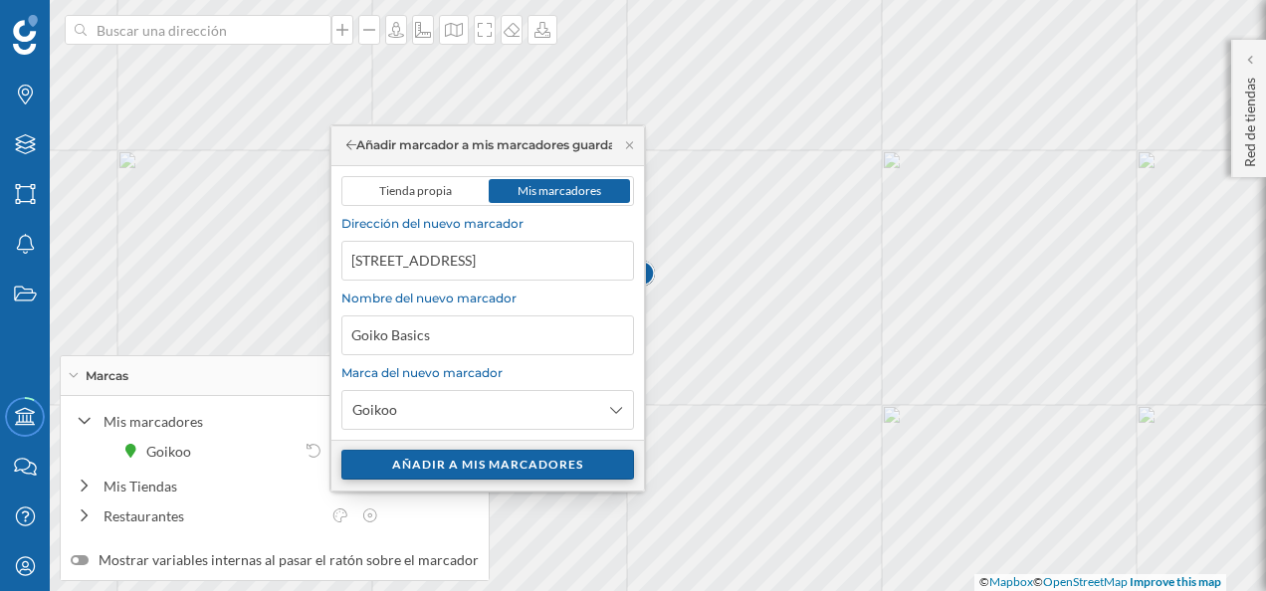
click at [512, 458] on div "Añadir a mis marcadores" at bounding box center [487, 465] width 293 height 30
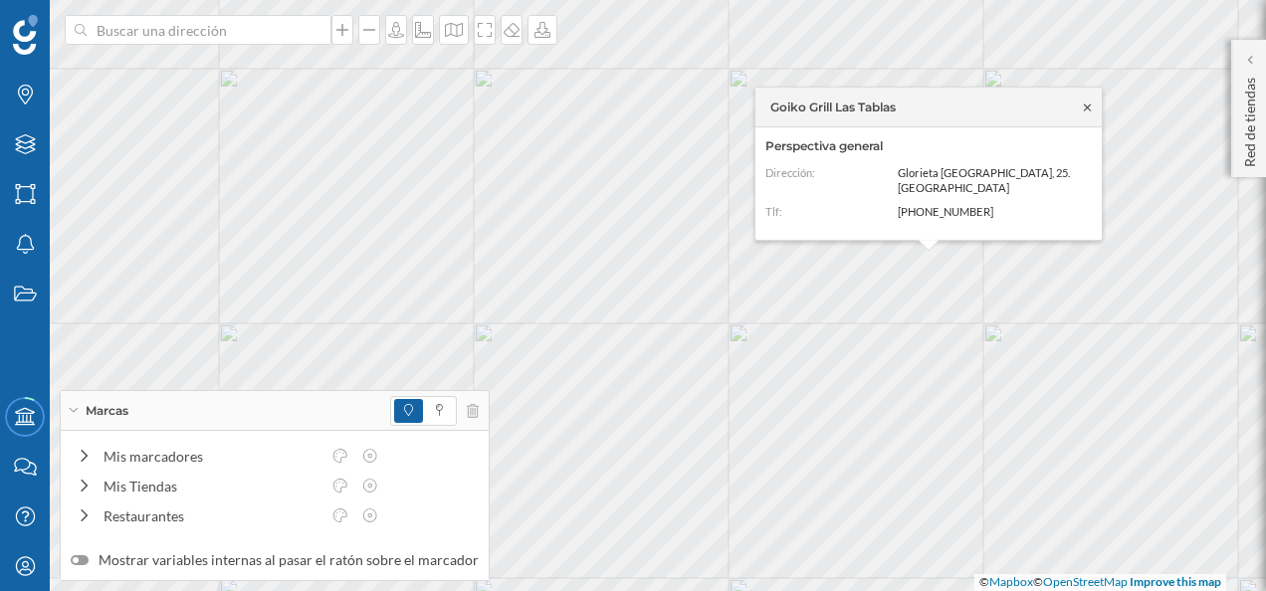
click at [1091, 113] on icon at bounding box center [1087, 108] width 15 height 12
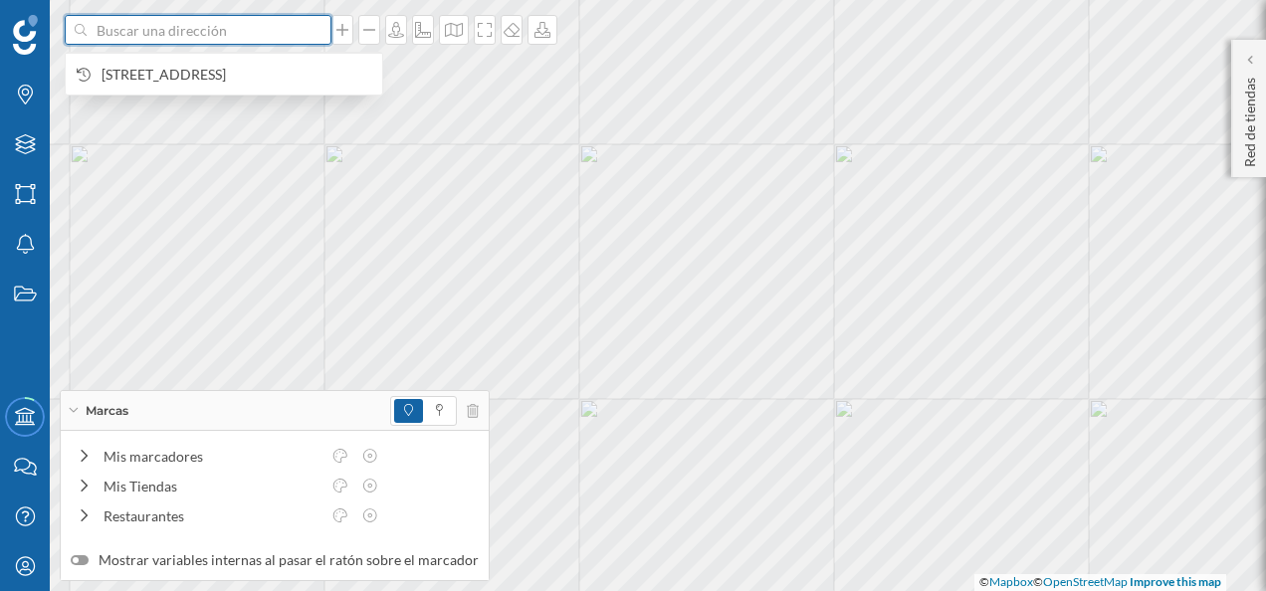
click at [215, 38] on input at bounding box center [198, 30] width 223 height 30
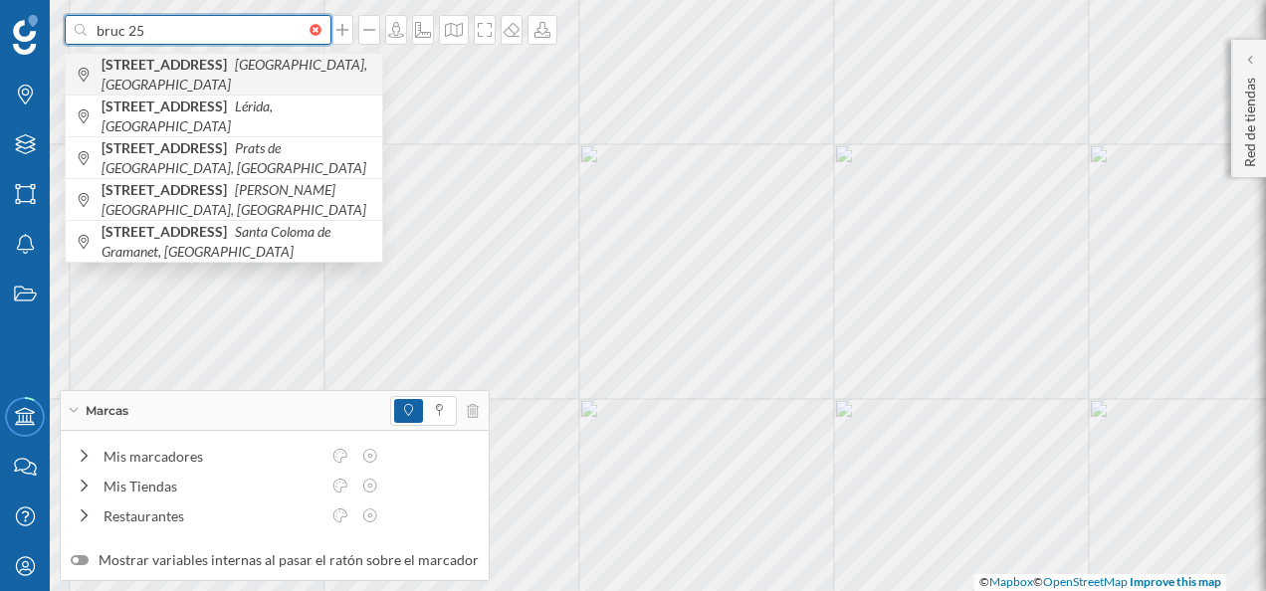
type input "bruc 25"
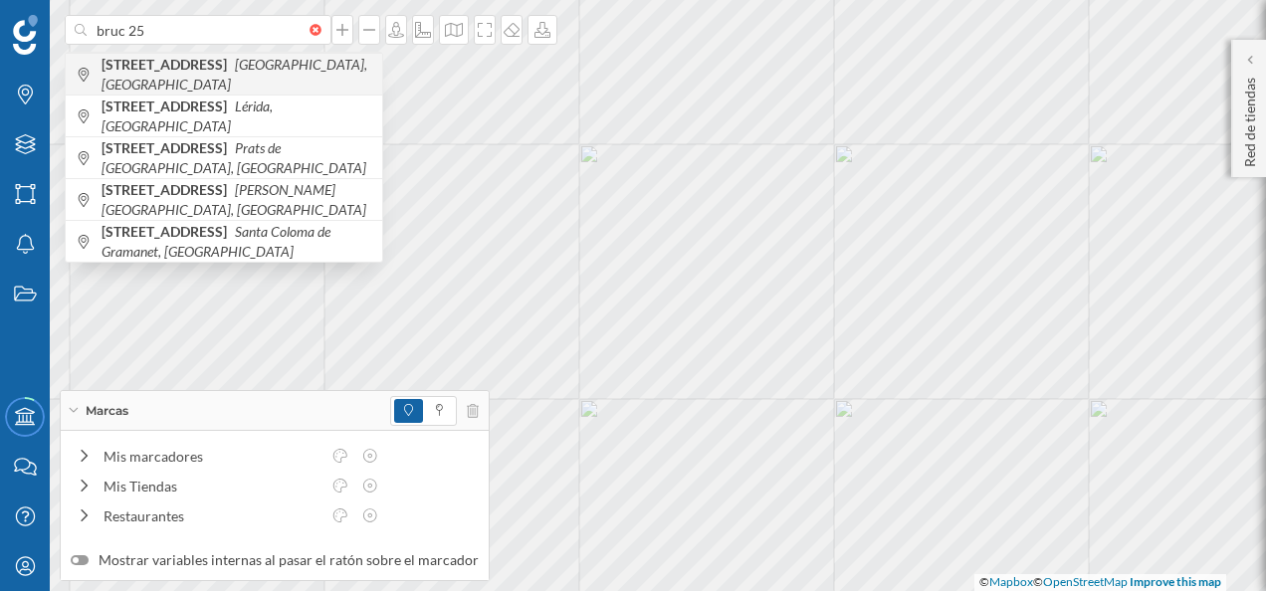
click at [230, 76] on icon "[GEOGRAPHIC_DATA], [GEOGRAPHIC_DATA]" at bounding box center [235, 74] width 266 height 37
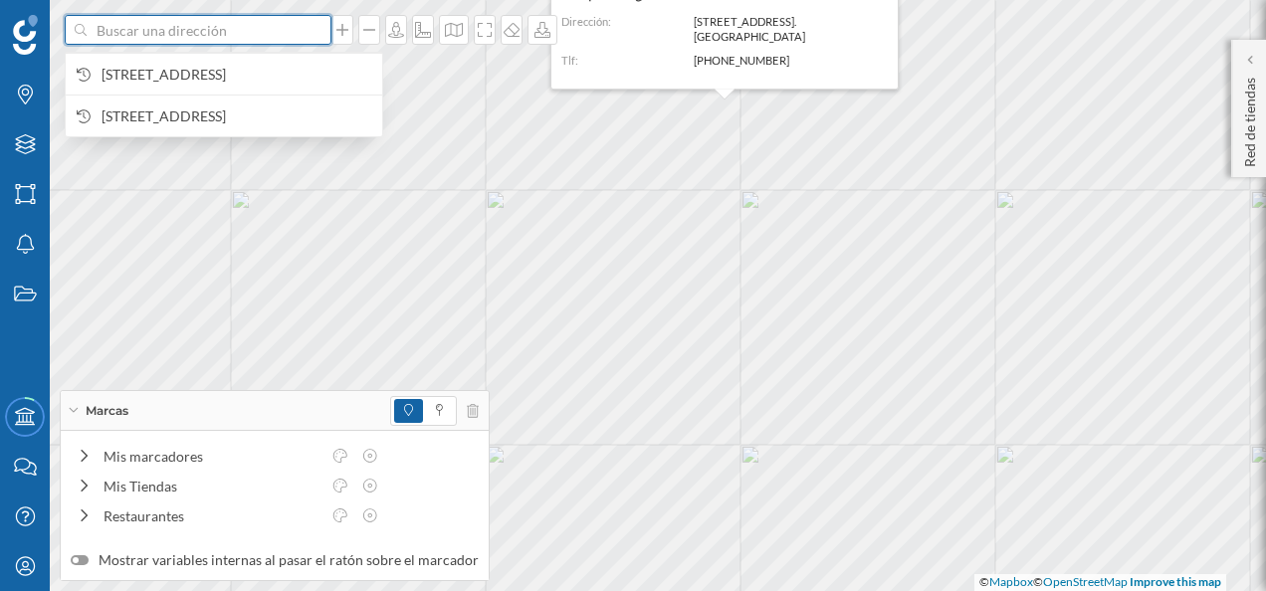
click at [238, 33] on input at bounding box center [198, 30] width 223 height 30
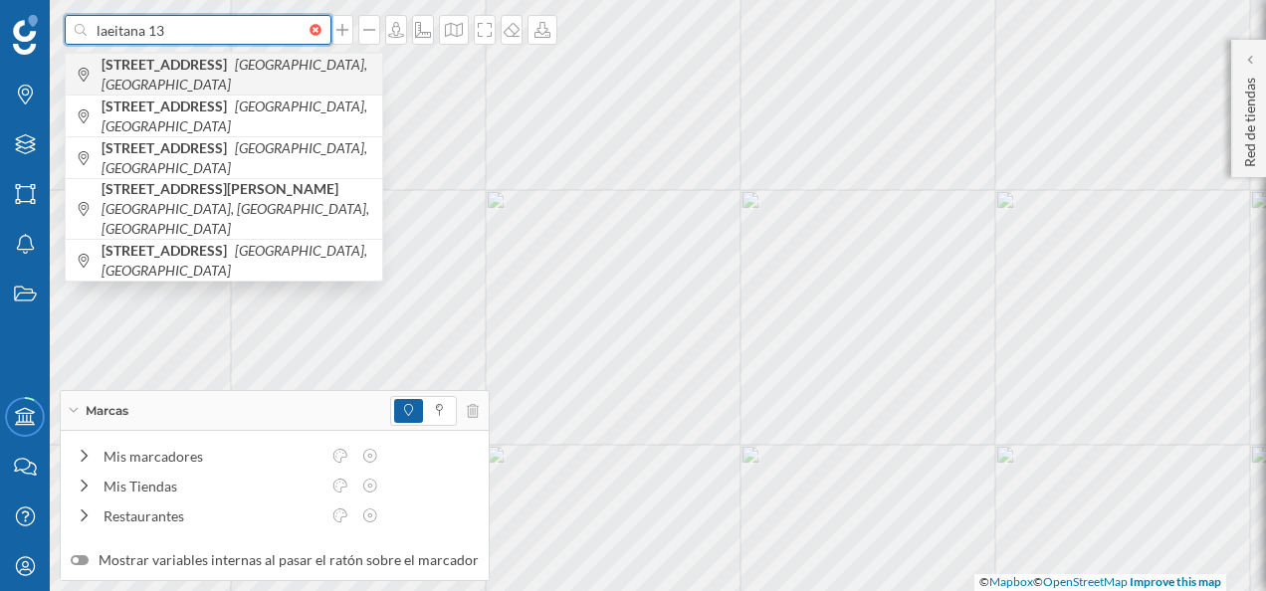
type input "laeitana 13"
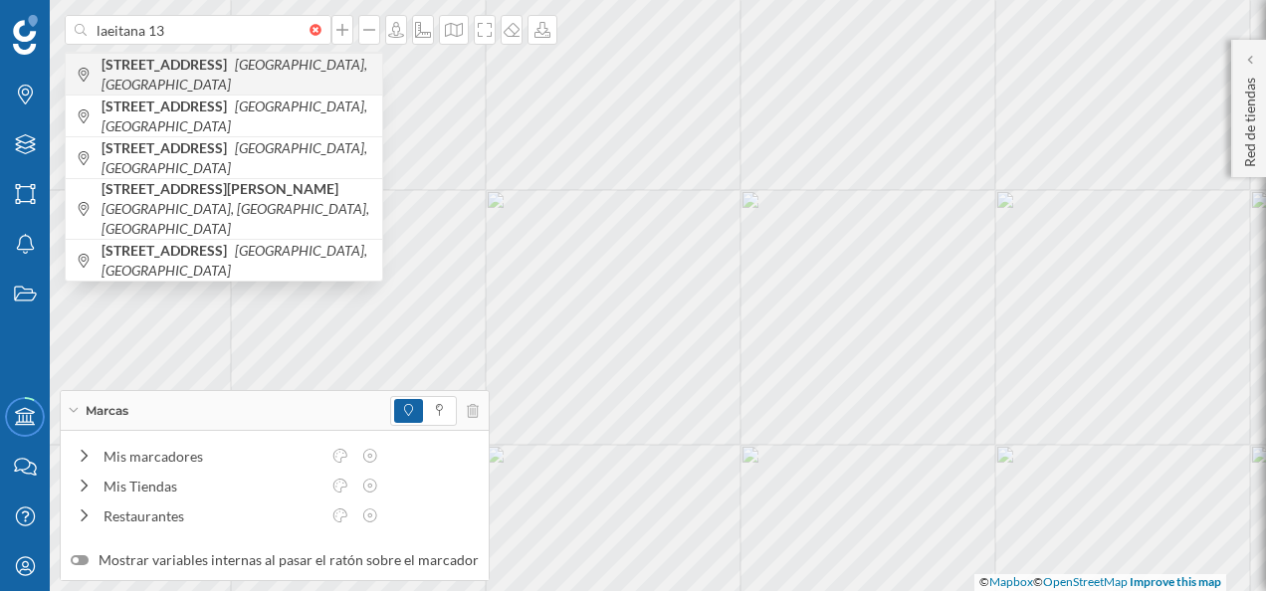
click at [238, 67] on icon "[GEOGRAPHIC_DATA], [GEOGRAPHIC_DATA]" at bounding box center [235, 74] width 266 height 37
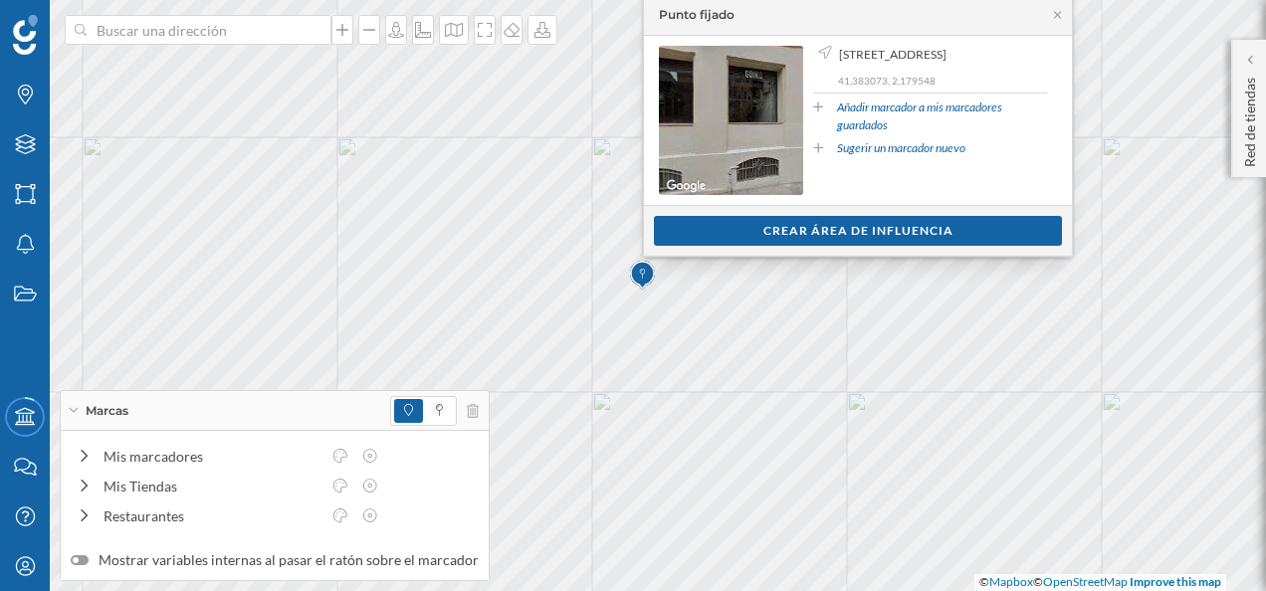
click at [925, 122] on link "Añadir marcador a mis marcadores guardados" at bounding box center [942, 117] width 210 height 36
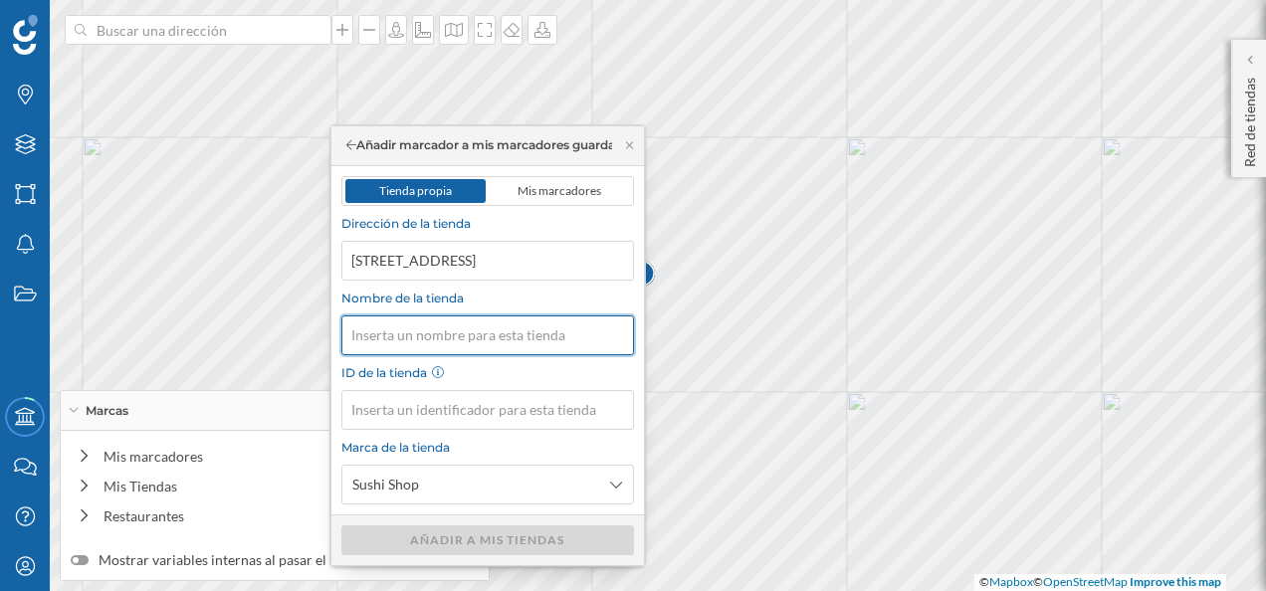
click at [480, 332] on input "Nombre de la tienda" at bounding box center [487, 335] width 293 height 40
type input "[PERSON_NAME]"
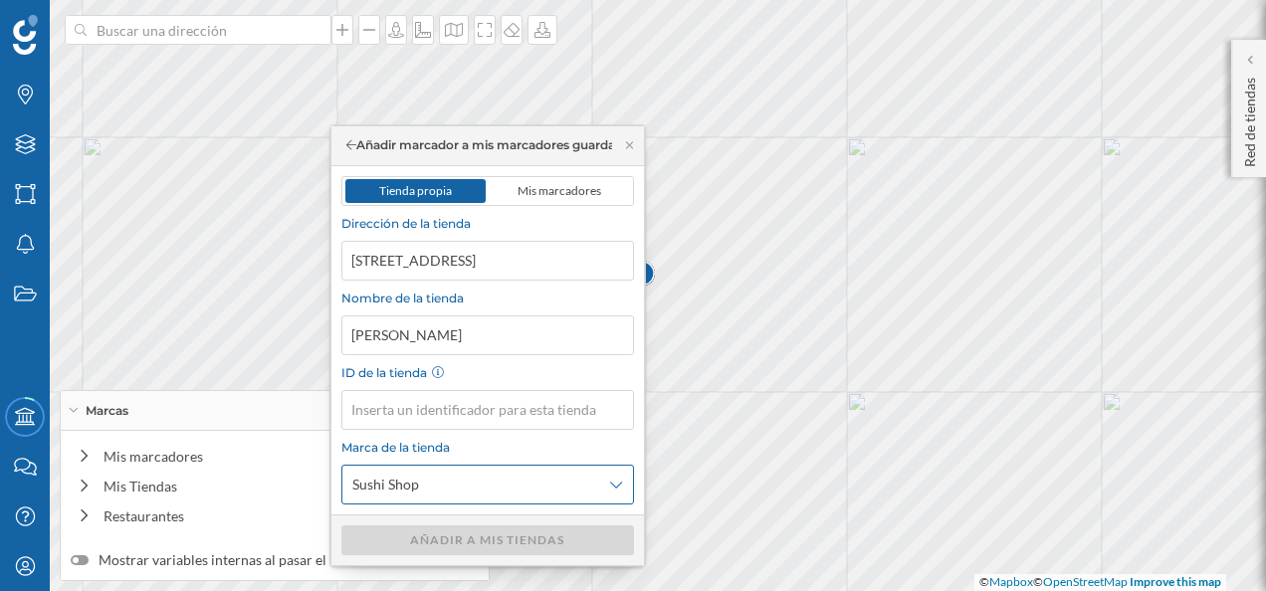
click at [603, 483] on div "Sushi Shop" at bounding box center [487, 485] width 293 height 40
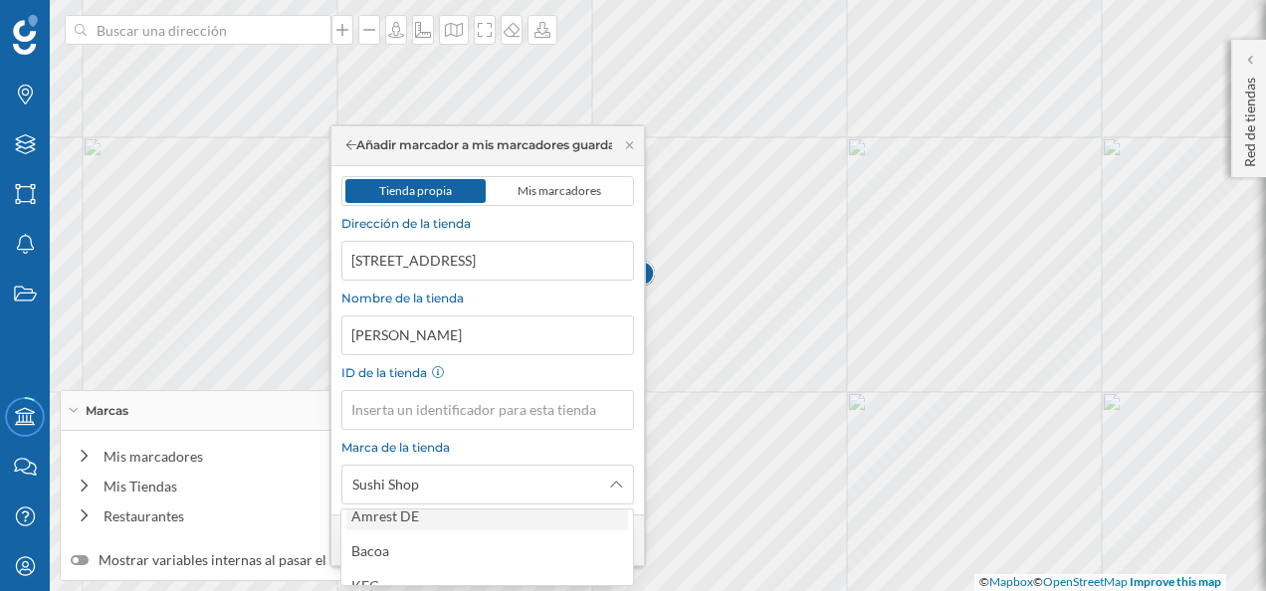
scroll to position [2, 0]
click at [577, 196] on span "Mis marcadores" at bounding box center [560, 190] width 84 height 15
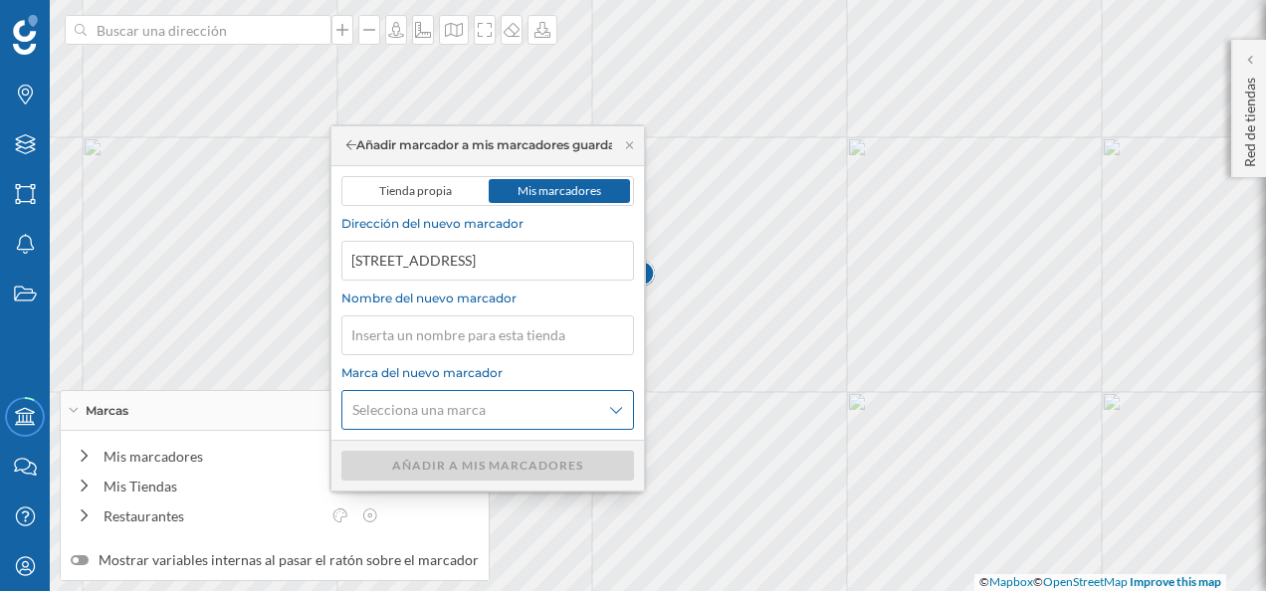
click at [590, 401] on span "Selecciona una marca" at bounding box center [476, 410] width 249 height 20
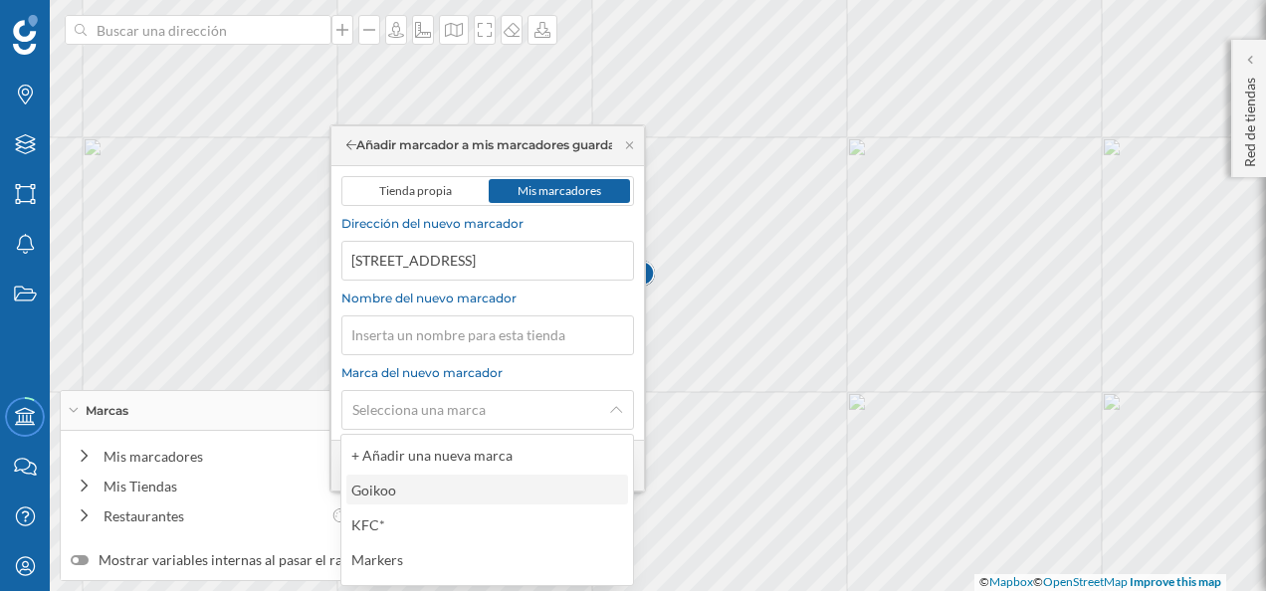
click at [444, 490] on div "Goikoo" at bounding box center [486, 490] width 270 height 21
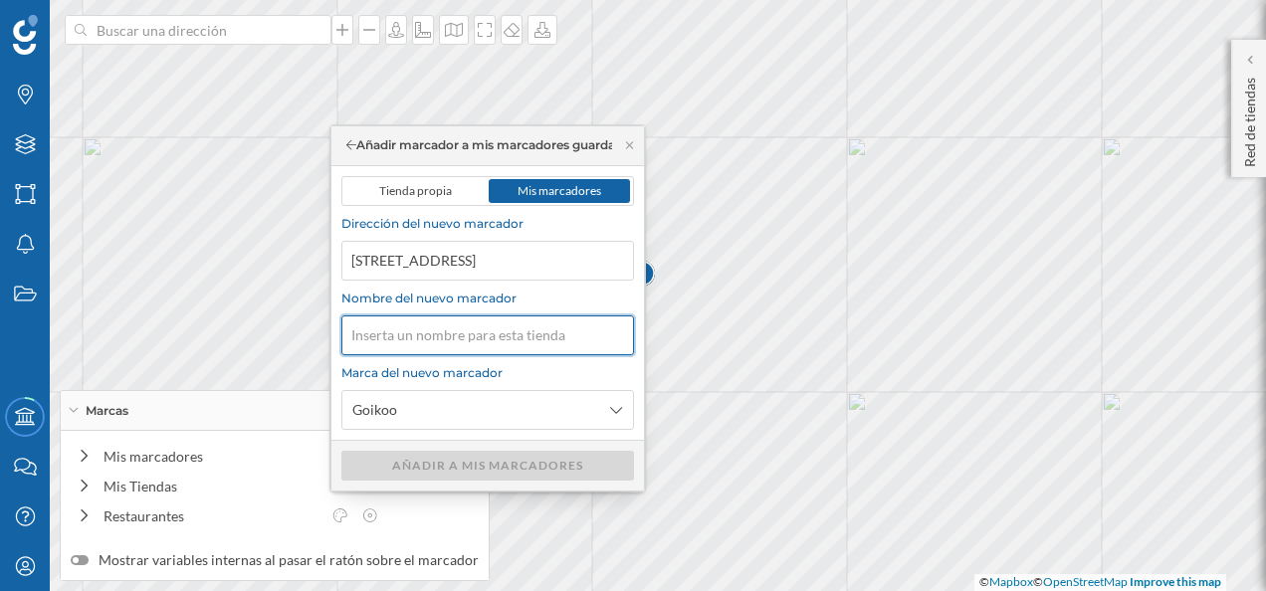
click at [494, 335] on input "Nombre del nuevo marcador" at bounding box center [487, 335] width 293 height 40
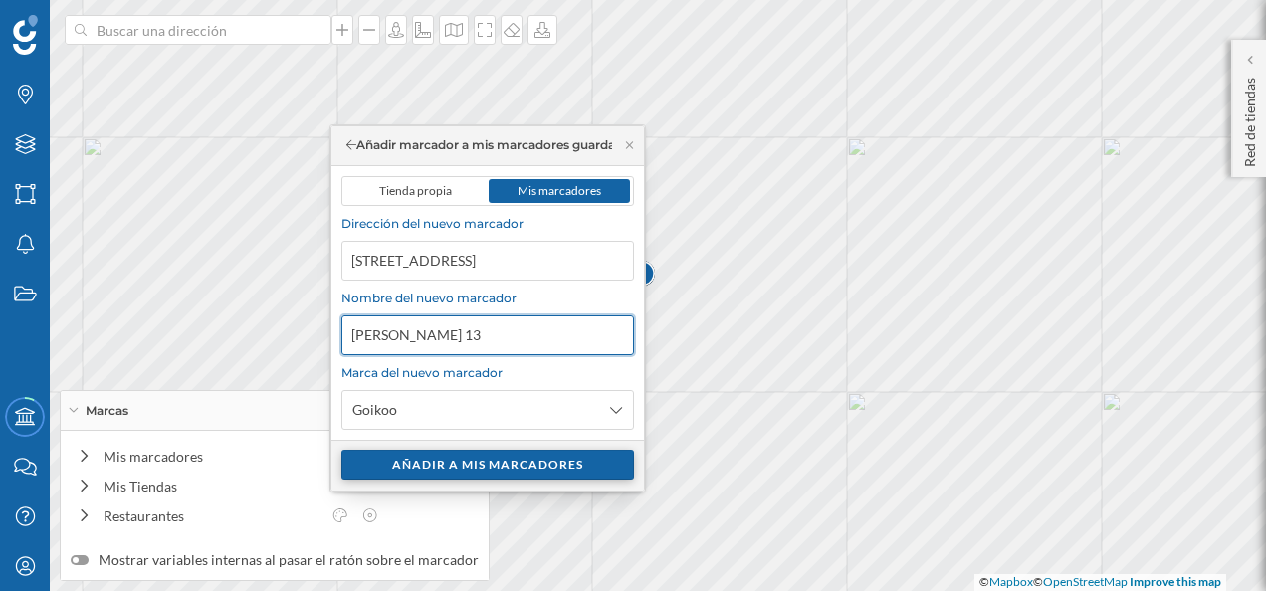
type input "[PERSON_NAME] 13"
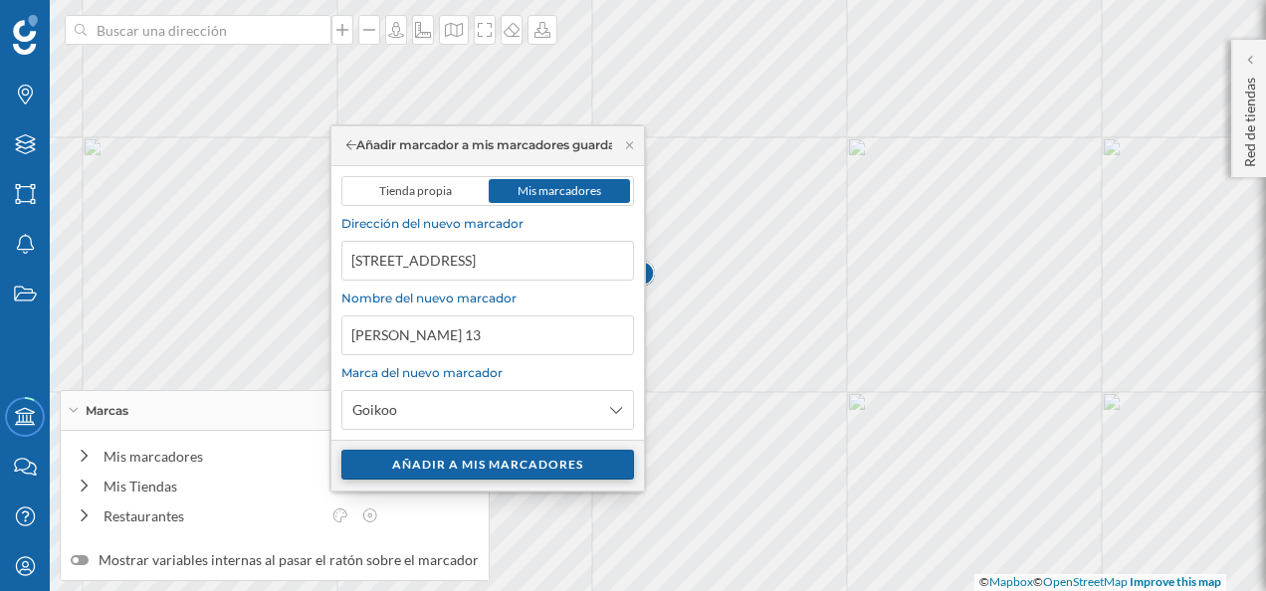
click at [537, 460] on div "Añadir a mis marcadores" at bounding box center [487, 465] width 293 height 30
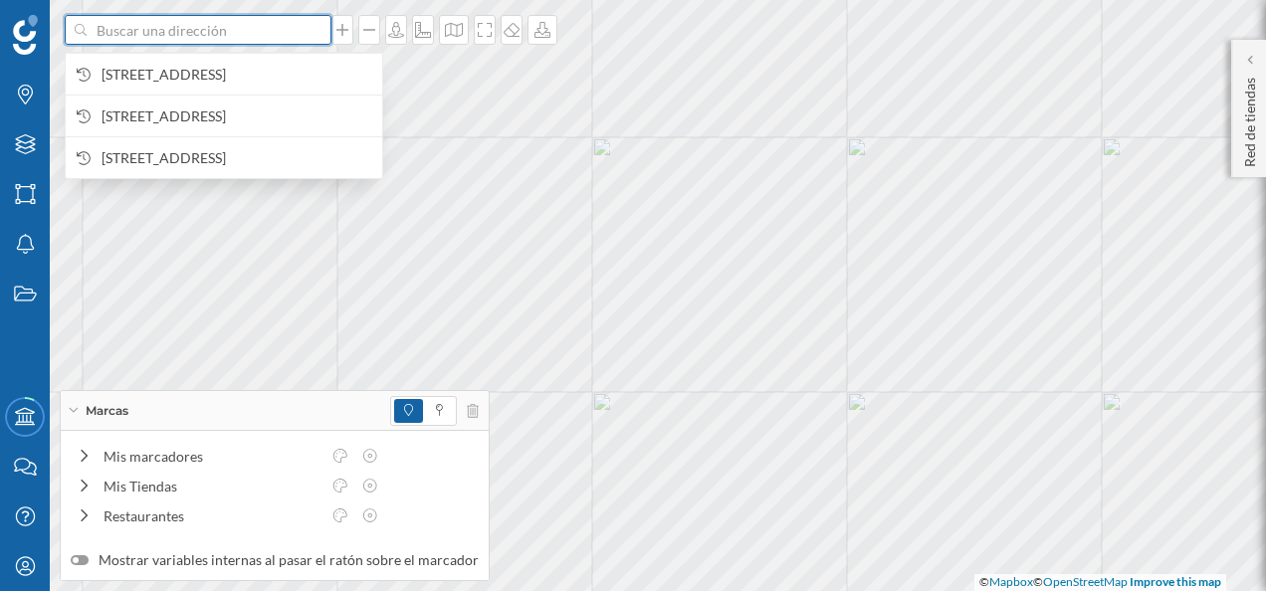
click at [229, 31] on input at bounding box center [198, 30] width 223 height 30
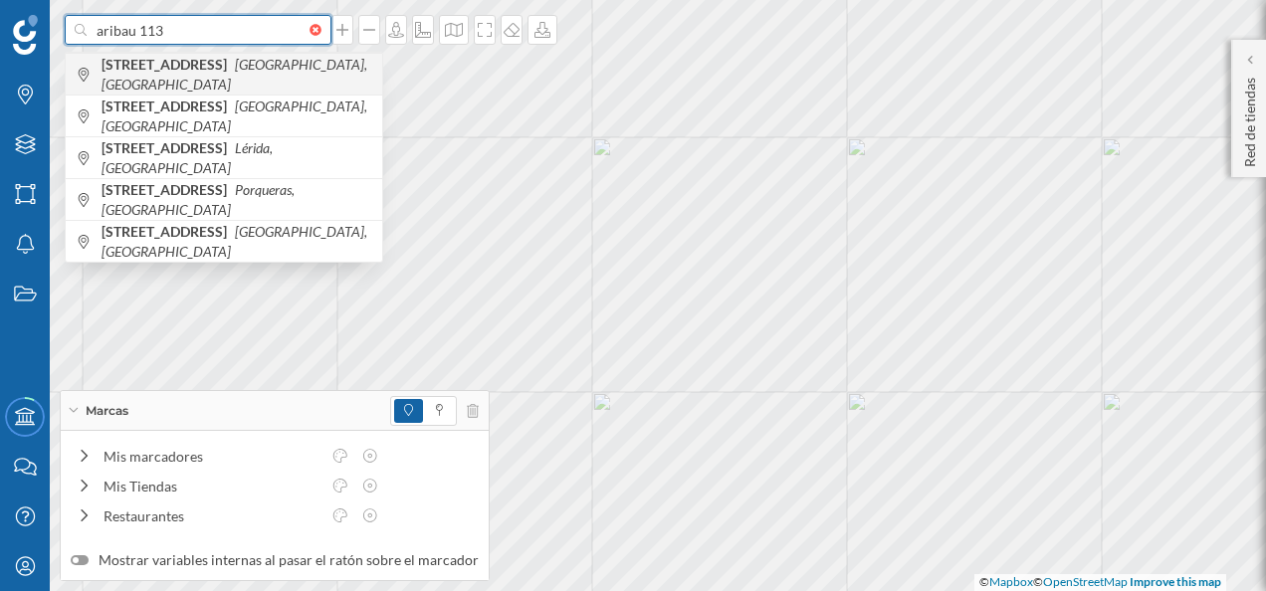
type input "aribau 113"
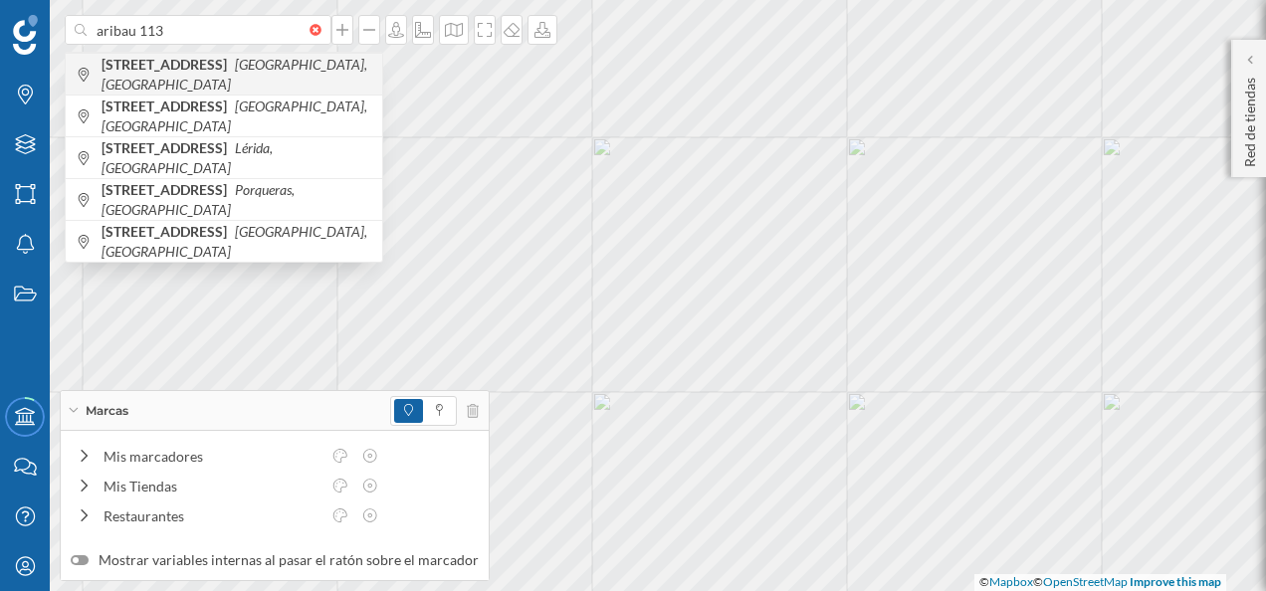
click at [241, 71] on icon "[GEOGRAPHIC_DATA], [GEOGRAPHIC_DATA]" at bounding box center [235, 74] width 266 height 37
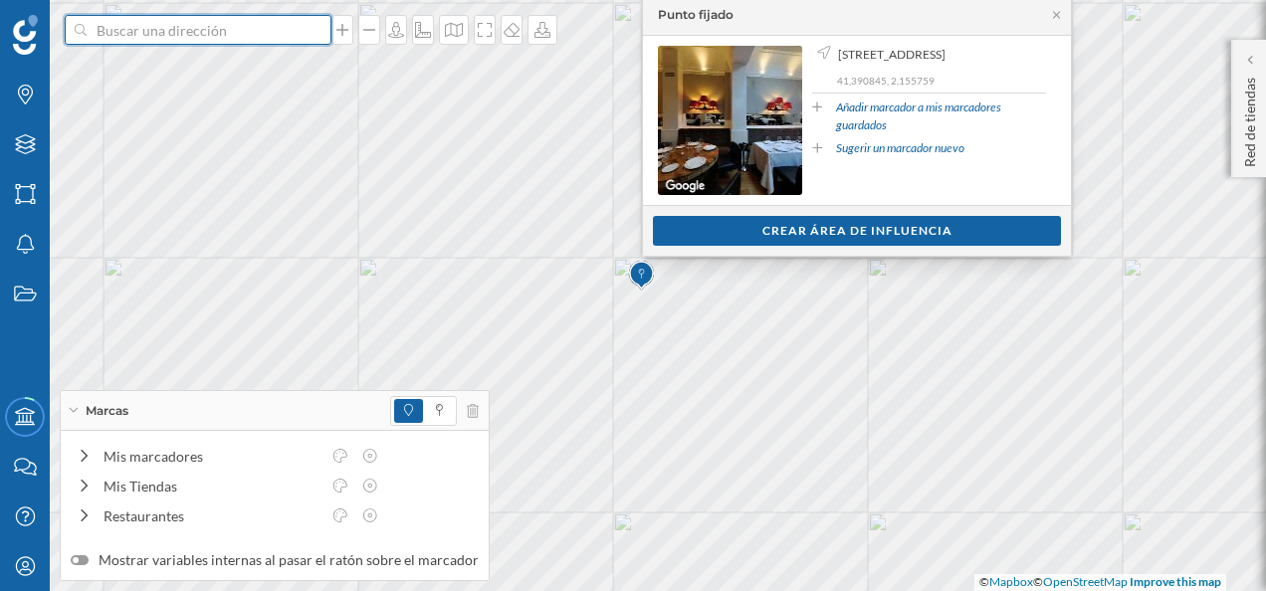
click at [224, 28] on input at bounding box center [198, 30] width 223 height 30
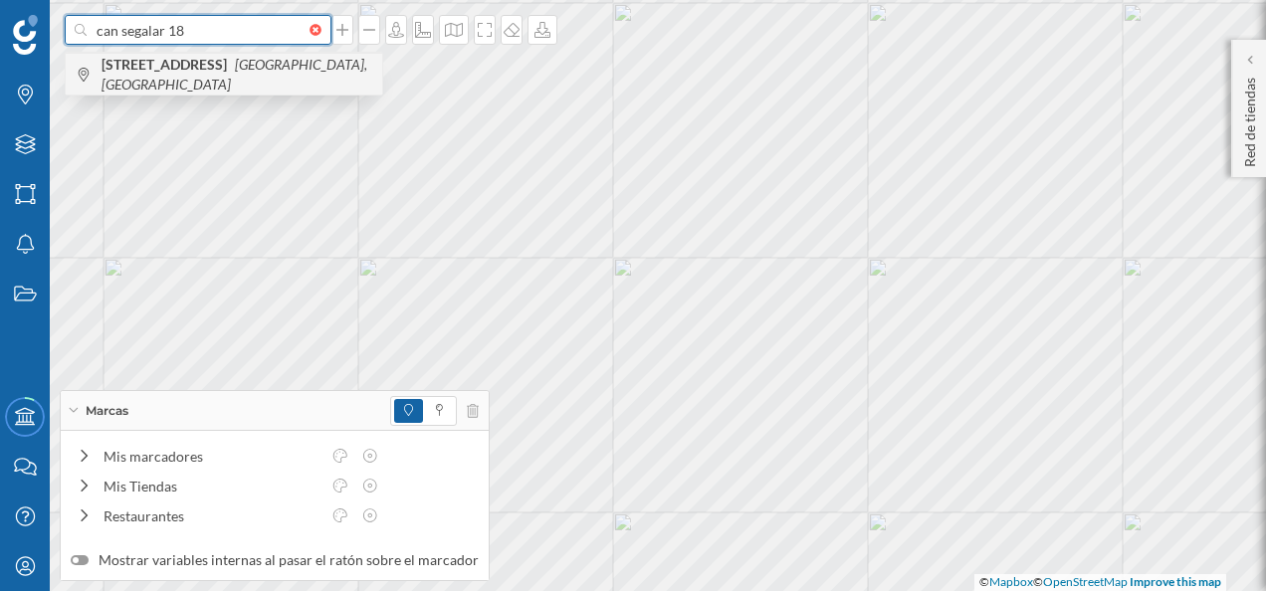
type input "can segalar 18"
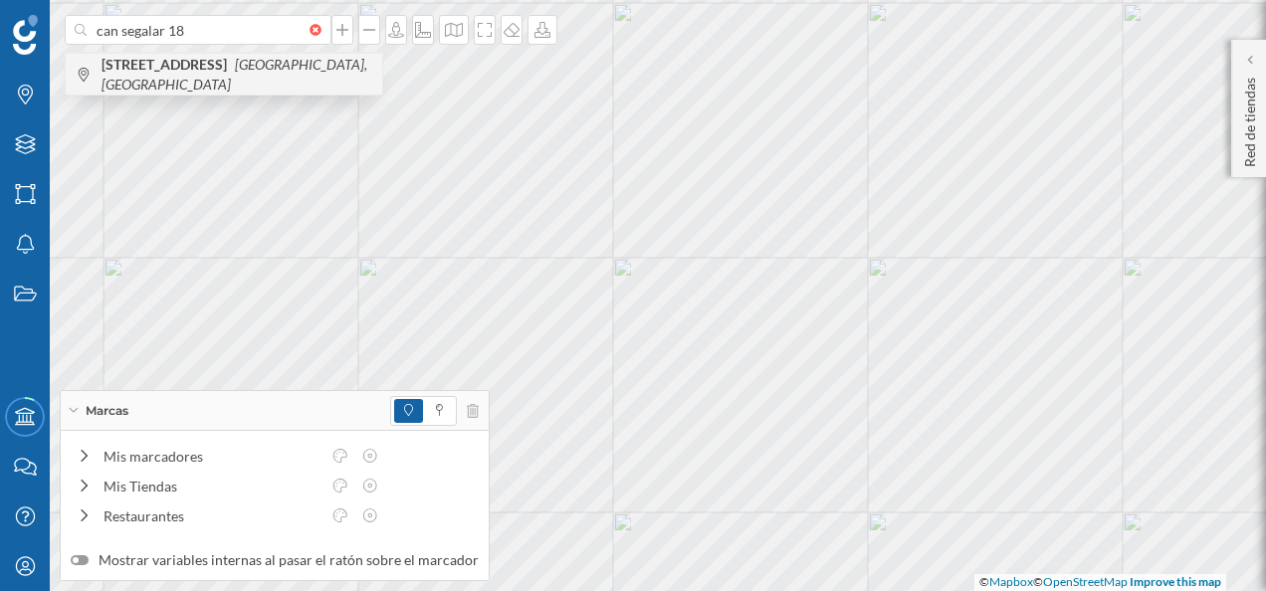
click at [232, 69] on b "[STREET_ADDRESS]" at bounding box center [167, 64] width 130 height 17
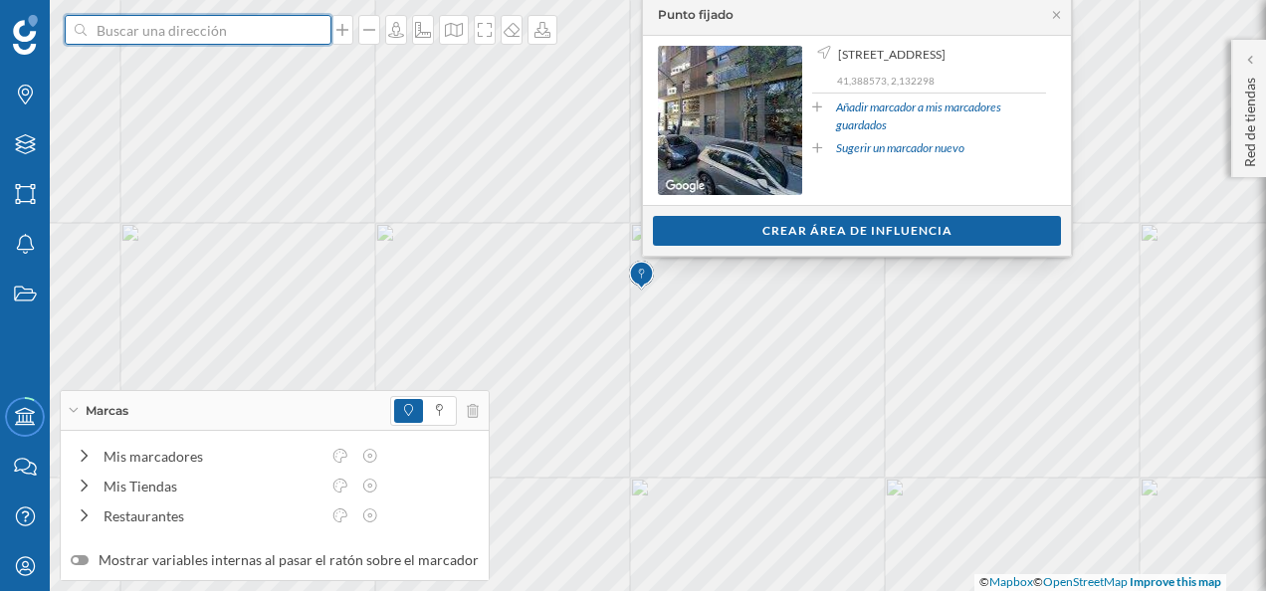
click at [189, 32] on input at bounding box center [198, 30] width 223 height 30
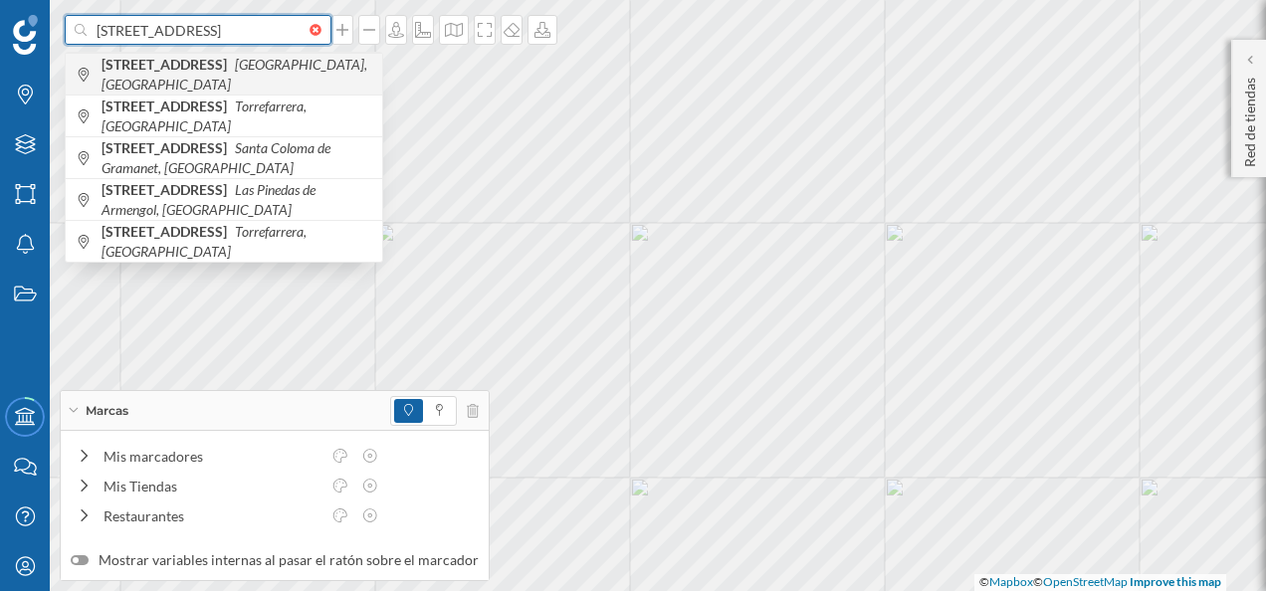
type input "[STREET_ADDRESS]"
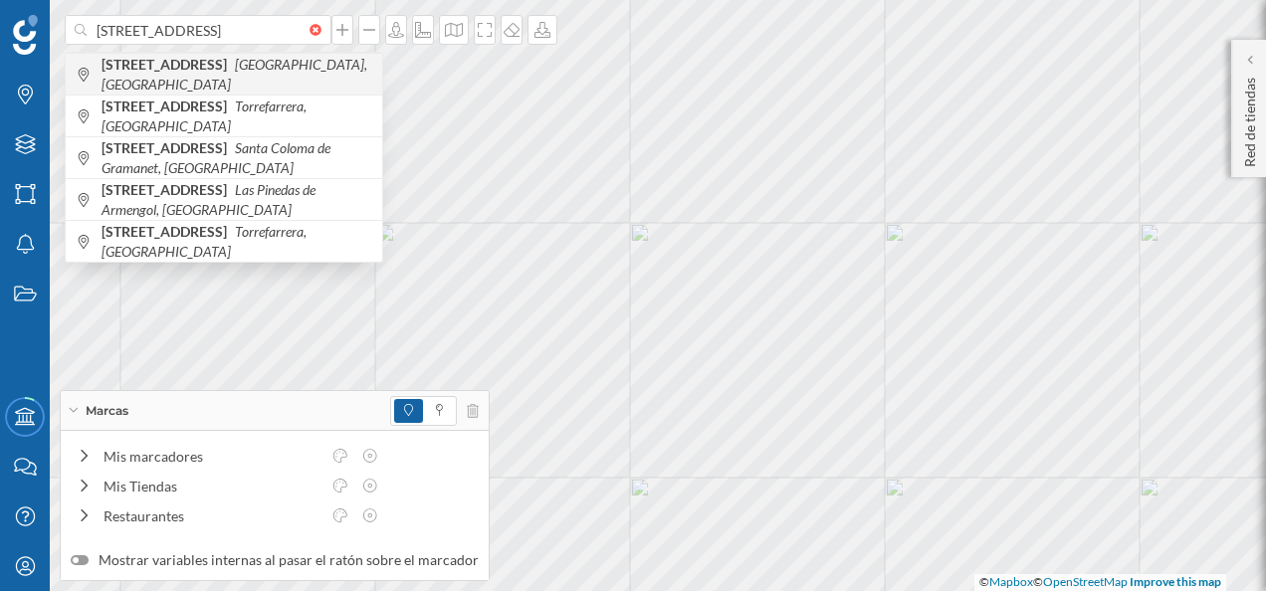
click at [232, 68] on b "[STREET_ADDRESS]" at bounding box center [167, 64] width 130 height 17
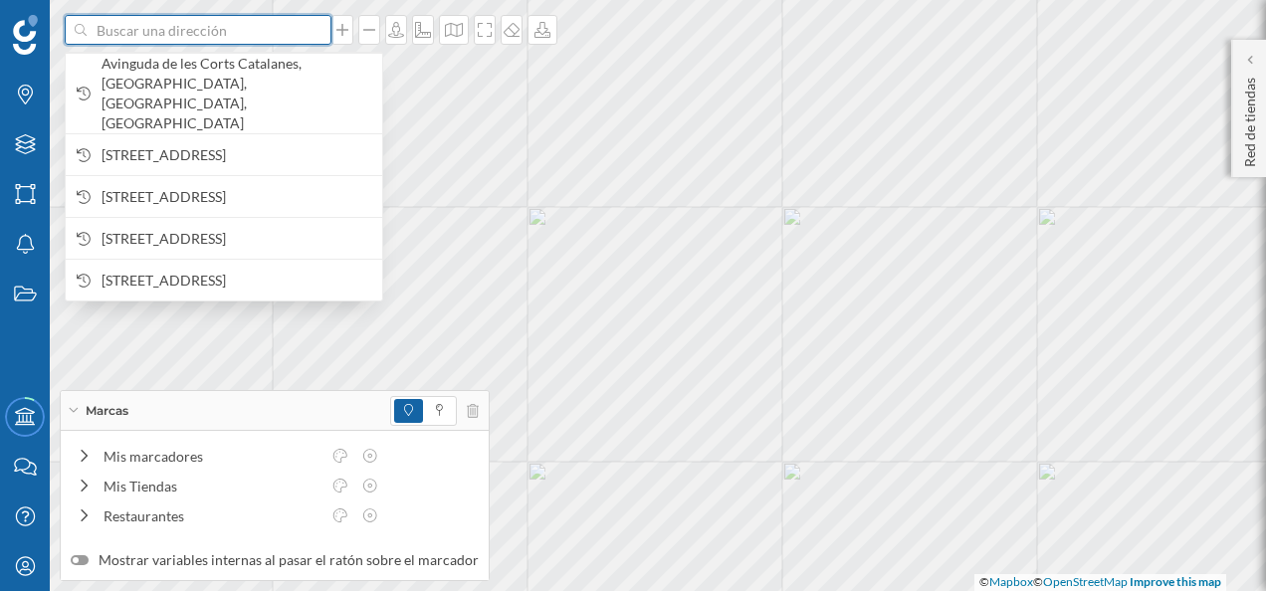
click at [189, 38] on input at bounding box center [198, 30] width 223 height 30
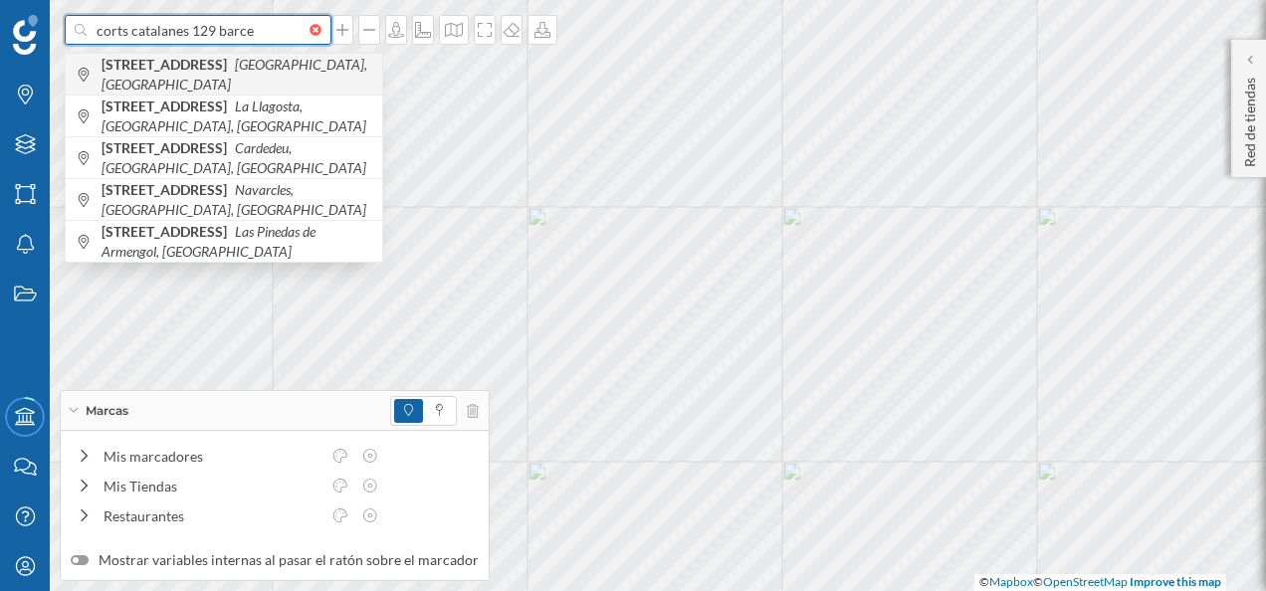
type input "corts catalanes 129 barce"
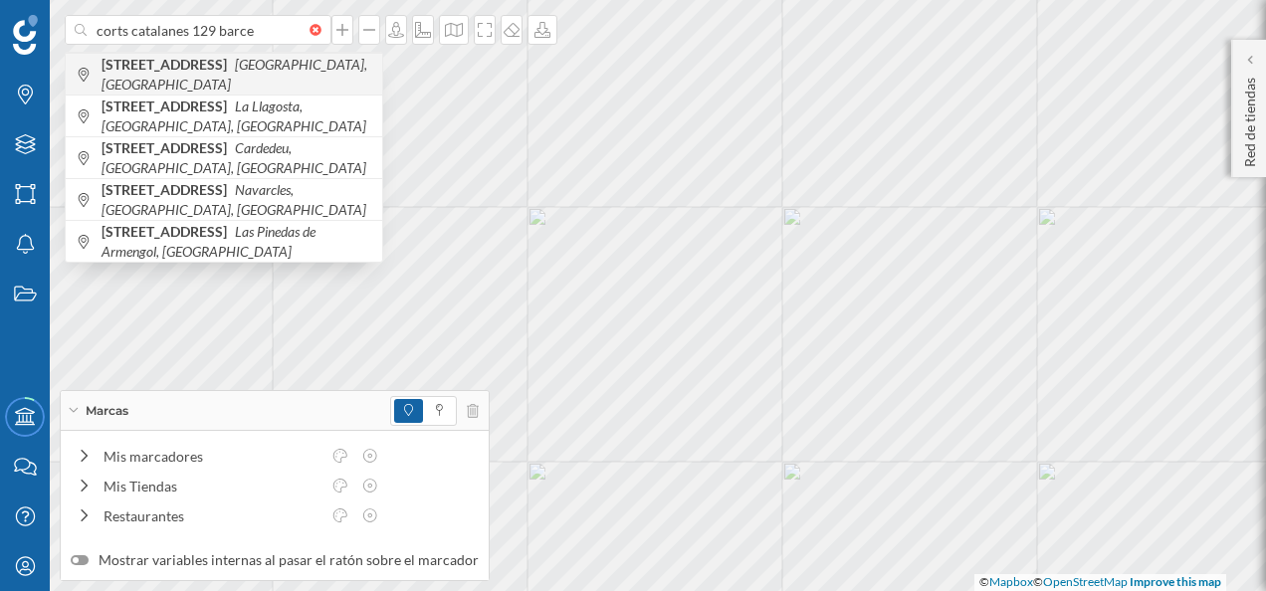
click at [217, 78] on span "[STREET_ADDRESS]" at bounding box center [237, 75] width 271 height 40
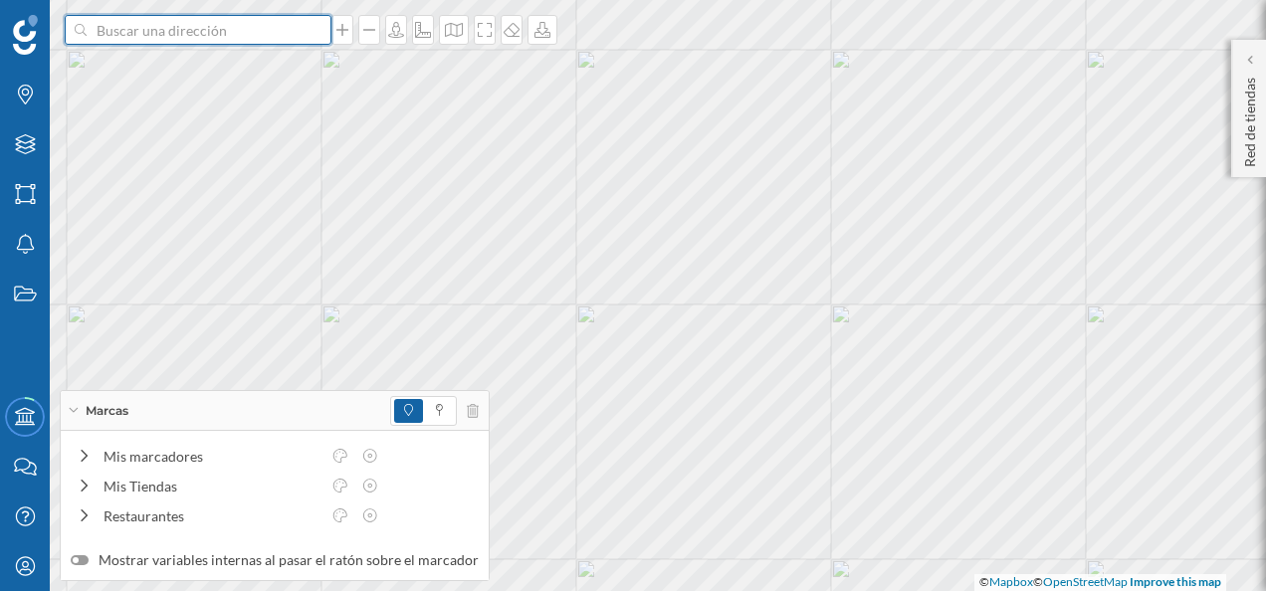
click at [236, 27] on input at bounding box center [198, 30] width 223 height 30
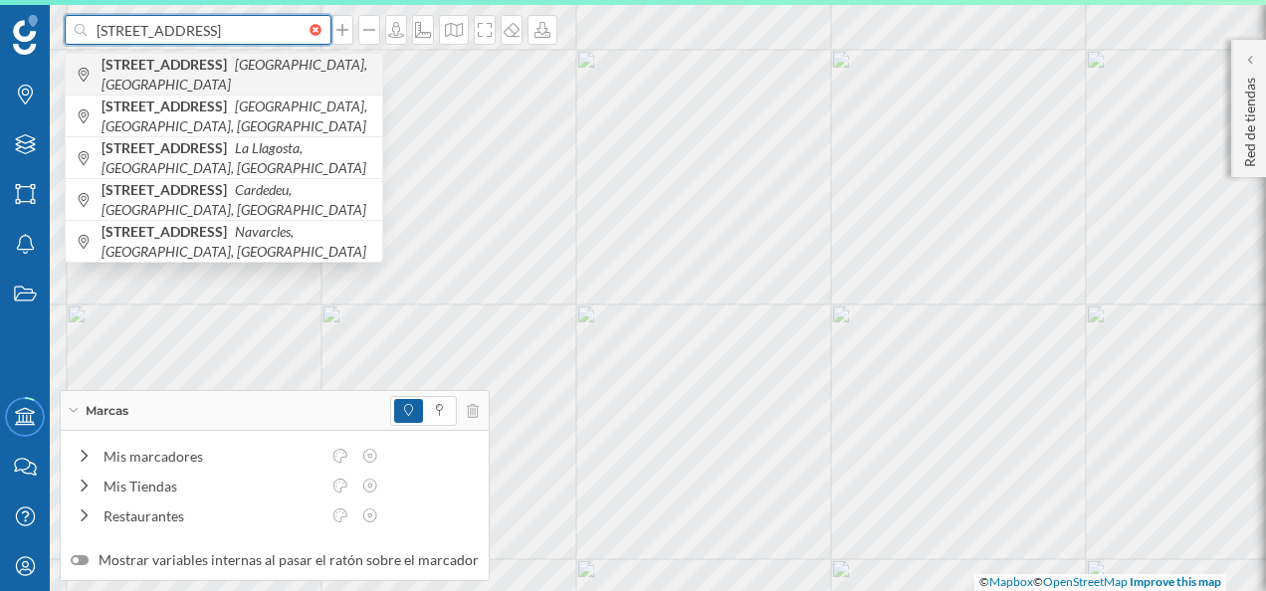
type input "[STREET_ADDRESS]"
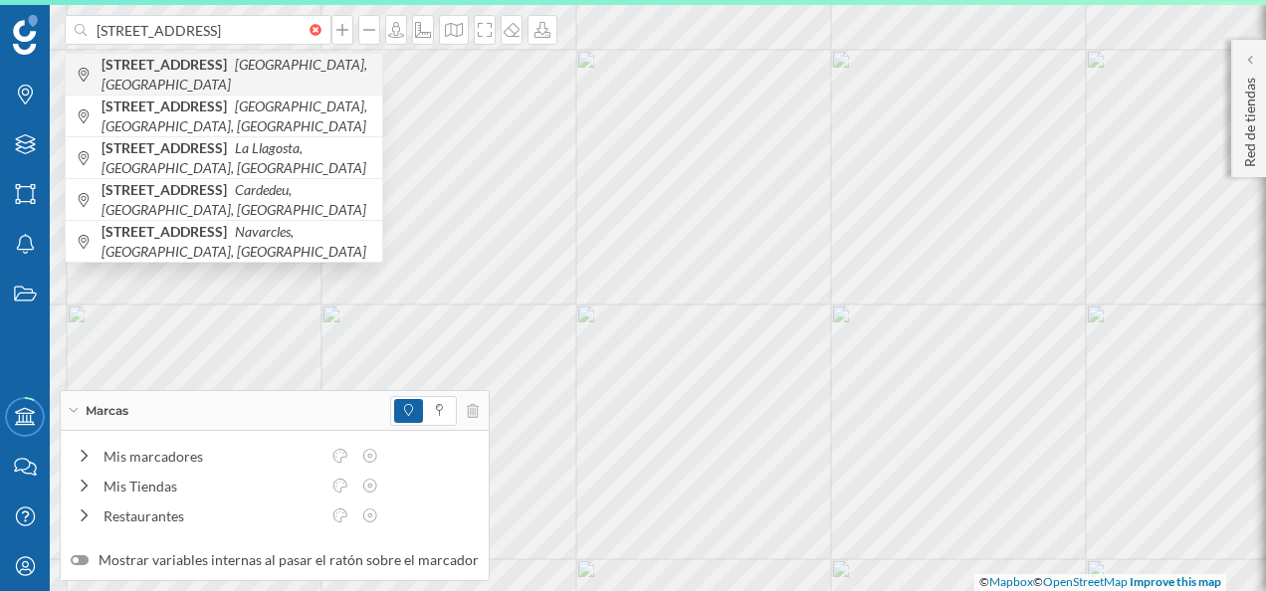
click at [232, 67] on b "[STREET_ADDRESS]" at bounding box center [167, 64] width 130 height 17
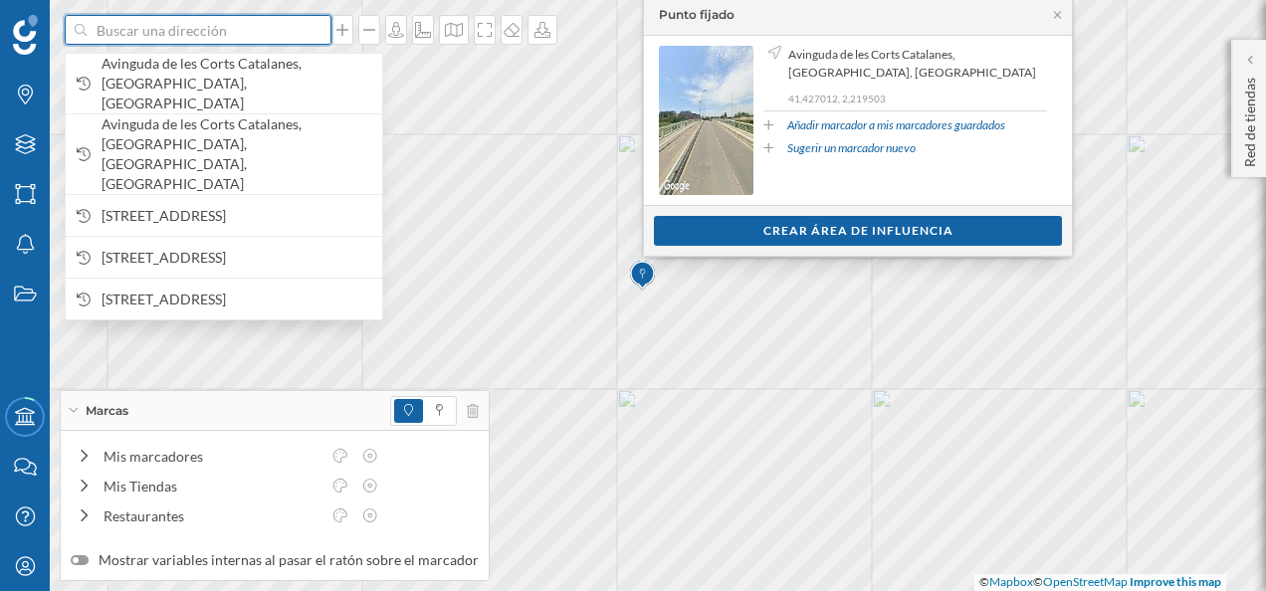
click at [218, 29] on input at bounding box center [198, 30] width 223 height 30
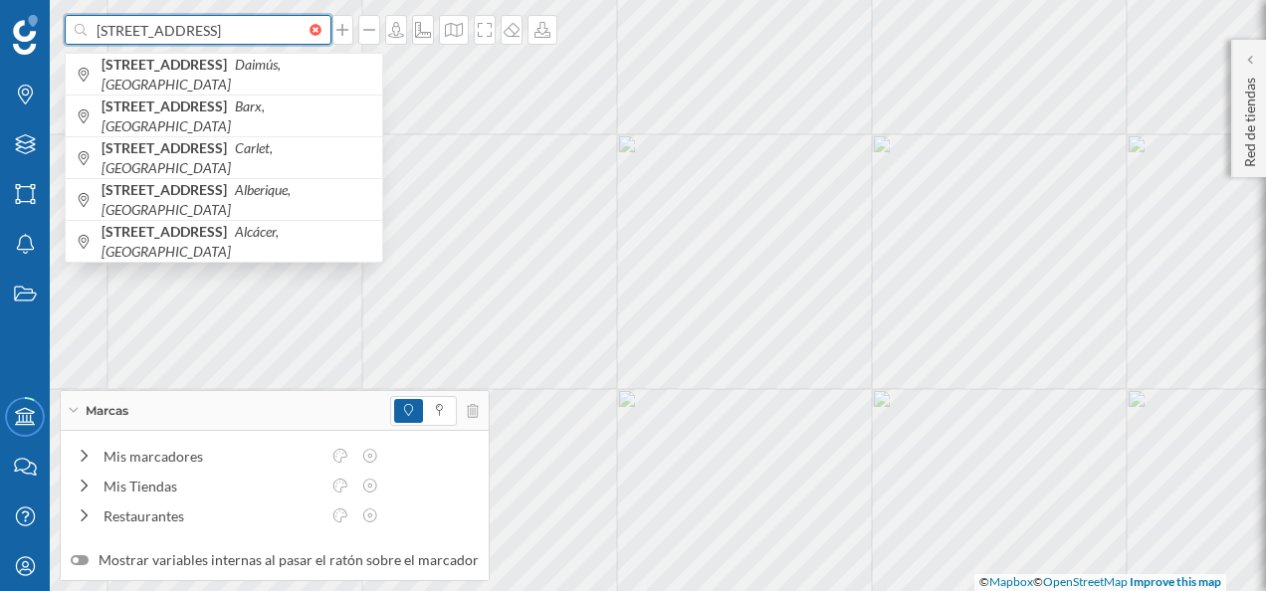
scroll to position [0, 24]
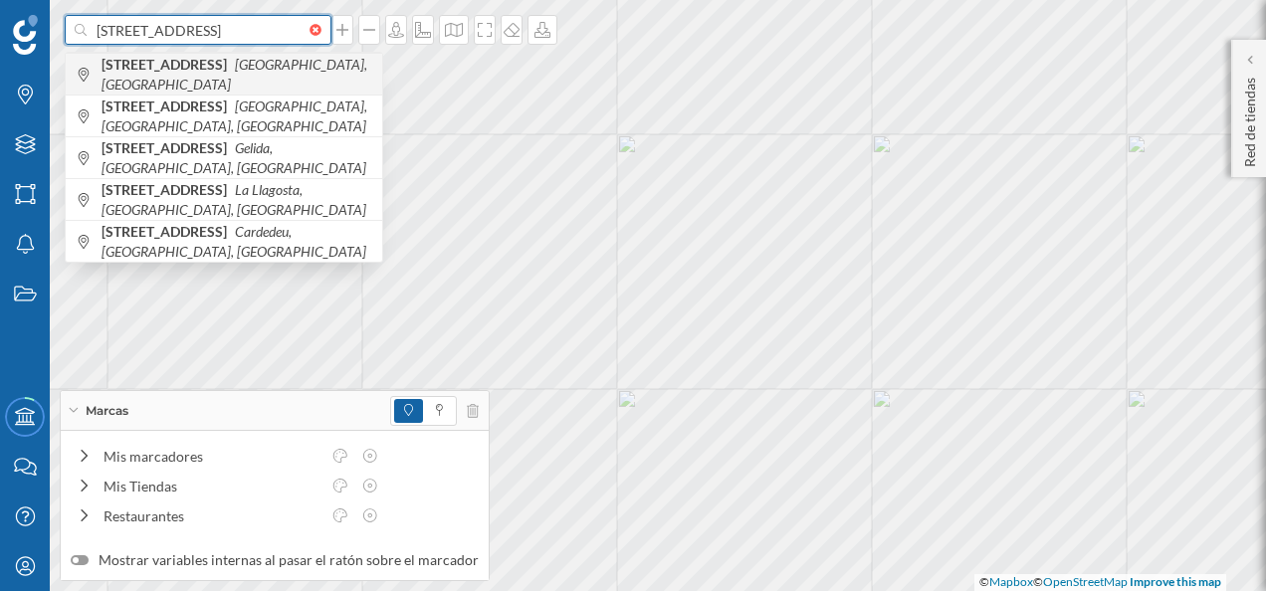
type input "[STREET_ADDRESS]"
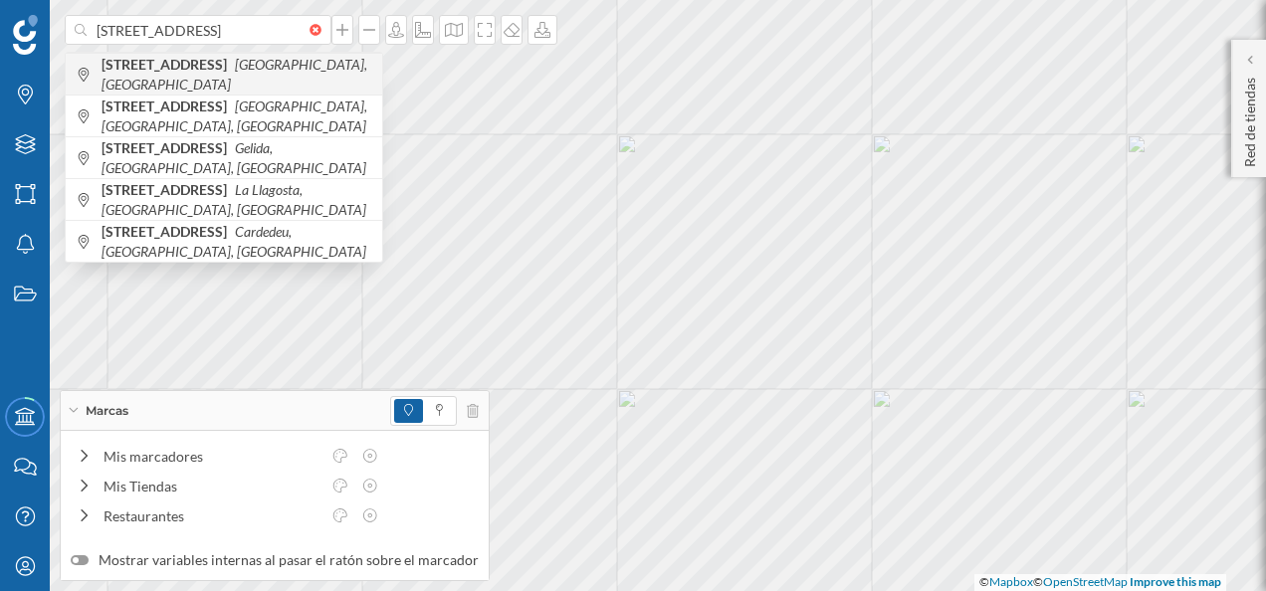
scroll to position [0, 0]
click at [232, 69] on b "[STREET_ADDRESS]" at bounding box center [167, 64] width 130 height 17
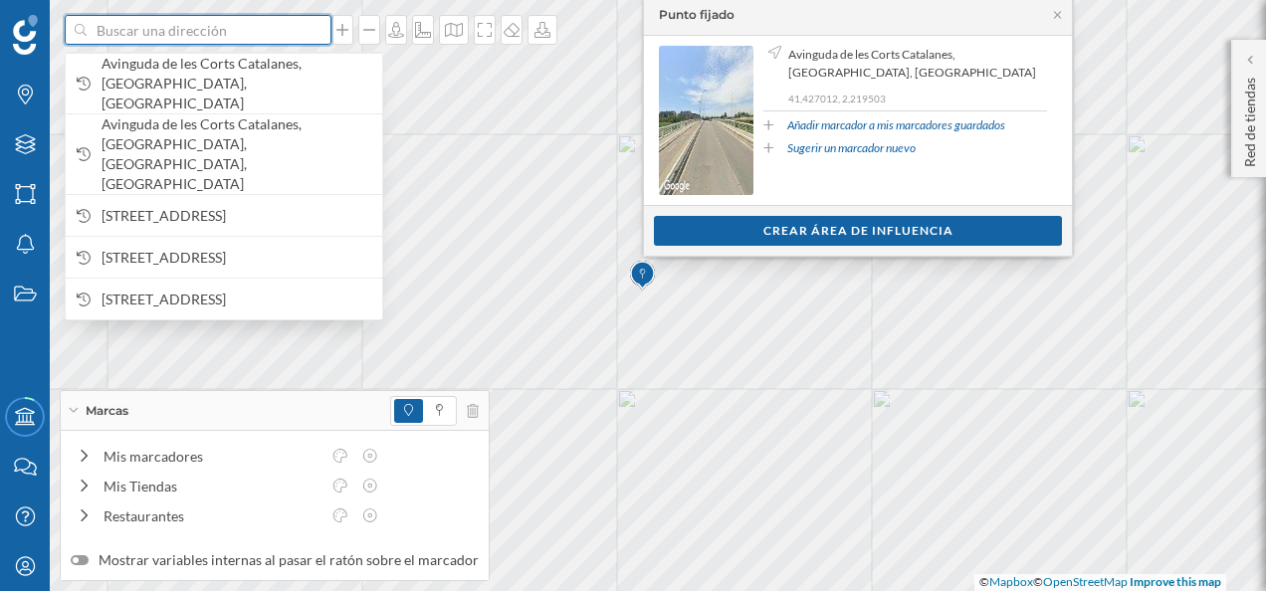
click at [203, 32] on input at bounding box center [198, 30] width 223 height 30
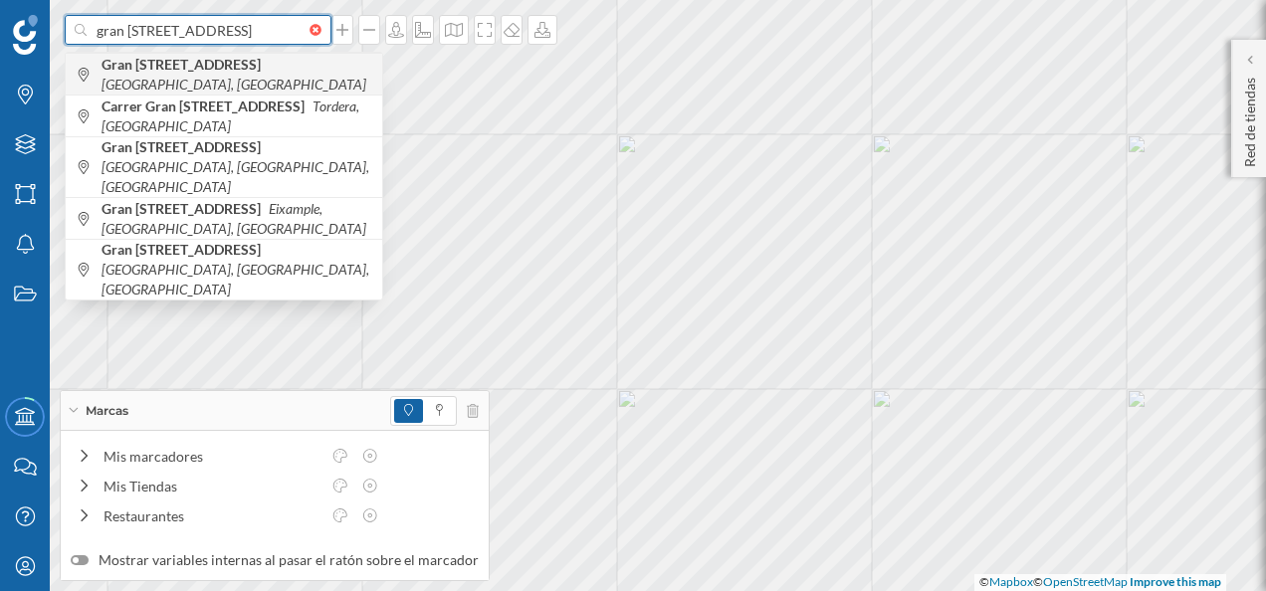
type input "gran [STREET_ADDRESS]"
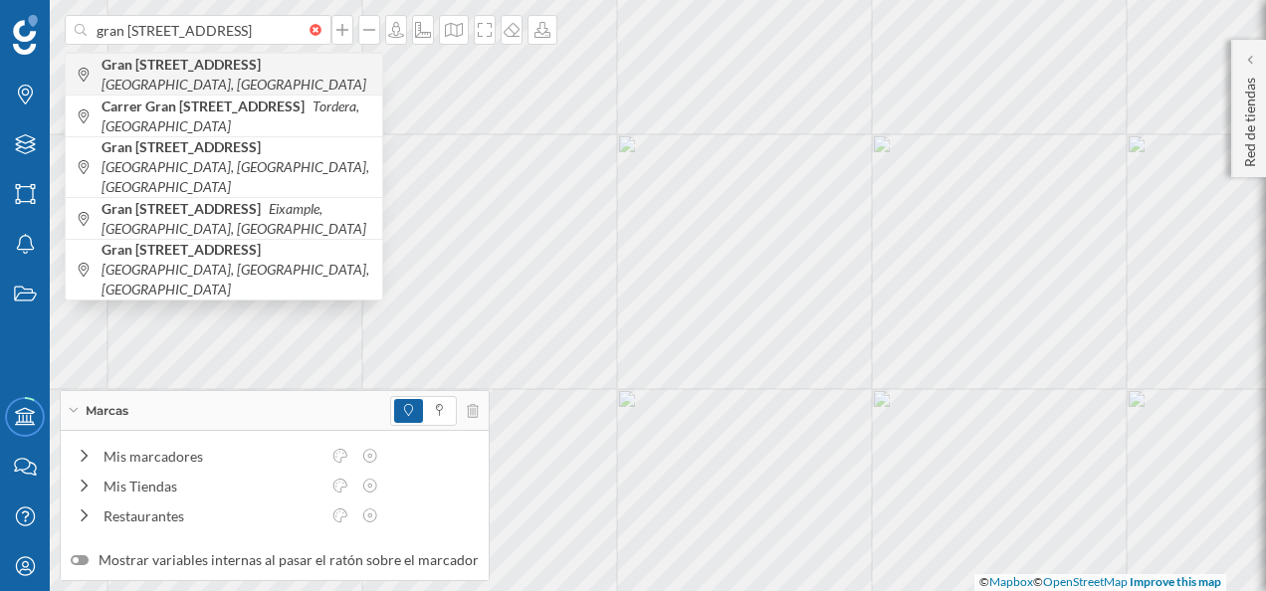
click at [234, 86] on span "Gran [STREET_ADDRESS]" at bounding box center [237, 75] width 271 height 40
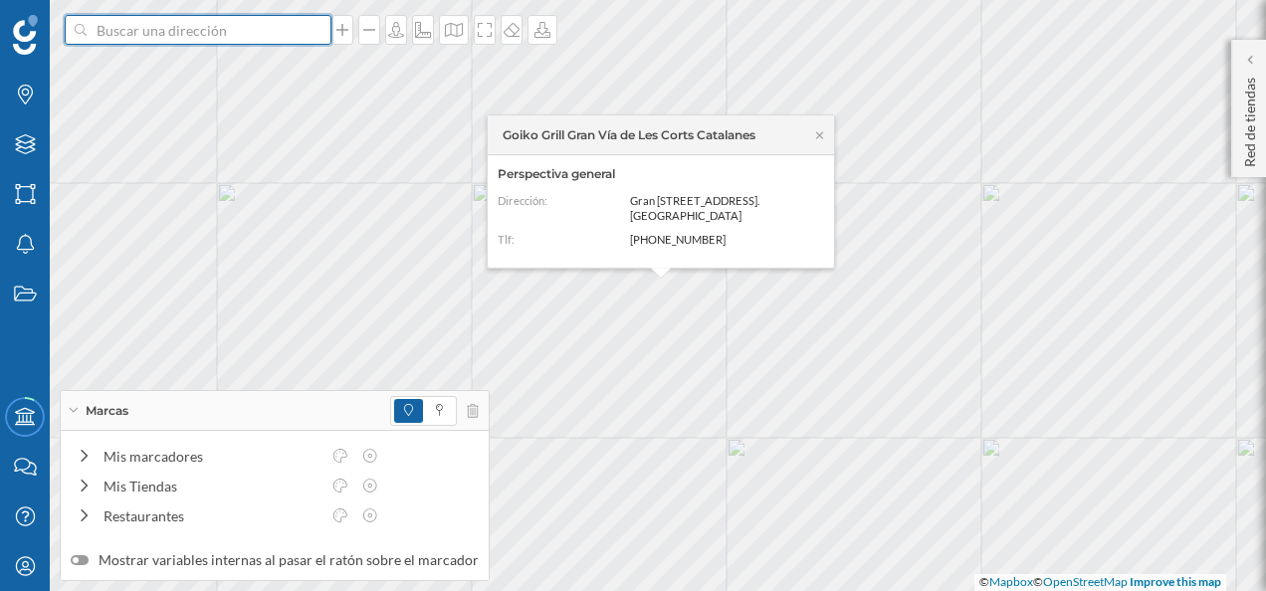
click at [223, 35] on input at bounding box center [198, 30] width 223 height 30
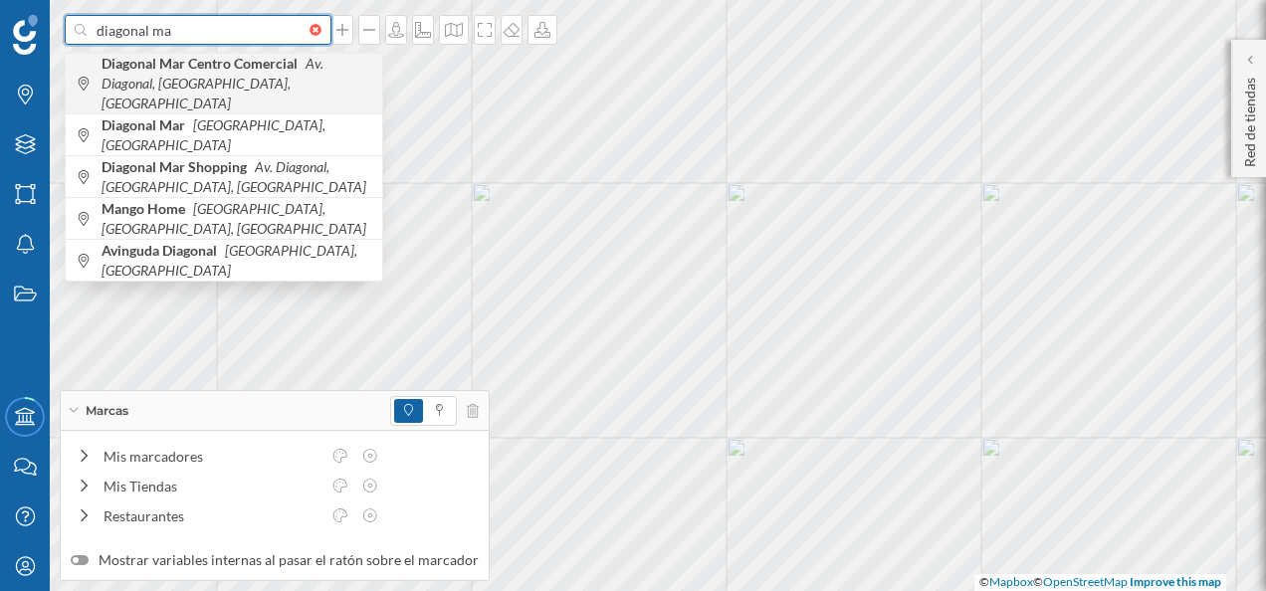
type input "diagonal ma"
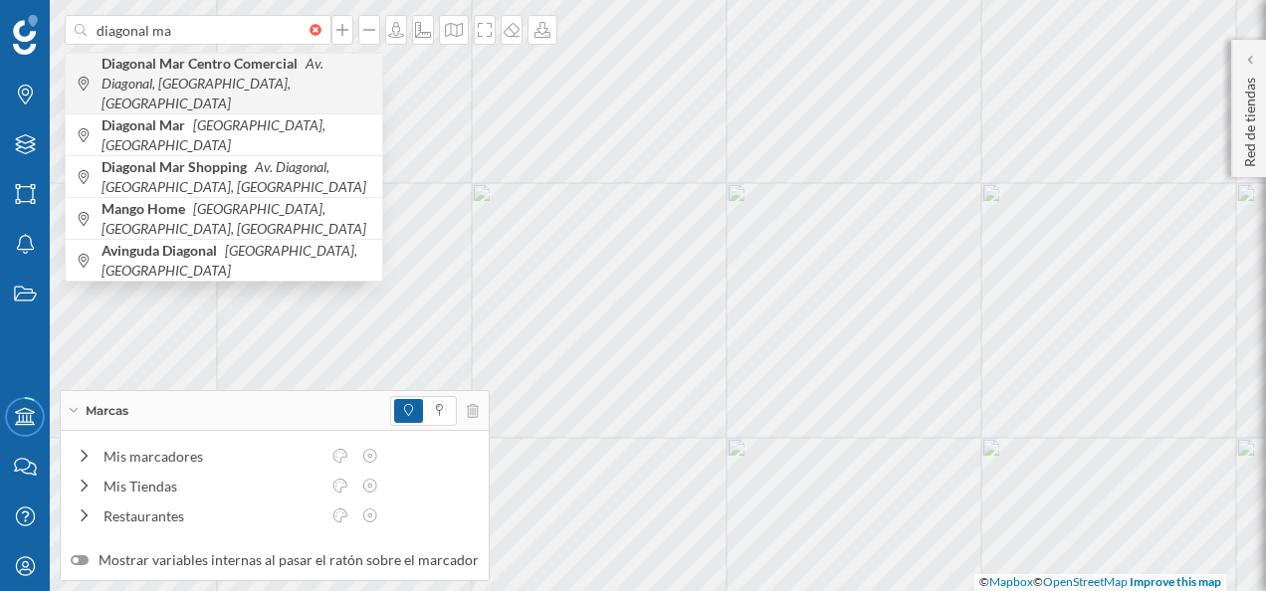
click at [228, 62] on b "Diagonal Mar Centro Comercial" at bounding box center [202, 63] width 201 height 17
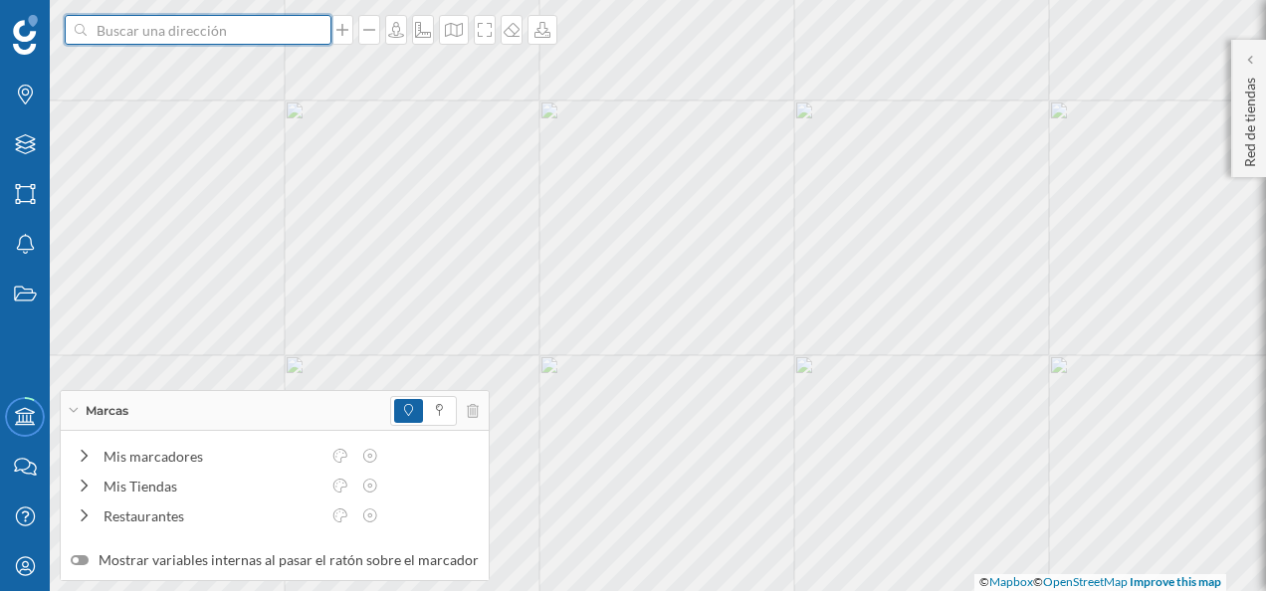
click at [193, 25] on input at bounding box center [198, 30] width 223 height 30
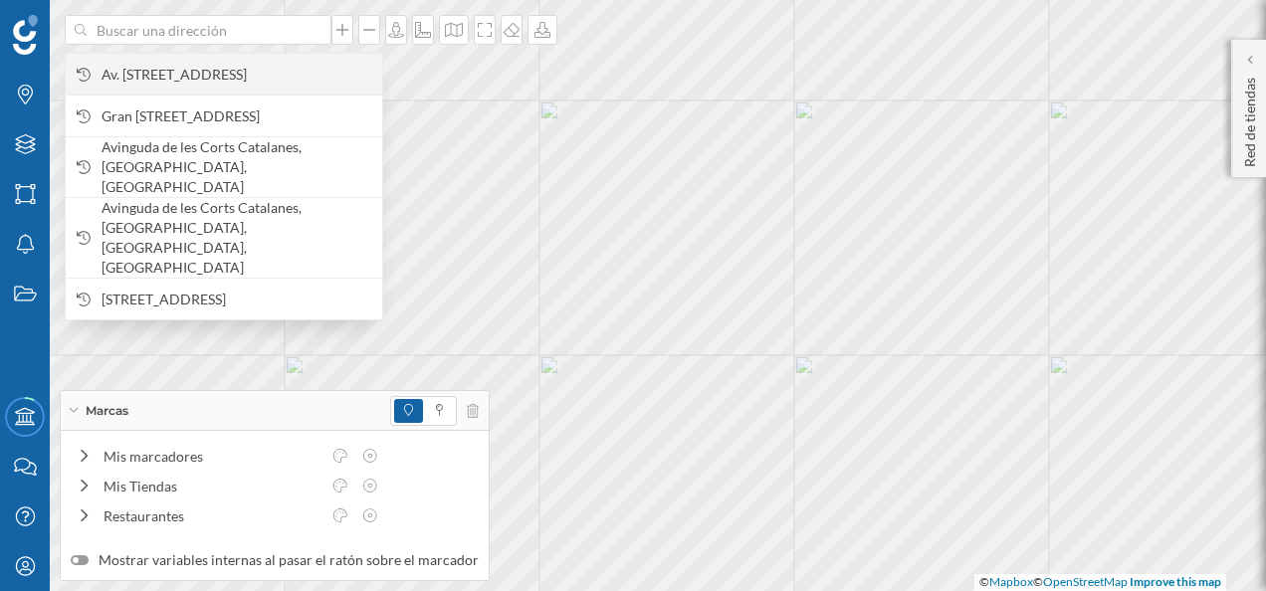
click at [231, 73] on span "Av. [STREET_ADDRESS]" at bounding box center [237, 75] width 271 height 20
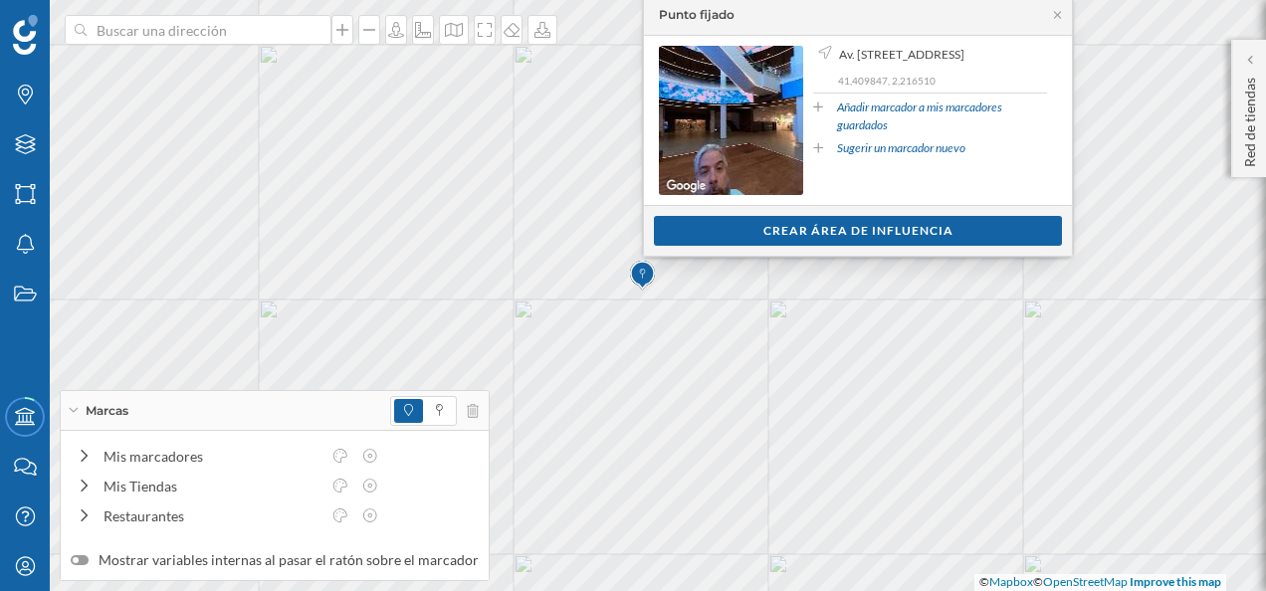
click at [889, 121] on link "Añadir marcador a mis marcadores guardados" at bounding box center [942, 117] width 210 height 36
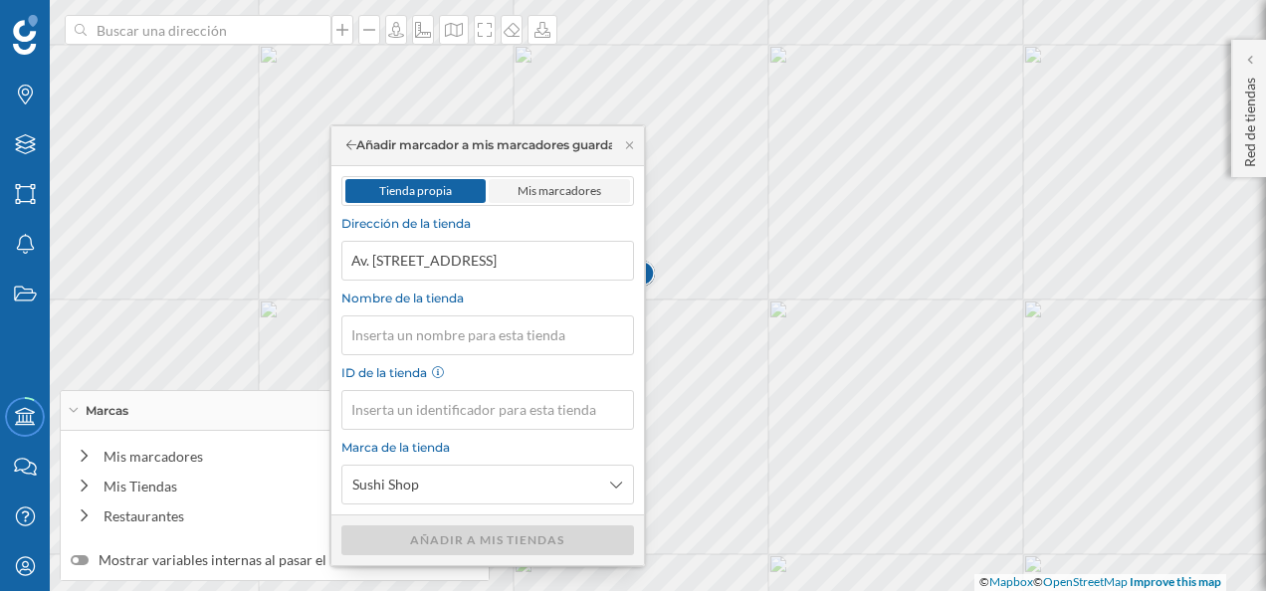
click at [567, 195] on span "Mis marcadores" at bounding box center [560, 190] width 84 height 15
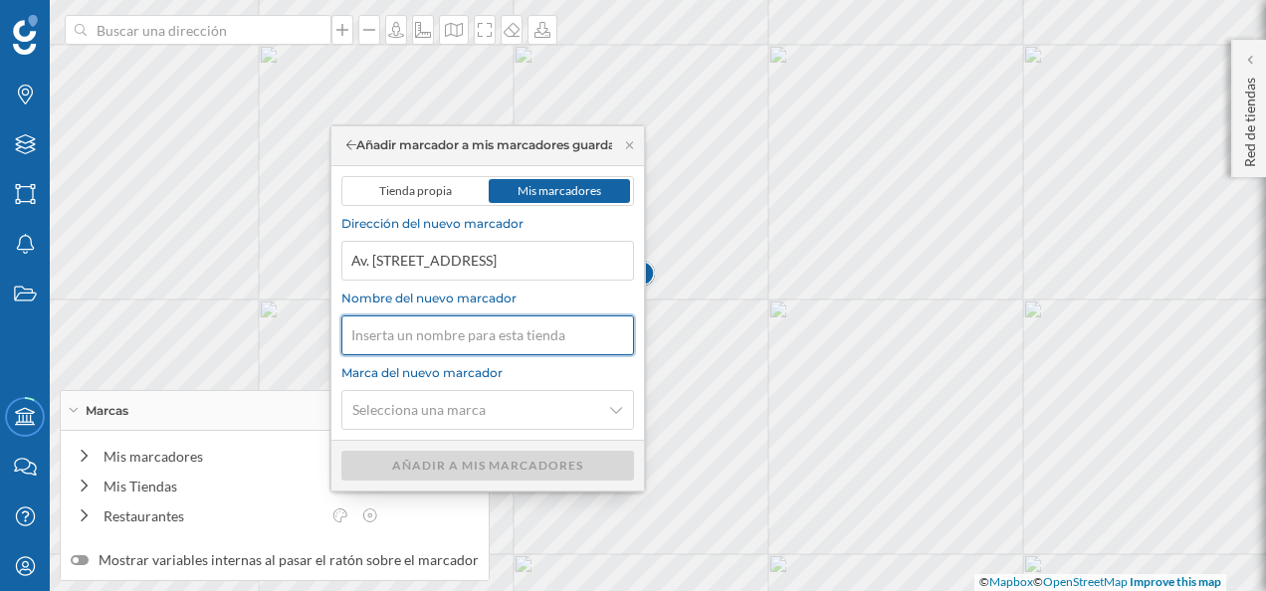
click at [496, 334] on input "Nombre del nuevo marcador" at bounding box center [487, 335] width 293 height 40
type input "Goiko Grill CC Diagonal Mar"
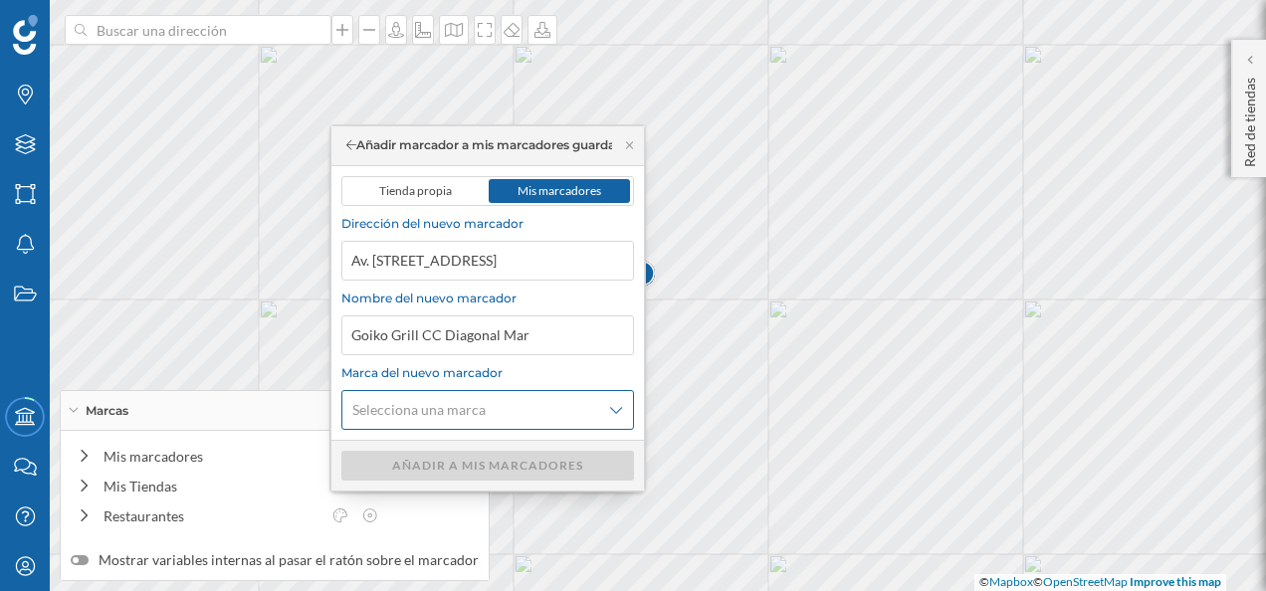
click at [525, 400] on span "Selecciona una marca" at bounding box center [476, 410] width 249 height 20
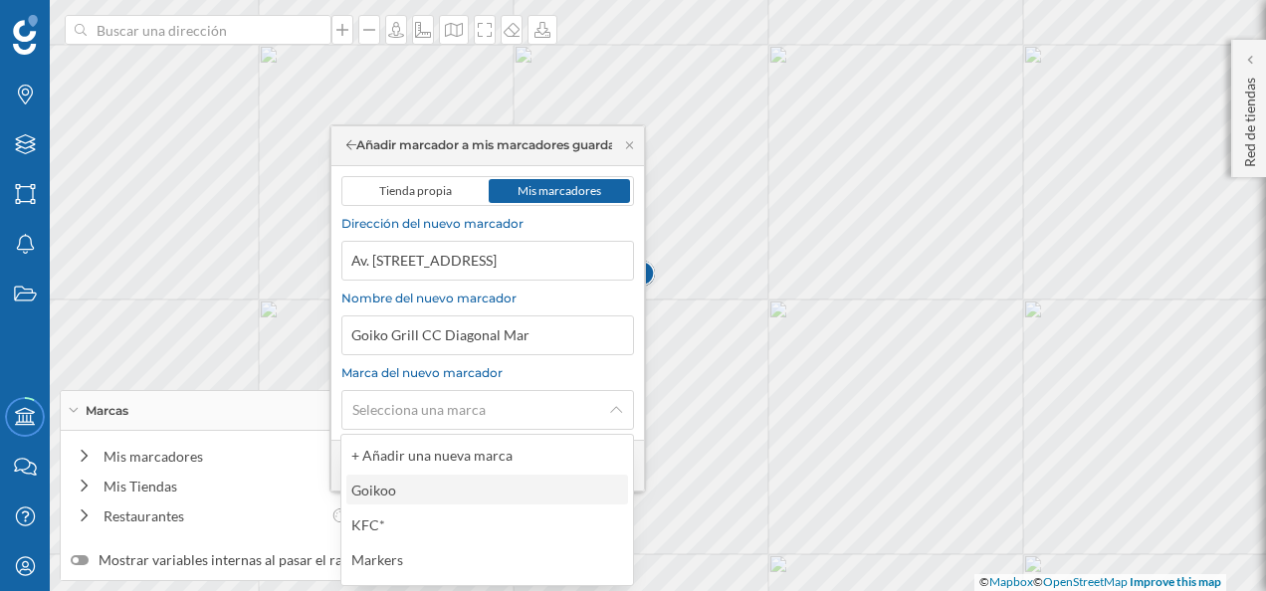
click at [424, 484] on div "Goikoo" at bounding box center [486, 490] width 270 height 21
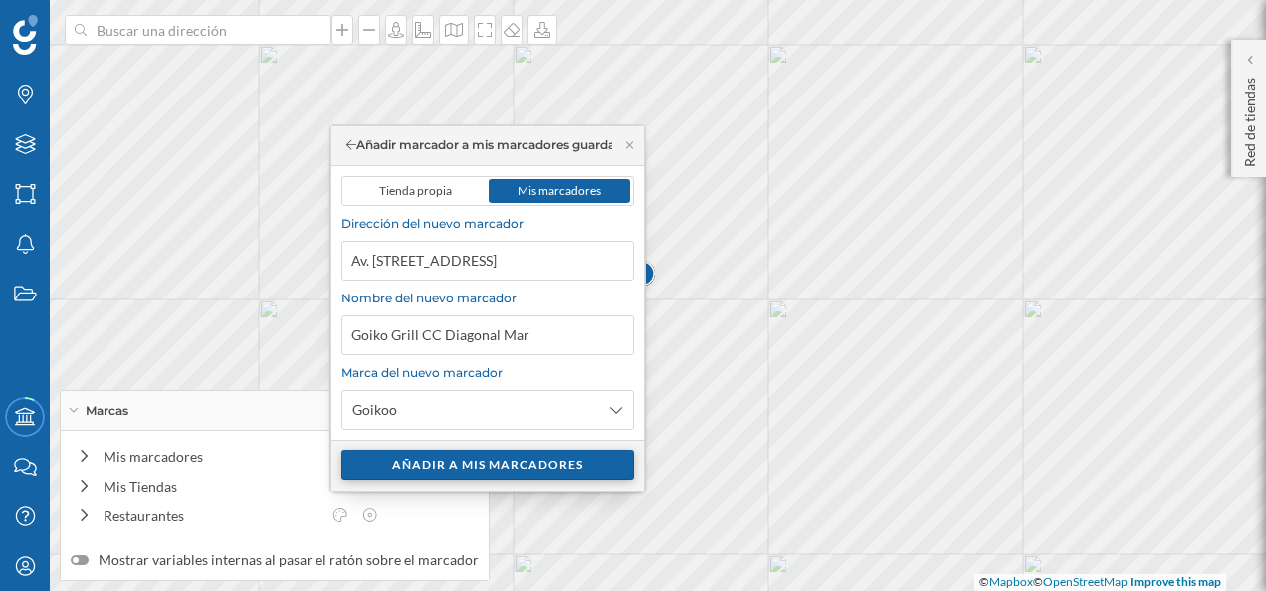
click at [490, 461] on div "Añadir a mis marcadores" at bounding box center [487, 465] width 293 height 30
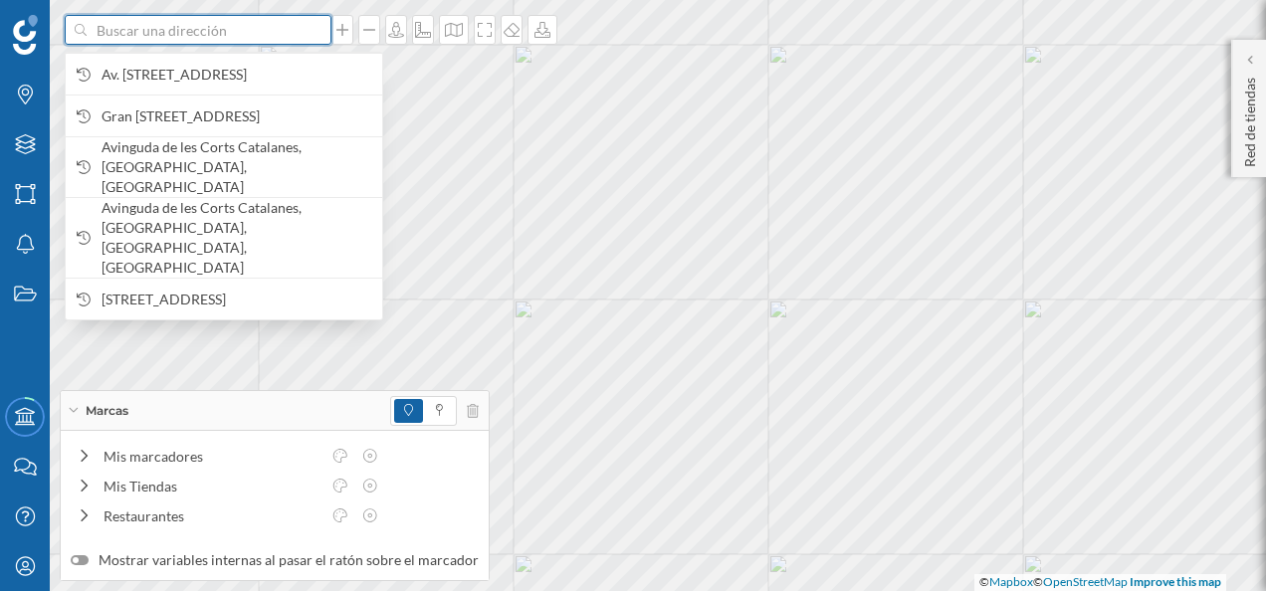
click at [174, 37] on input at bounding box center [198, 30] width 223 height 30
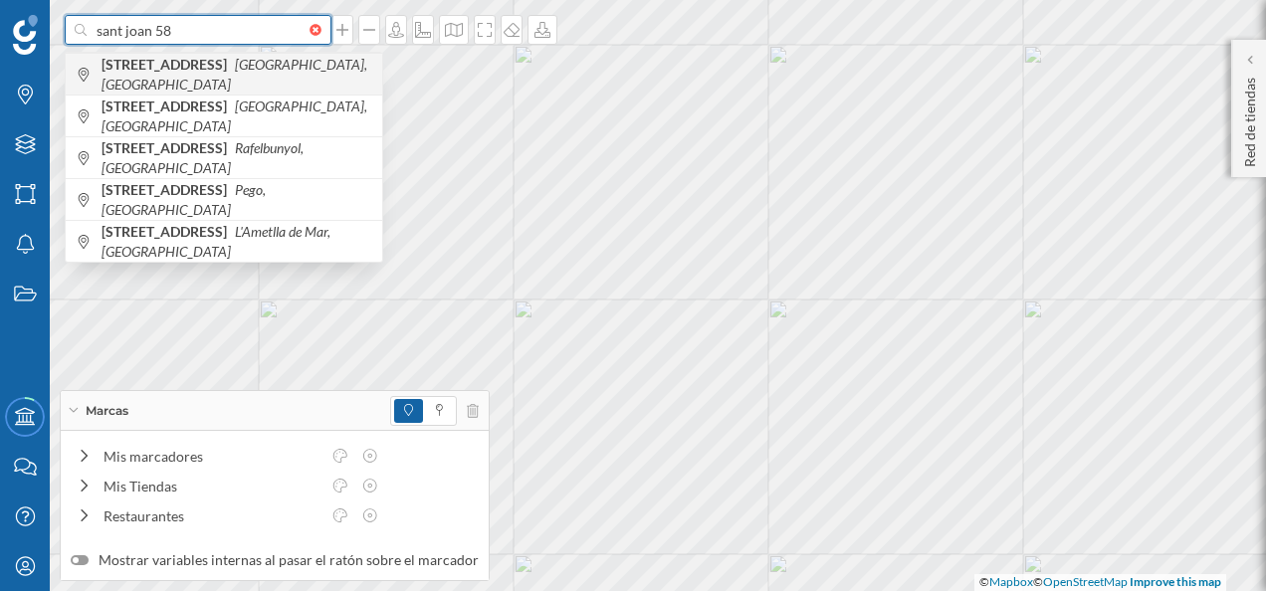
type input "sant joan 58"
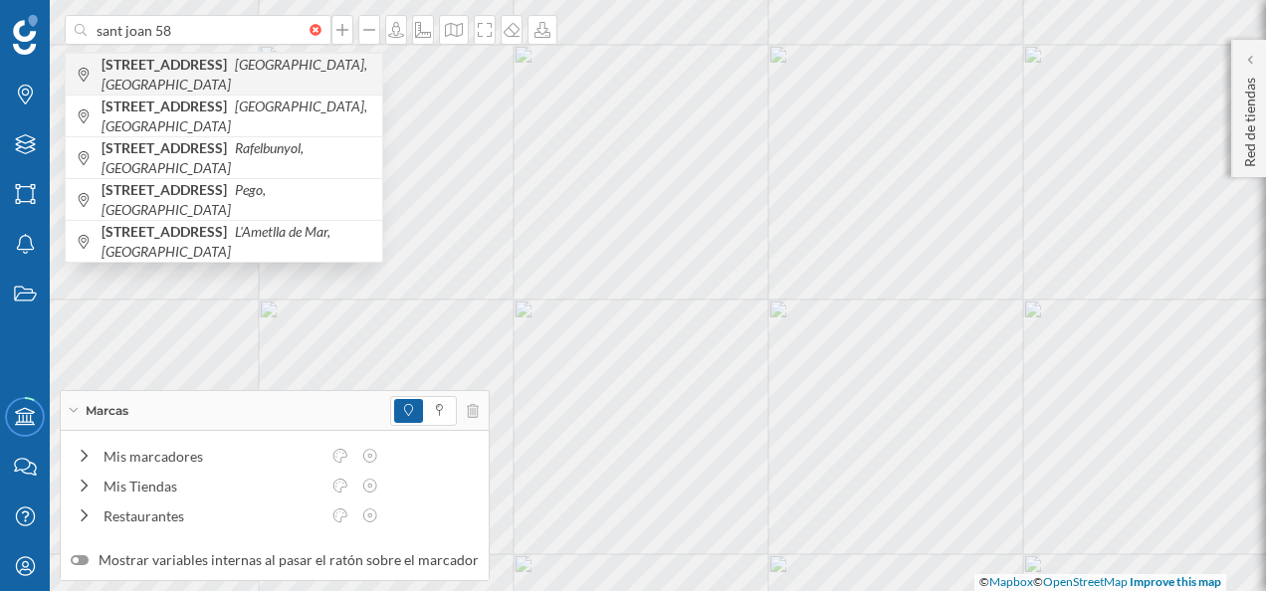
click at [214, 66] on b "[STREET_ADDRESS]" at bounding box center [167, 64] width 130 height 17
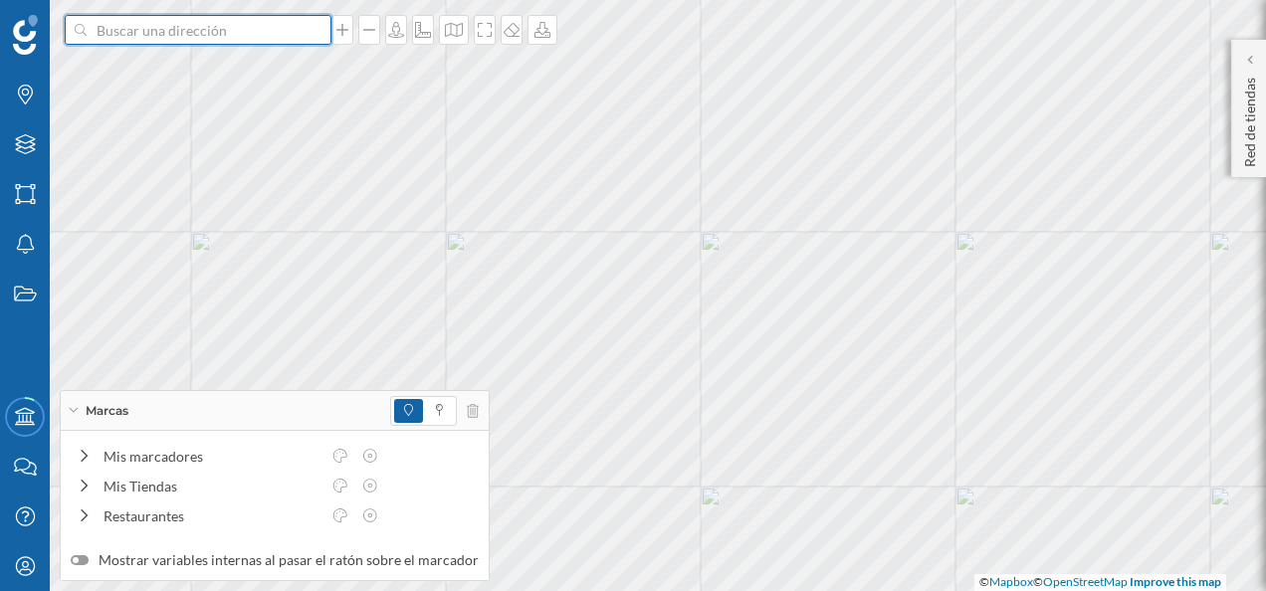
click at [249, 38] on input at bounding box center [198, 30] width 223 height 30
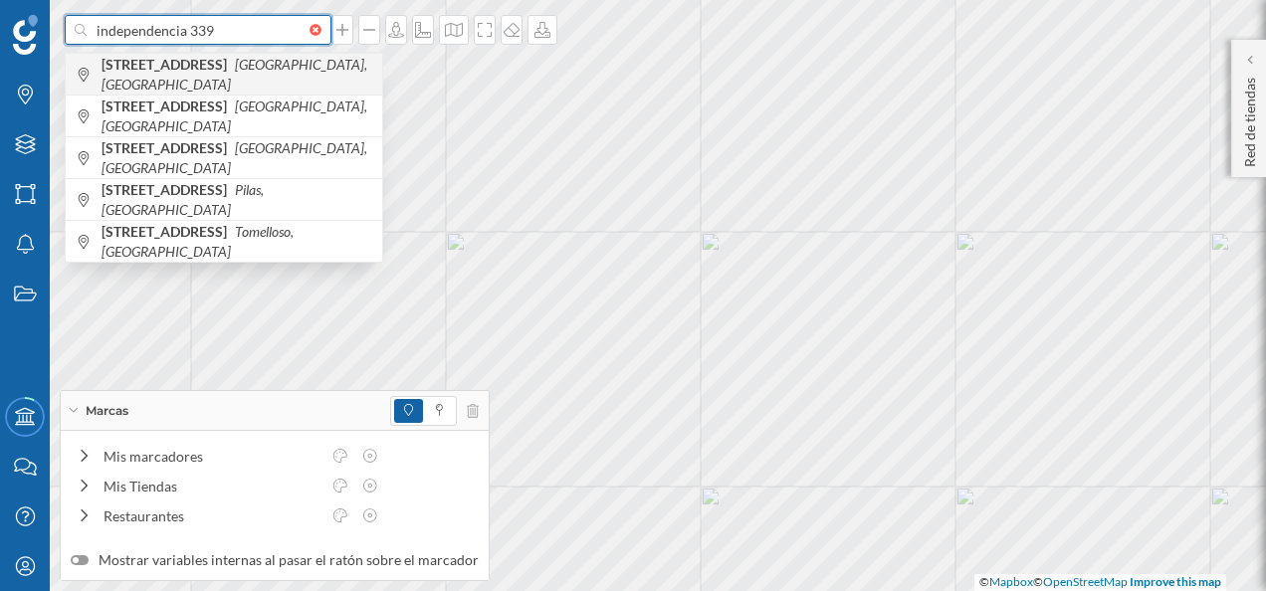
type input "independencia 339"
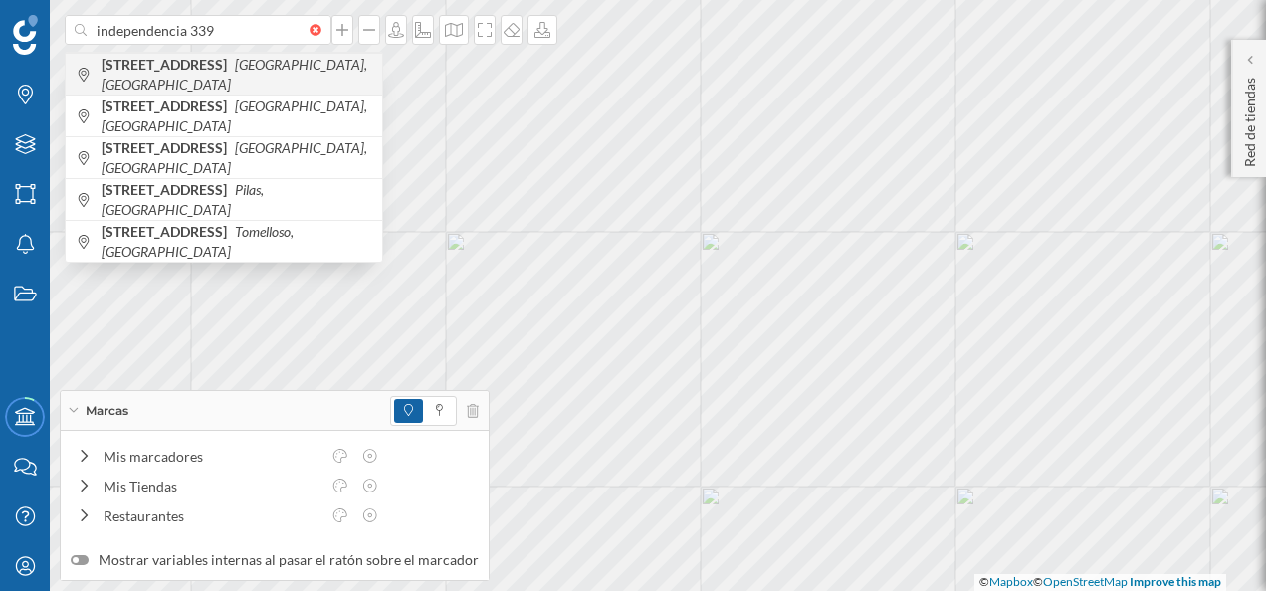
click at [253, 75] on span "[STREET_ADDRESS]" at bounding box center [237, 75] width 271 height 40
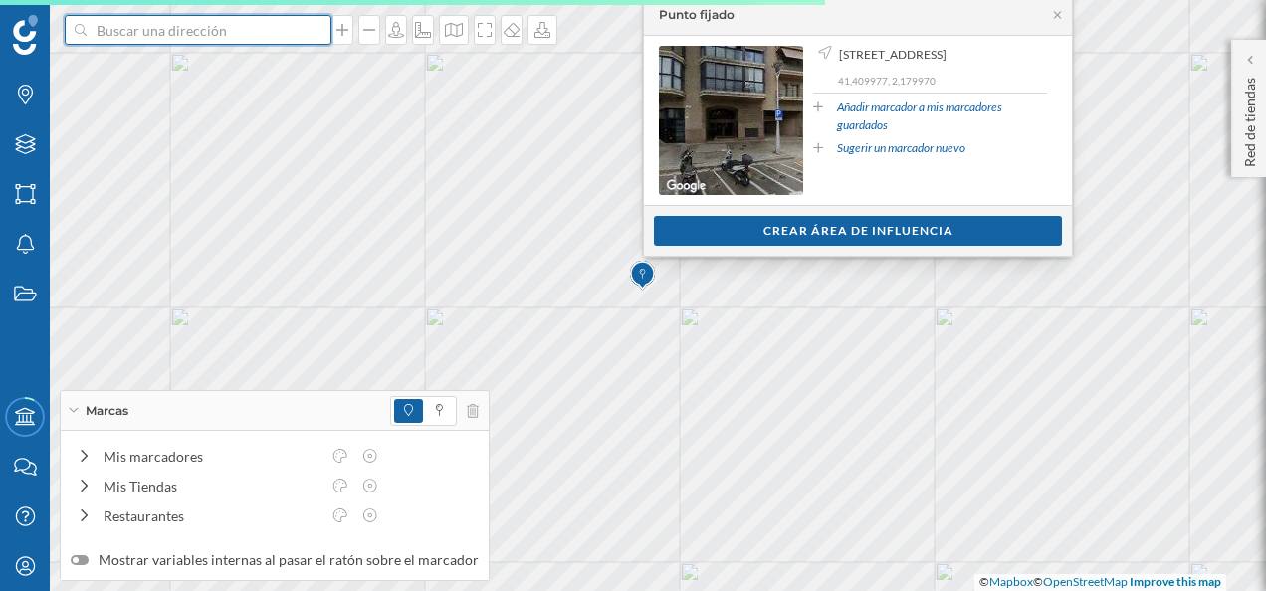
click at [155, 23] on input at bounding box center [198, 30] width 223 height 30
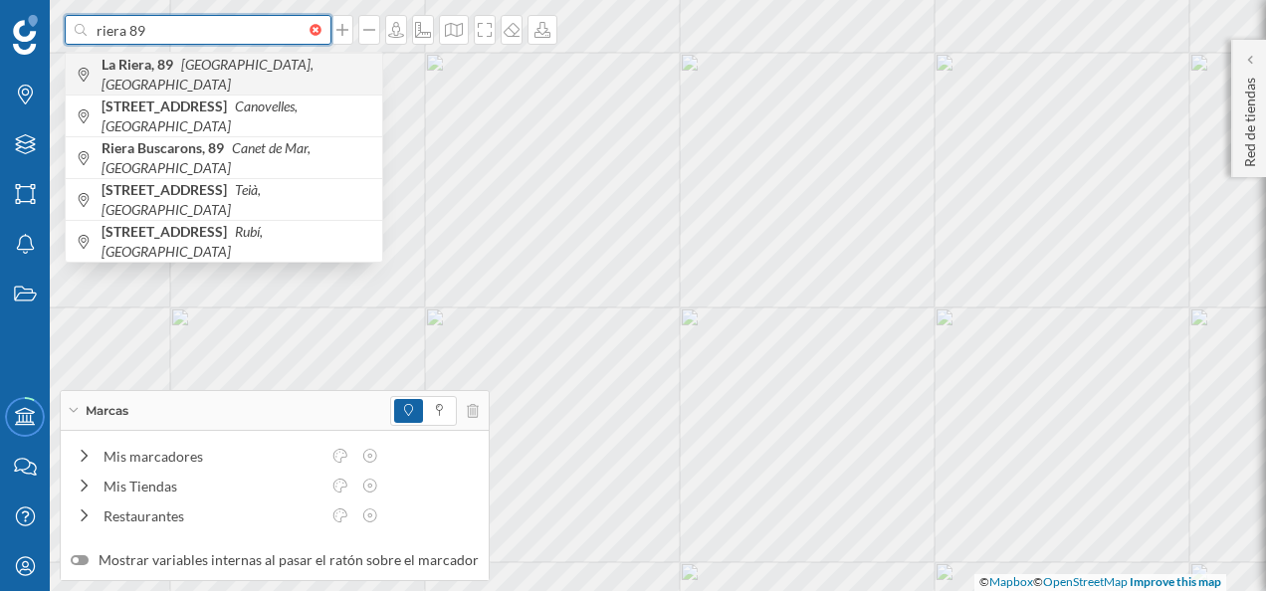
type input "riera 89"
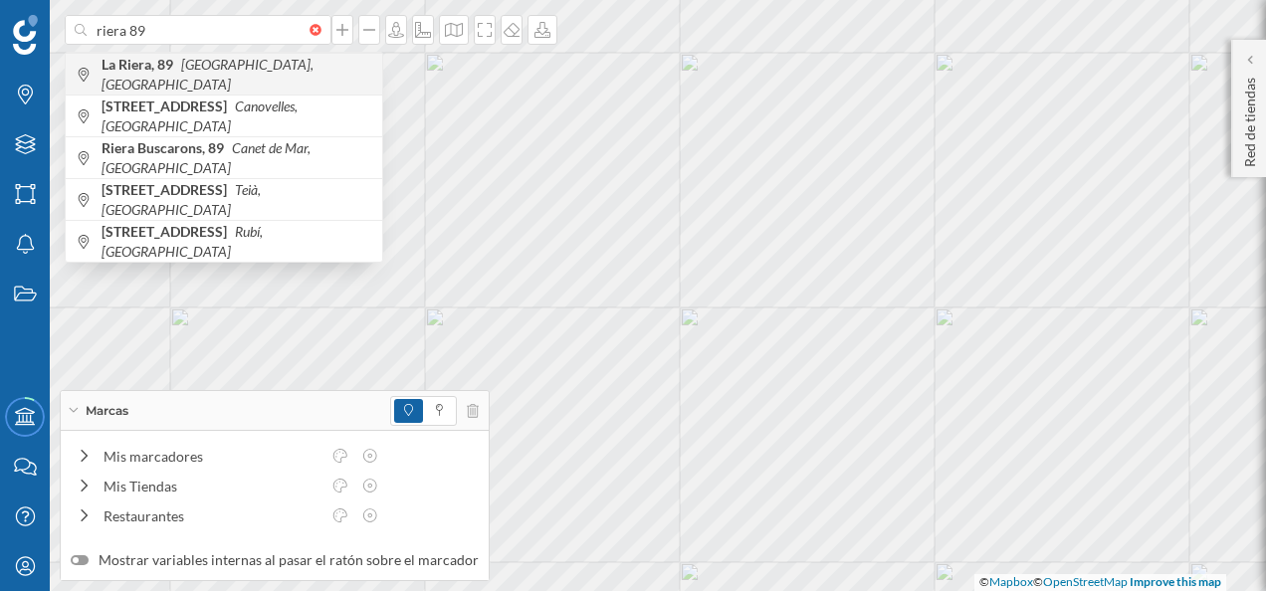
click at [169, 73] on b "La Riera, 89" at bounding box center [140, 64] width 77 height 17
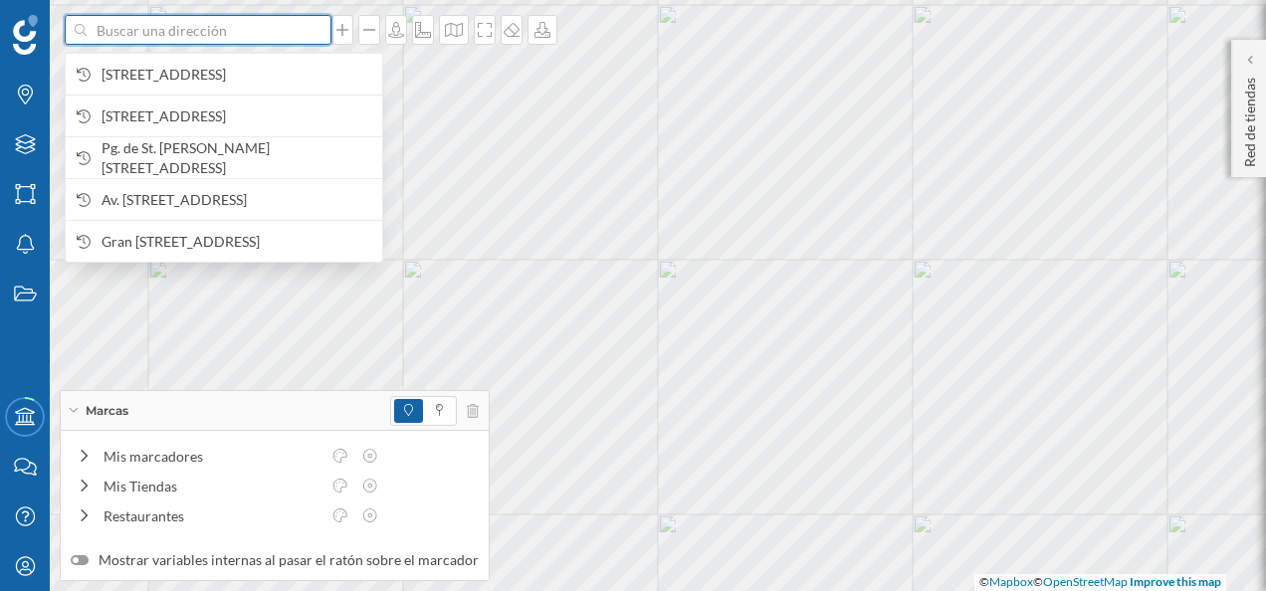
click at [237, 37] on input at bounding box center [198, 30] width 223 height 30
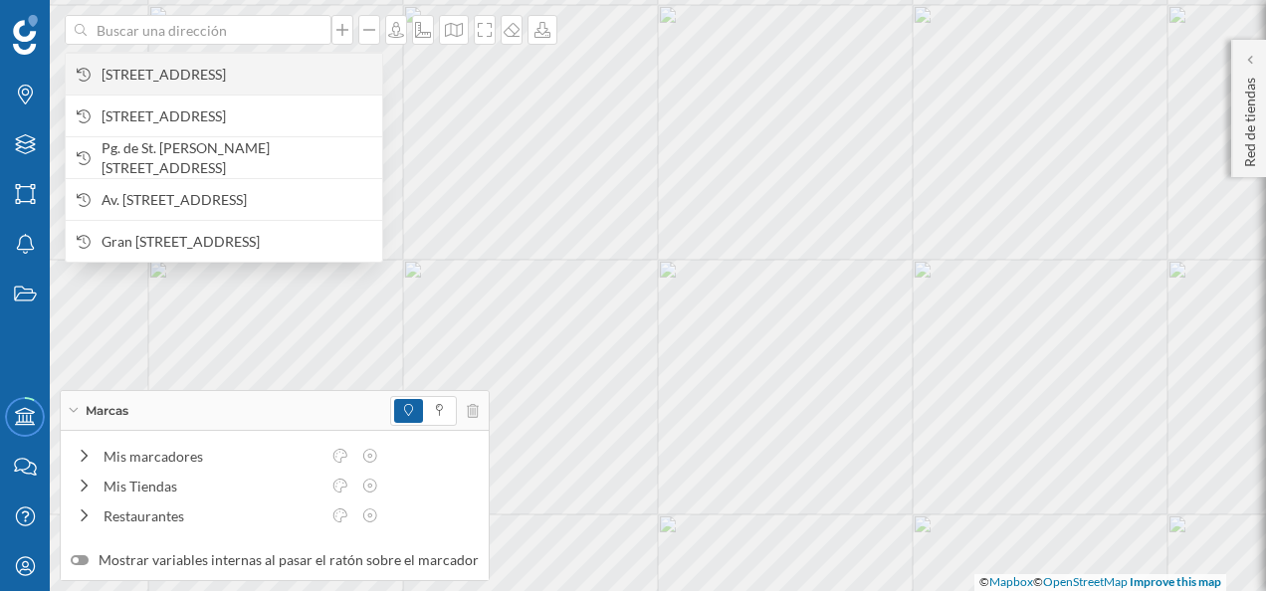
click at [213, 72] on span "[STREET_ADDRESS]" at bounding box center [237, 75] width 271 height 20
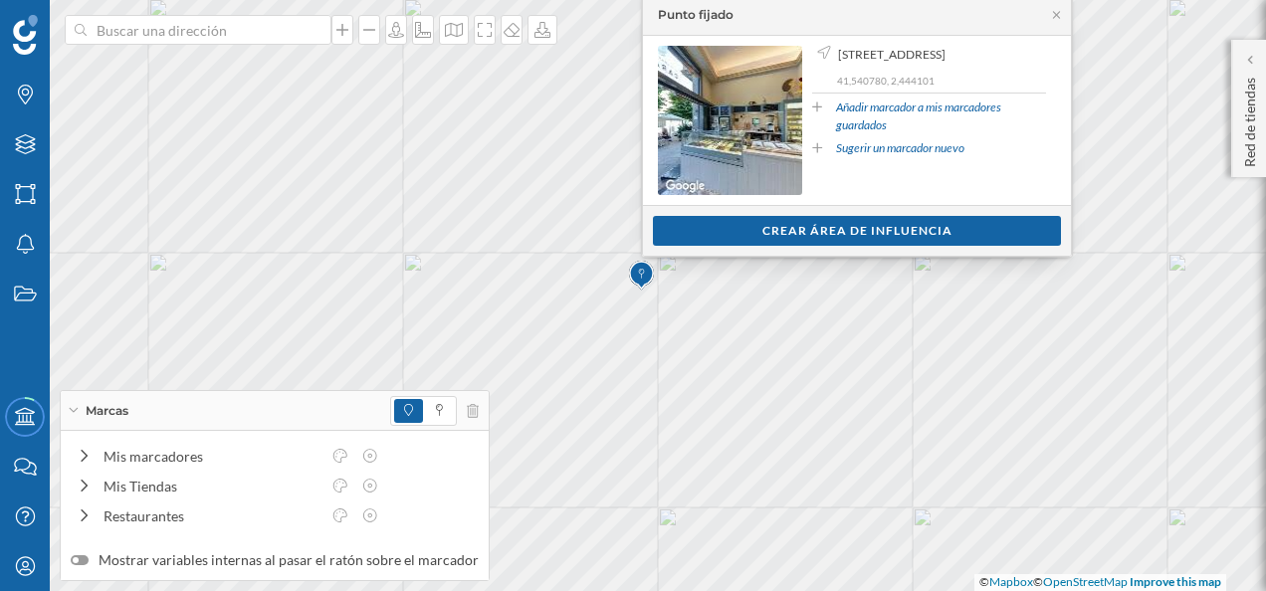
click at [853, 123] on link "Añadir marcador a mis marcadores guardados" at bounding box center [941, 117] width 210 height 36
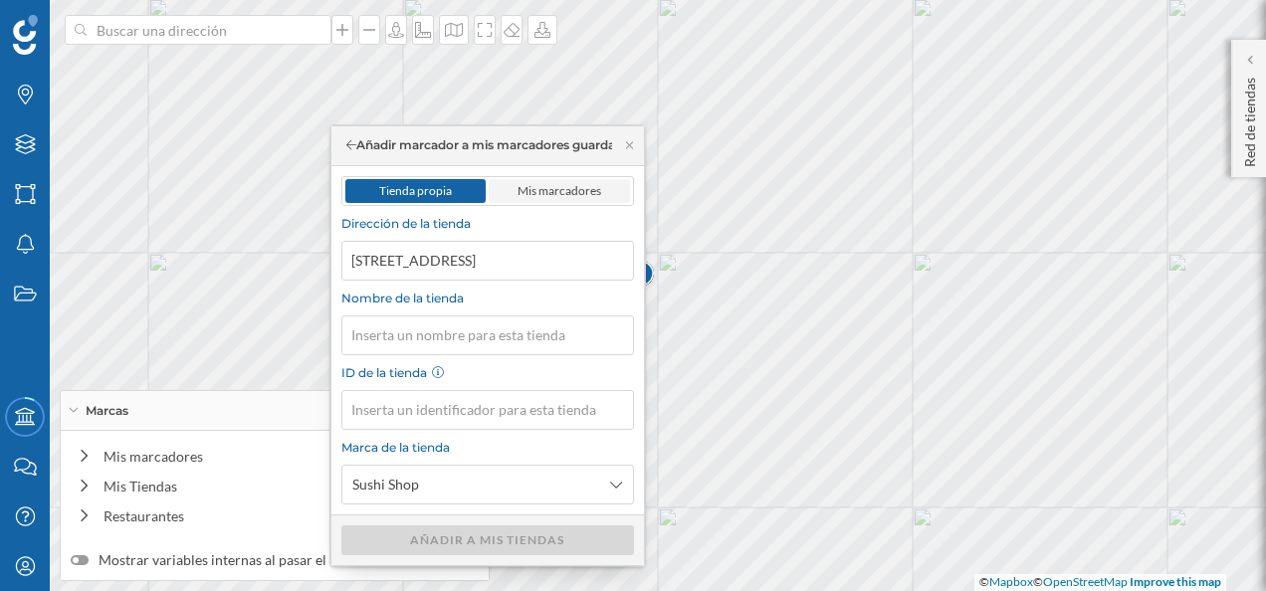
click at [562, 190] on span "Mis marcadores" at bounding box center [560, 190] width 84 height 15
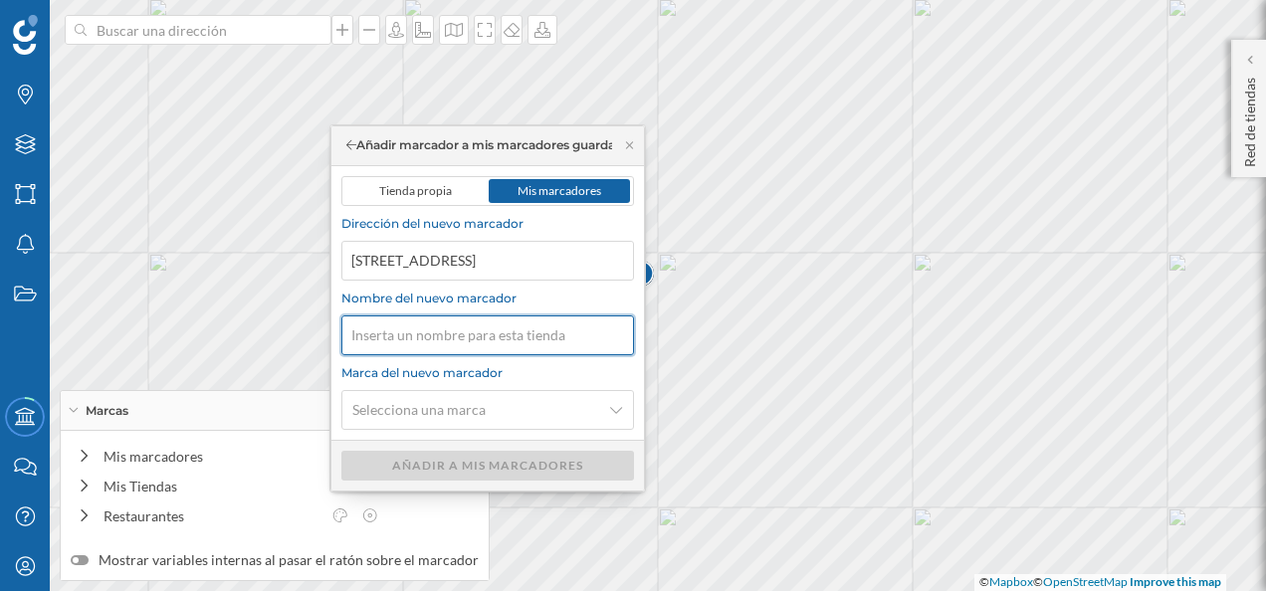
click at [514, 331] on input "Nombre del nuevo marcador" at bounding box center [487, 335] width 293 height 40
type input "[PERSON_NAME]"
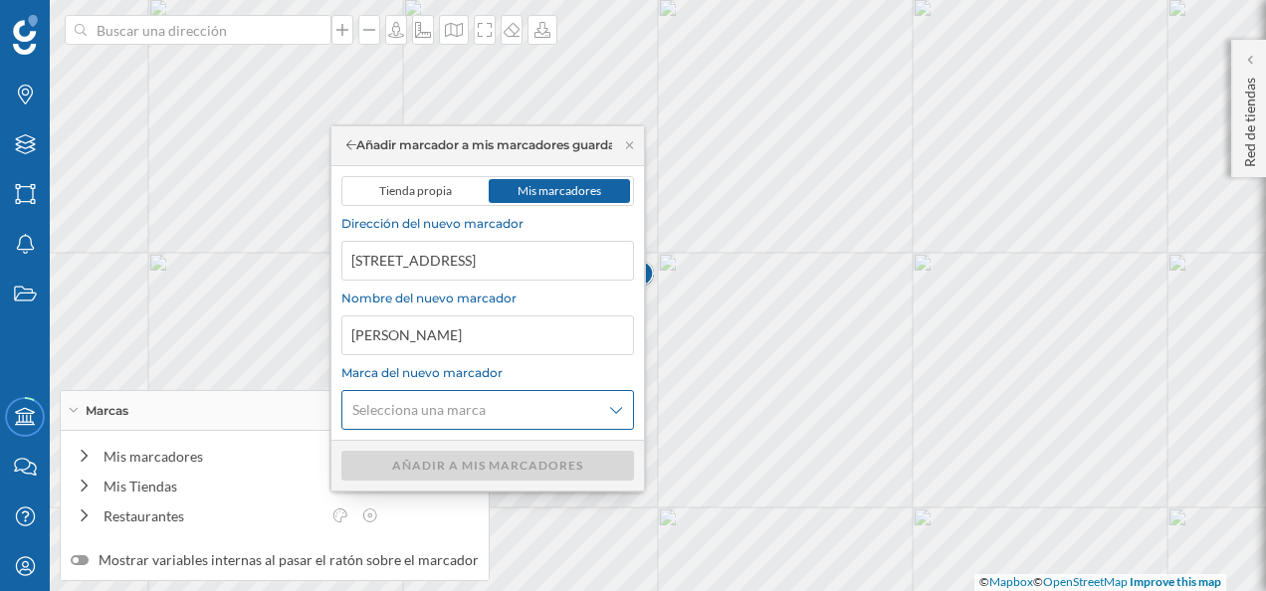
click at [525, 392] on div "Selecciona una marca" at bounding box center [487, 410] width 293 height 40
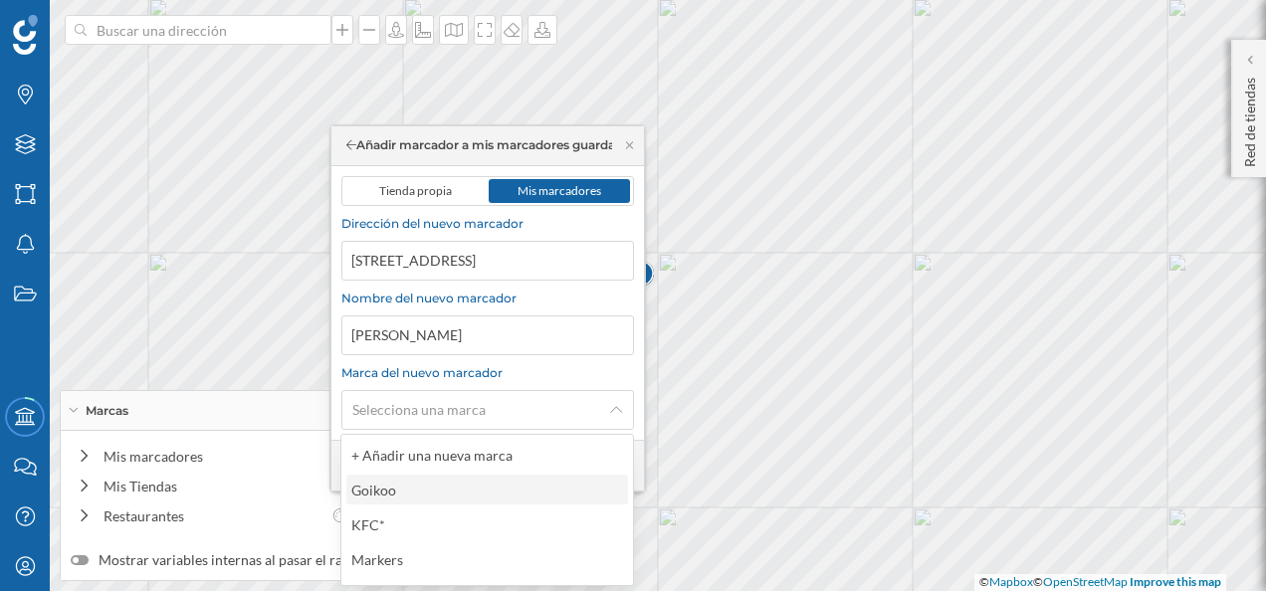
click at [476, 487] on div "Goikoo" at bounding box center [486, 490] width 270 height 21
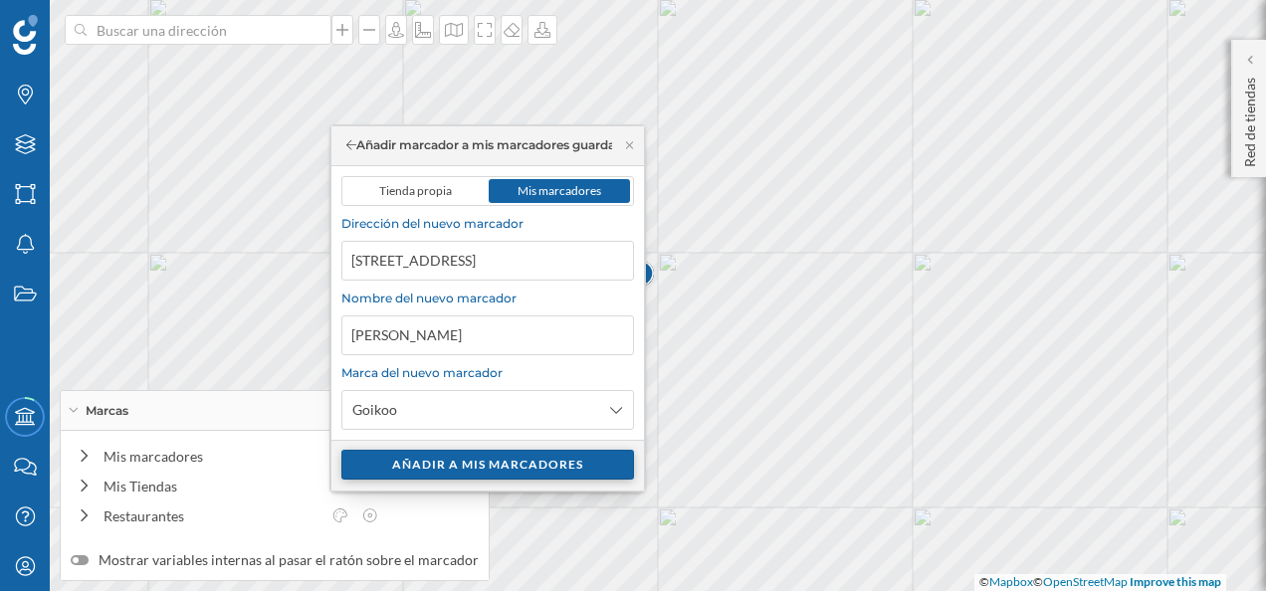
click at [503, 462] on div "Añadir a mis marcadores" at bounding box center [487, 465] width 293 height 30
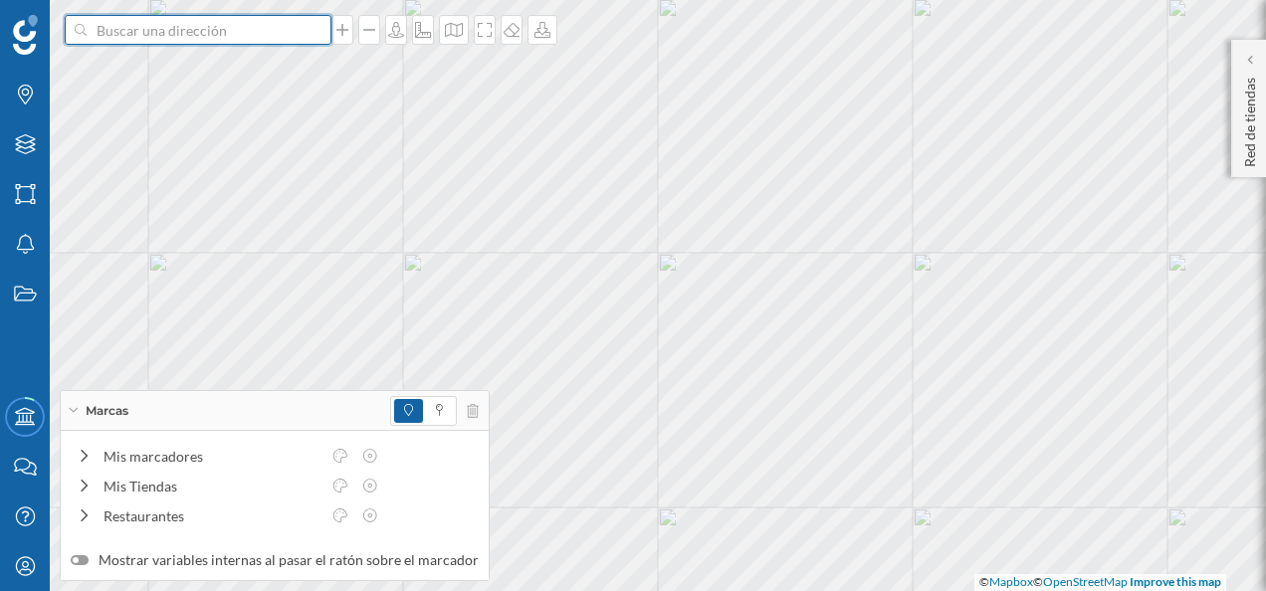
click at [193, 35] on input at bounding box center [198, 30] width 223 height 30
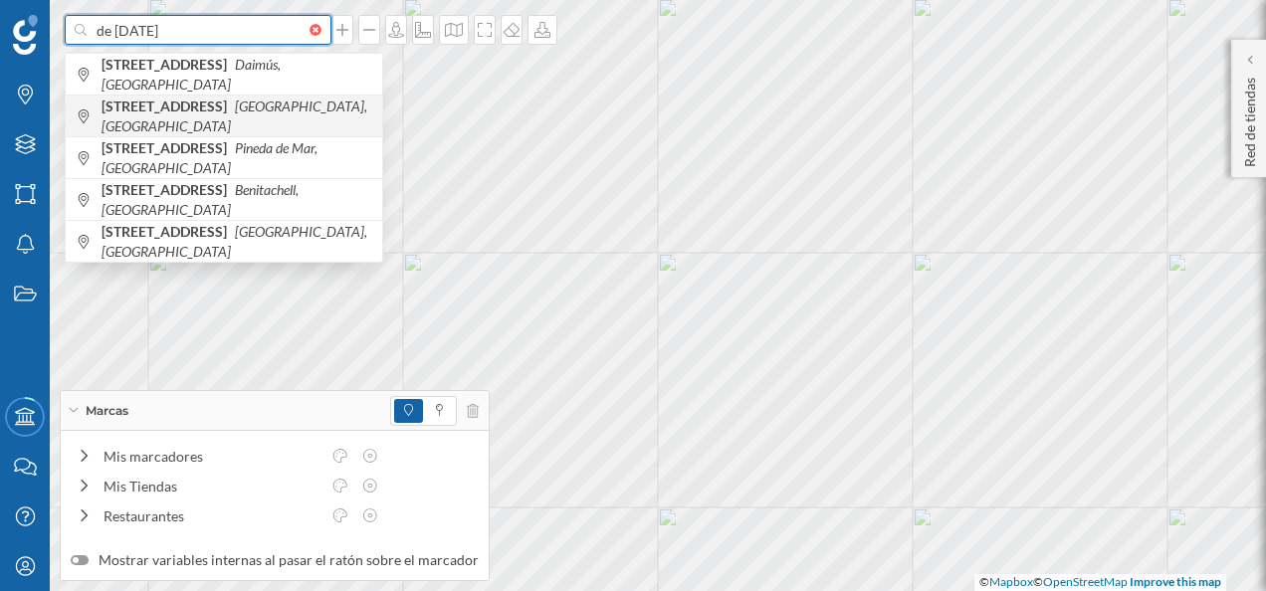
type input "de [DATE]"
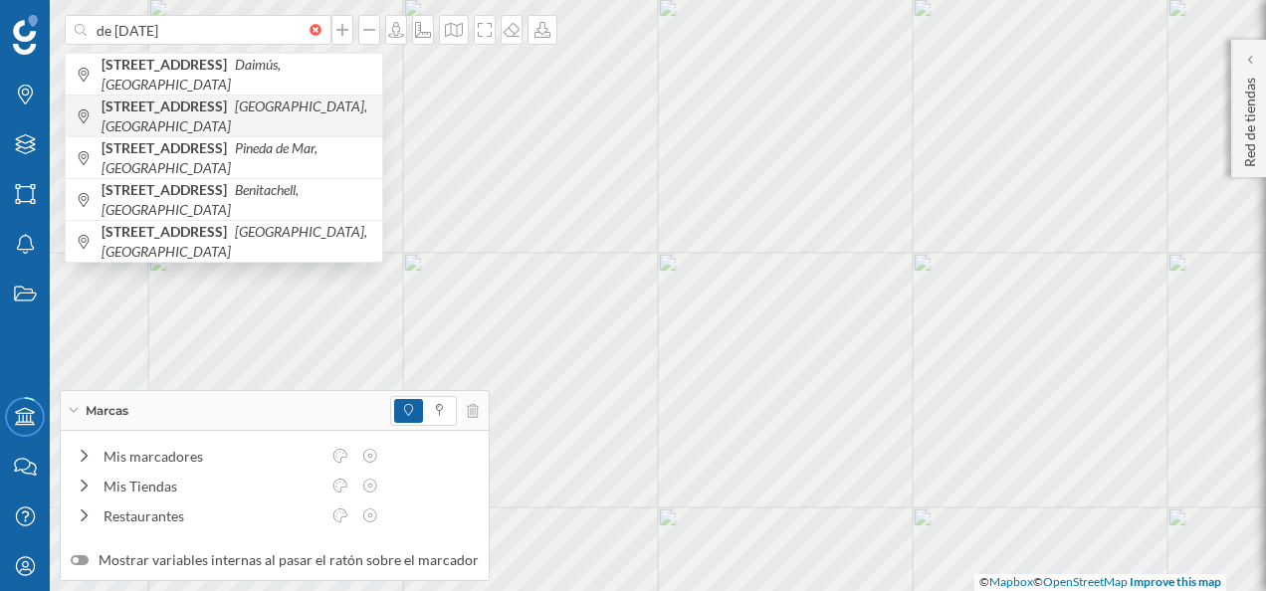
click at [225, 117] on icon "[GEOGRAPHIC_DATA], [GEOGRAPHIC_DATA]" at bounding box center [235, 116] width 266 height 37
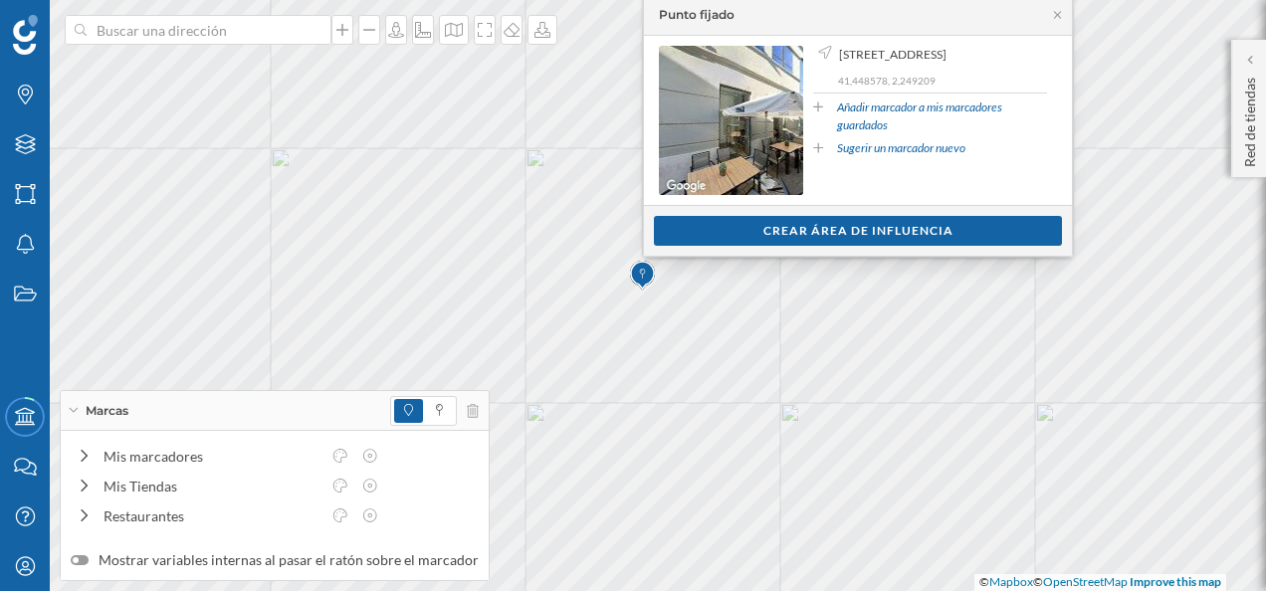
click at [888, 117] on link "Añadir marcador a mis marcadores guardados" at bounding box center [942, 117] width 210 height 36
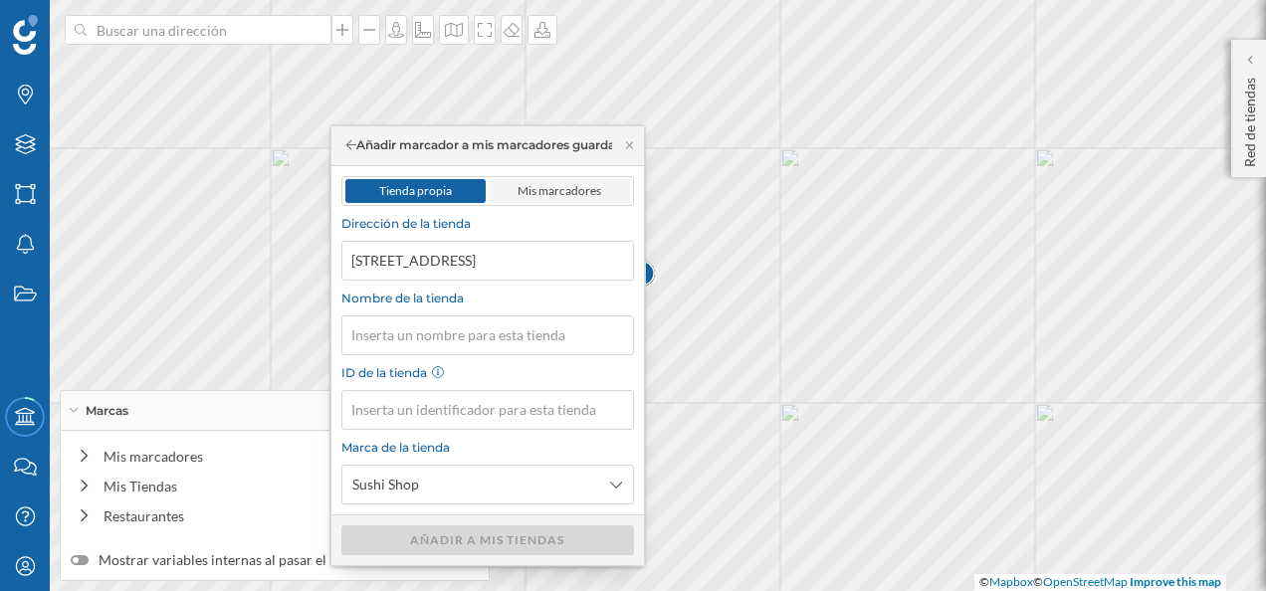
click at [564, 187] on span "Mis marcadores" at bounding box center [560, 190] width 84 height 15
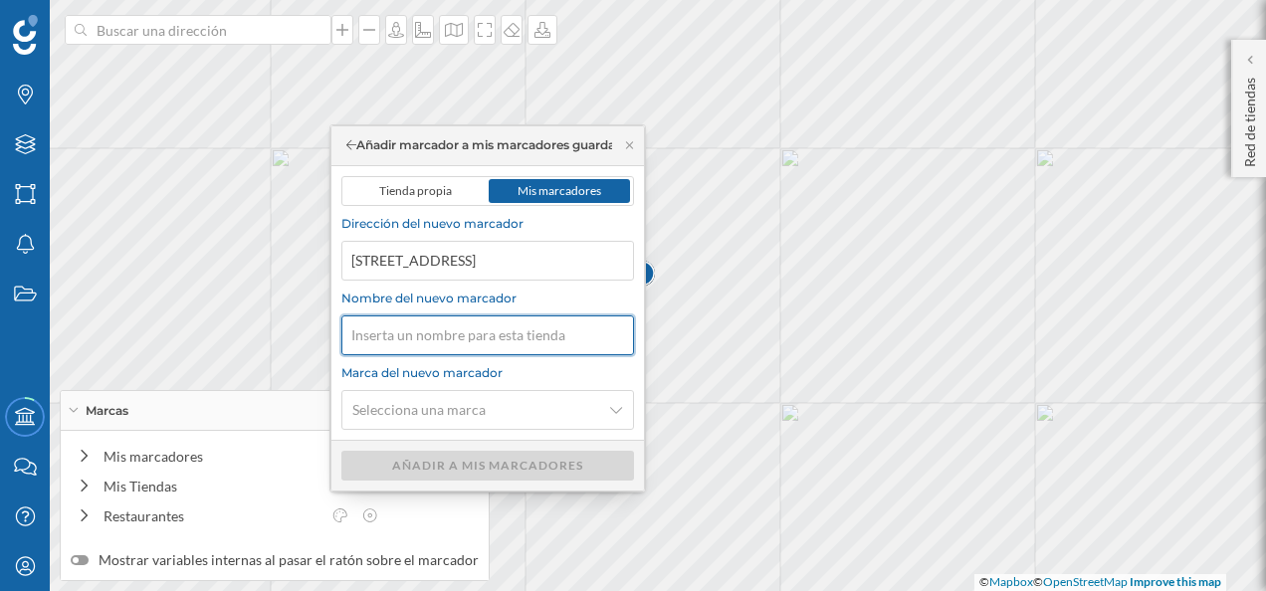
click at [476, 324] on input "Nombre del nuevo marcador" at bounding box center [487, 335] width 293 height 40
type input "[PERSON_NAME]"
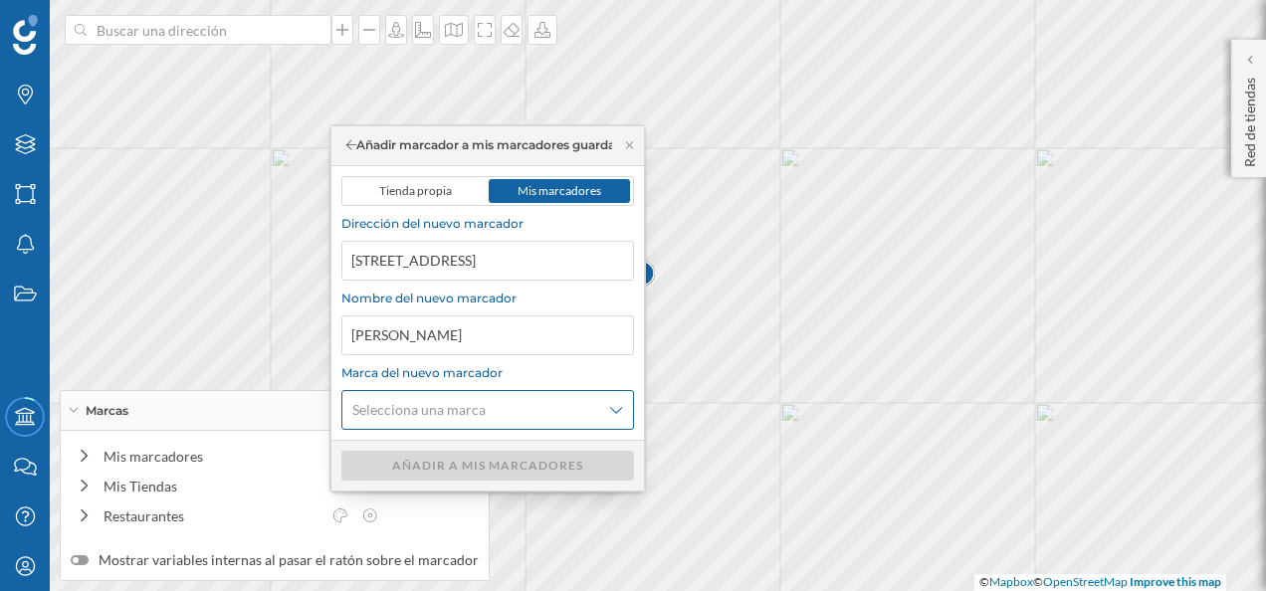
click at [482, 408] on span "Selecciona una marca" at bounding box center [476, 410] width 249 height 20
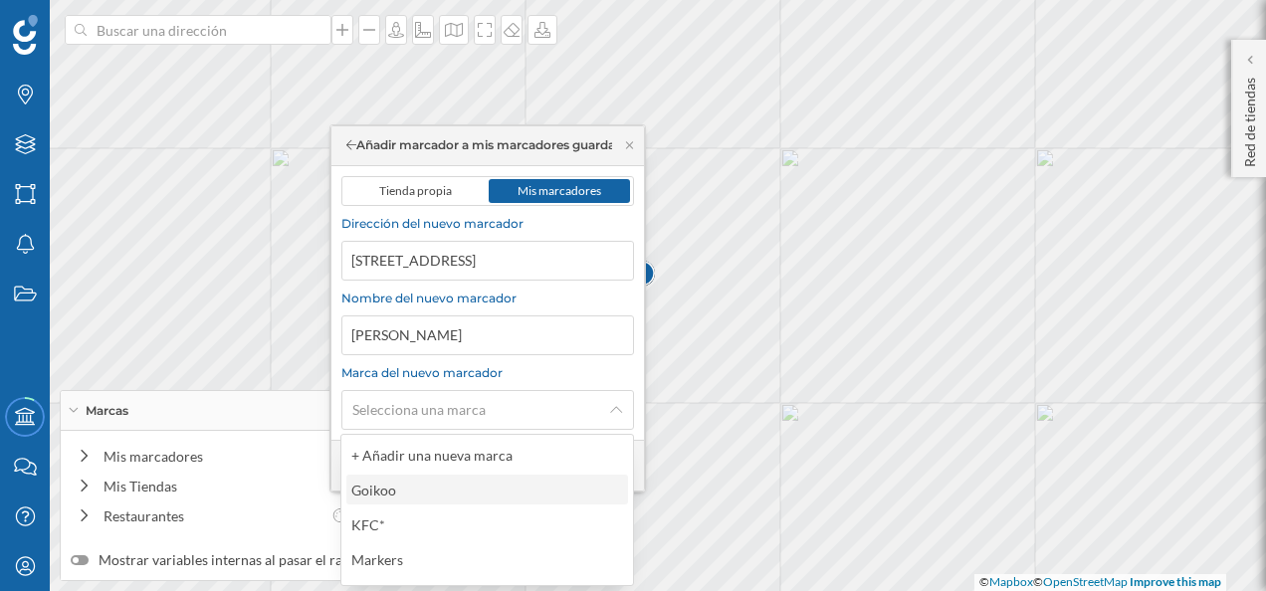
click at [412, 489] on div "Goikoo" at bounding box center [486, 490] width 270 height 21
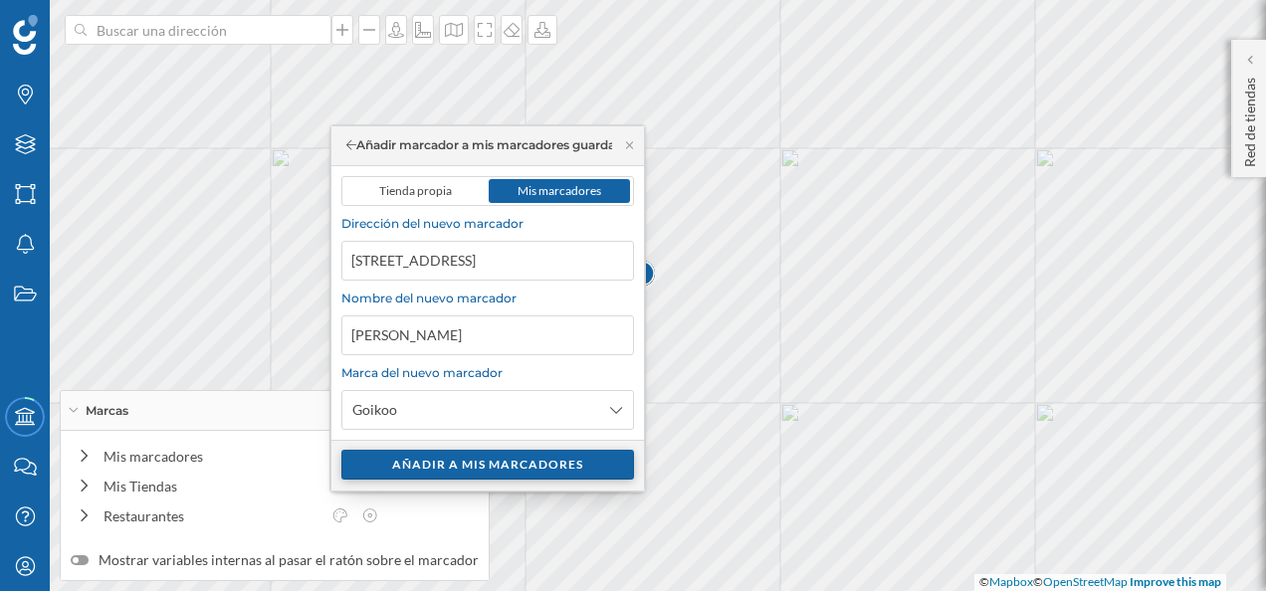
click at [478, 459] on div "Añadir a mis marcadores" at bounding box center [487, 465] width 293 height 30
